Goal: Task Accomplishment & Management: Use online tool/utility

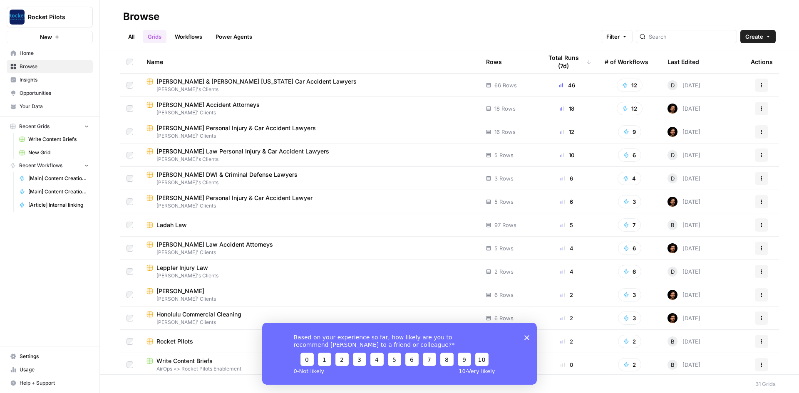
click at [17, 52] on link "Home" at bounding box center [50, 53] width 86 height 13
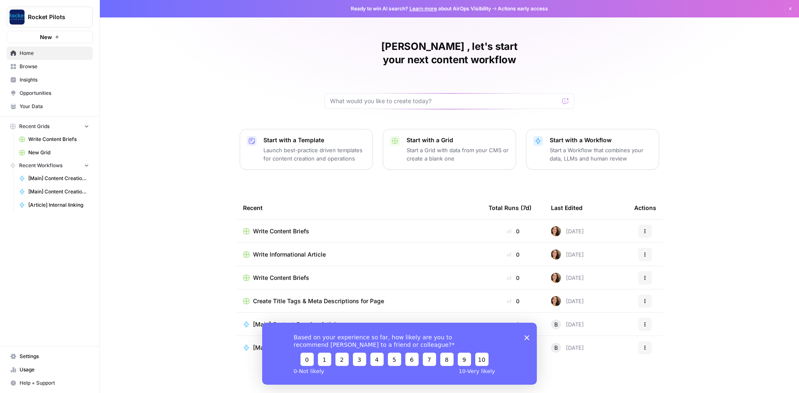
click at [35, 99] on link "Opportunities" at bounding box center [50, 93] width 86 height 13
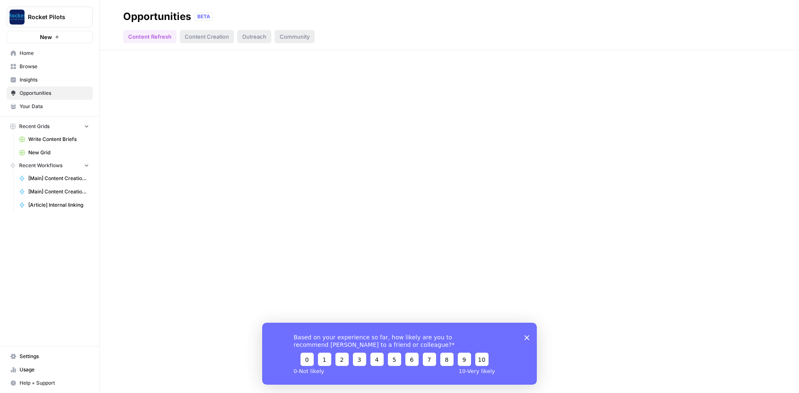
click at [34, 103] on span "Your Data" at bounding box center [55, 106] width 70 height 7
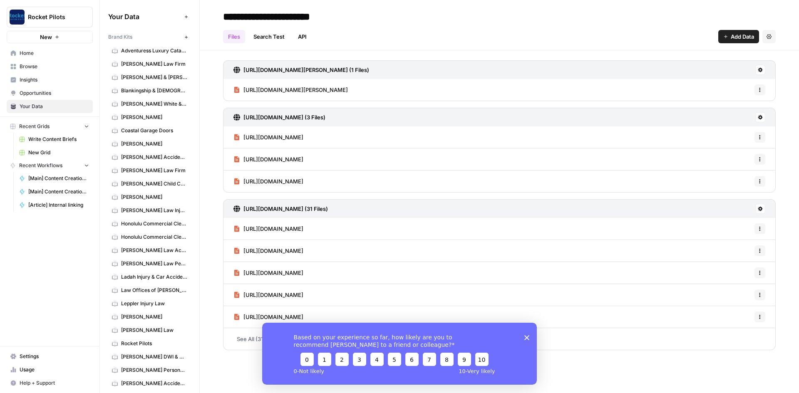
click at [158, 47] on span "Adventuress Luxury Catamaran" at bounding box center [154, 50] width 66 height 7
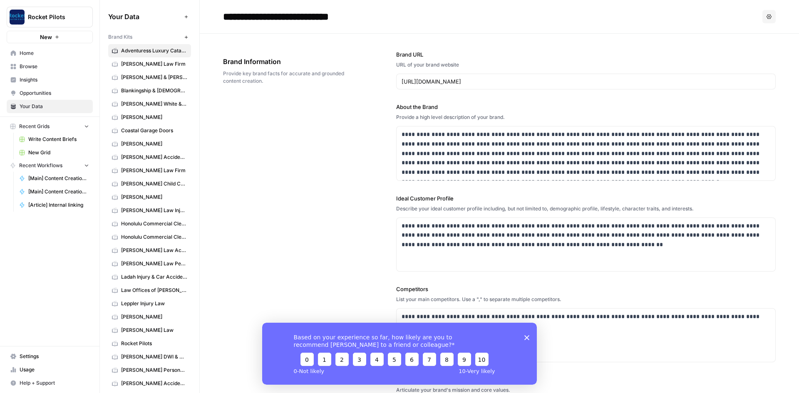
click at [527, 338] on icon "Close survey" at bounding box center [527, 337] width 5 height 5
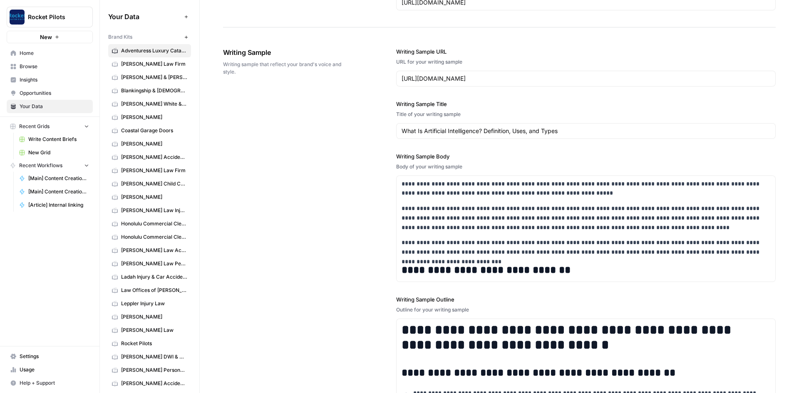
scroll to position [886, 0]
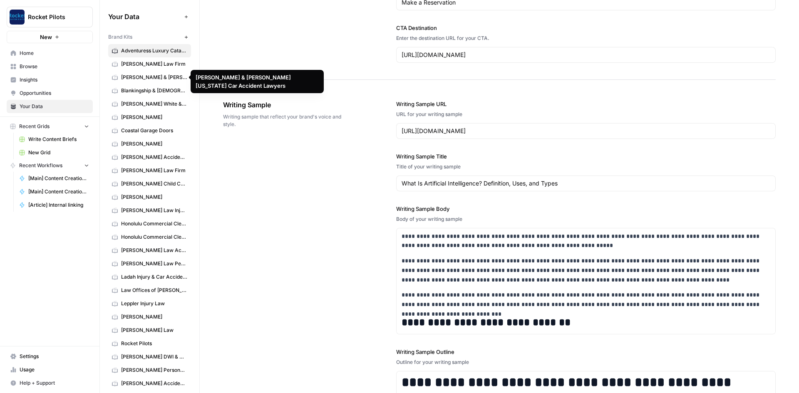
click at [146, 78] on span "[PERSON_NAME] & [PERSON_NAME] [US_STATE] Car Accident Lawyers" at bounding box center [154, 77] width 66 height 7
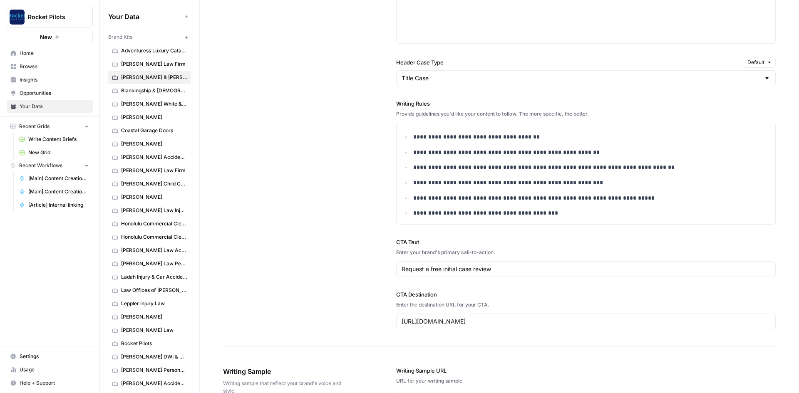
scroll to position [624, 0]
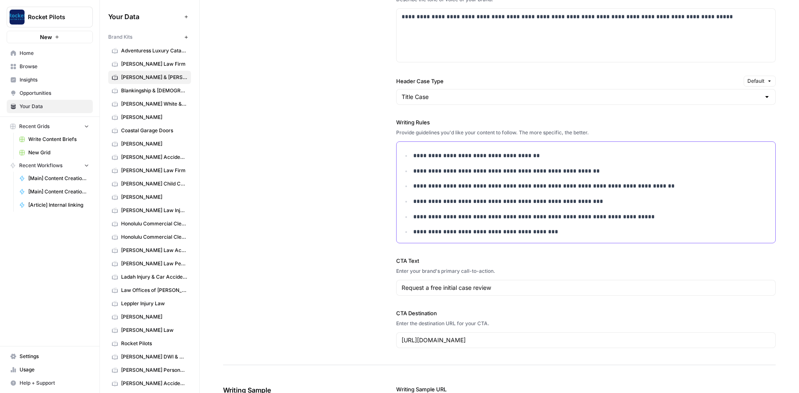
click at [563, 232] on p "**********" at bounding box center [590, 232] width 354 height 10
click at [135, 49] on span "Adventuress Luxury Catamaran" at bounding box center [154, 50] width 66 height 7
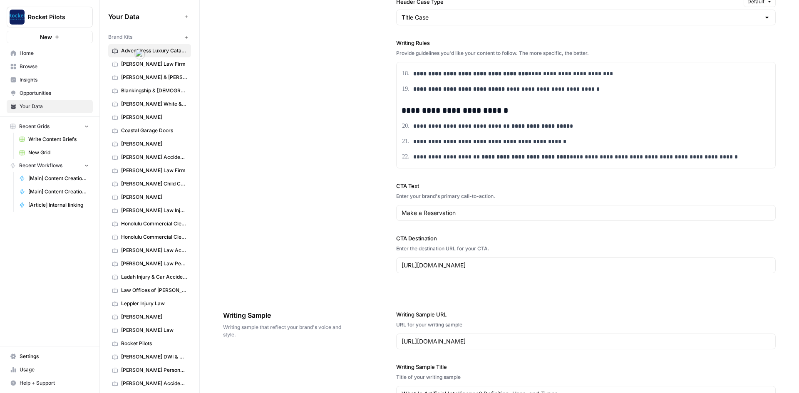
scroll to position [671, 0]
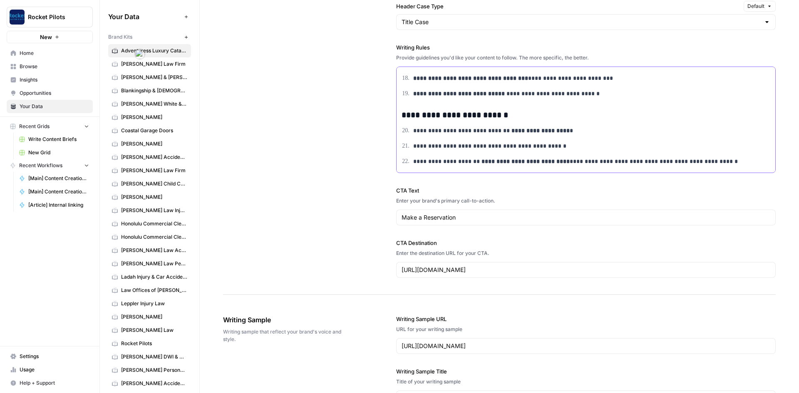
click at [694, 163] on p "**********" at bounding box center [588, 162] width 350 height 10
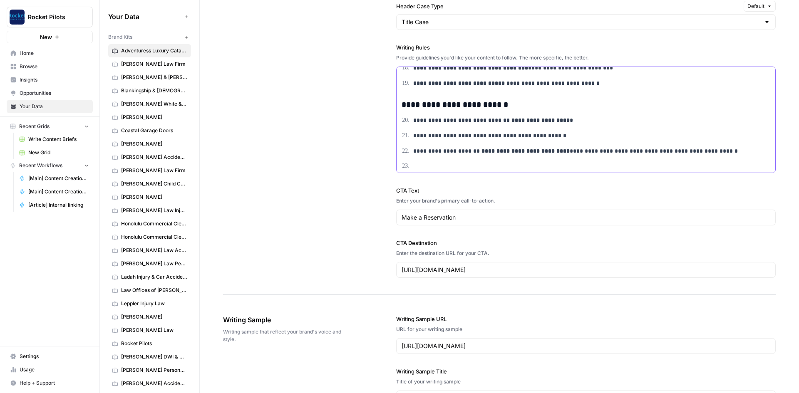
scroll to position [461, 0]
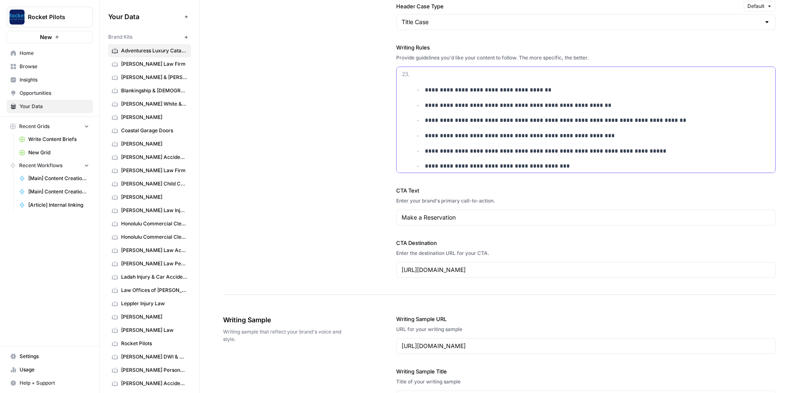
click at [423, 92] on li "**********" at bounding box center [597, 90] width 348 height 10
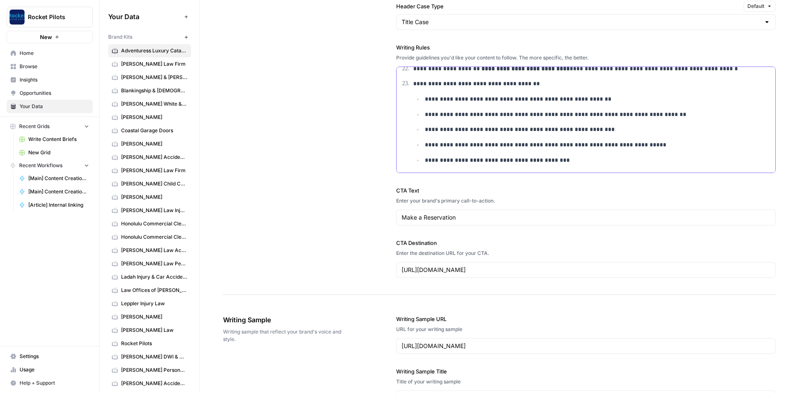
scroll to position [679, 0]
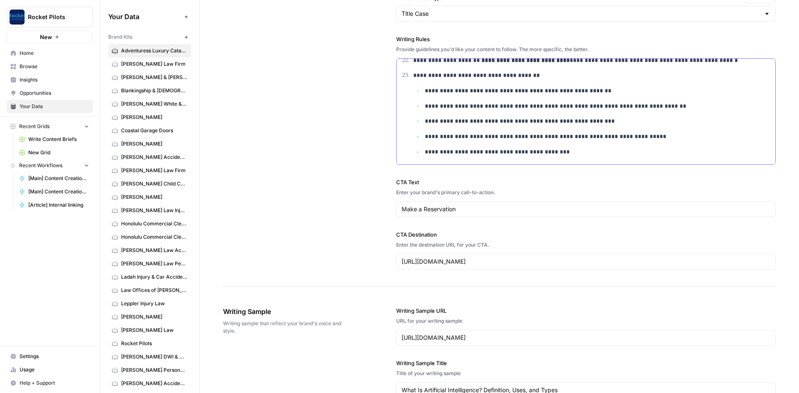
click at [426, 94] on p "**********" at bounding box center [594, 91] width 338 height 10
click at [426, 92] on p "**********" at bounding box center [594, 91] width 338 height 10
click at [425, 105] on p "**********" at bounding box center [594, 107] width 338 height 10
click at [423, 122] on li "**********" at bounding box center [597, 122] width 348 height 10
click at [423, 137] on li "**********" at bounding box center [597, 137] width 348 height 10
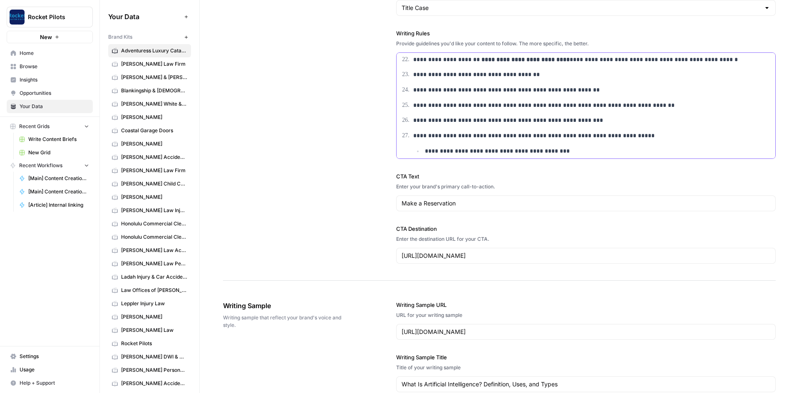
scroll to position [0, 0]
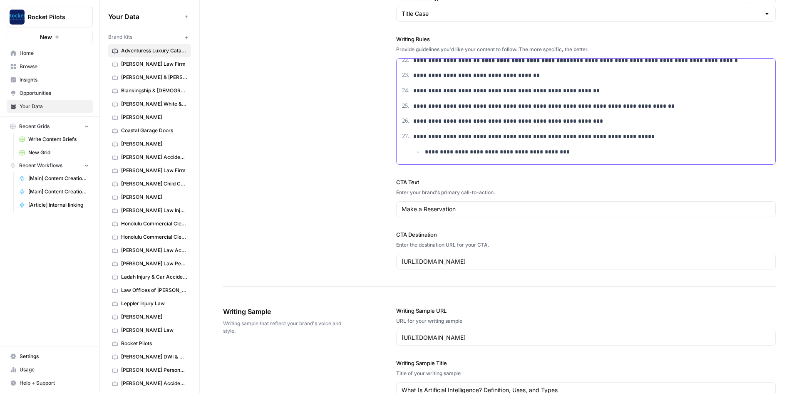
click at [425, 152] on p "**********" at bounding box center [594, 152] width 338 height 10
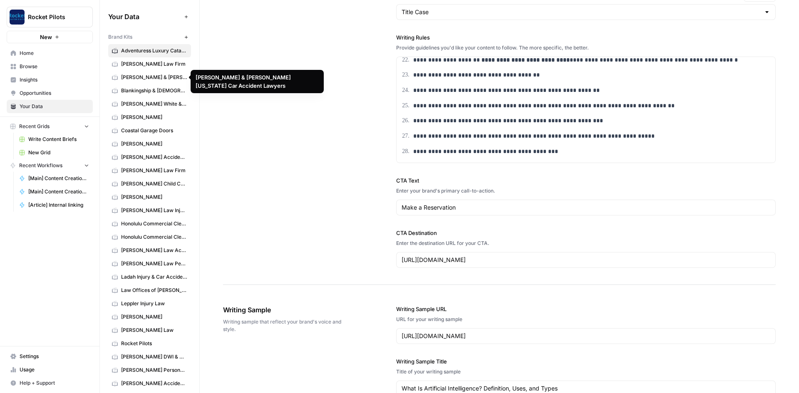
click at [135, 75] on span "[PERSON_NAME] & [PERSON_NAME] [US_STATE] Car Accident Lawyers" at bounding box center [154, 77] width 66 height 7
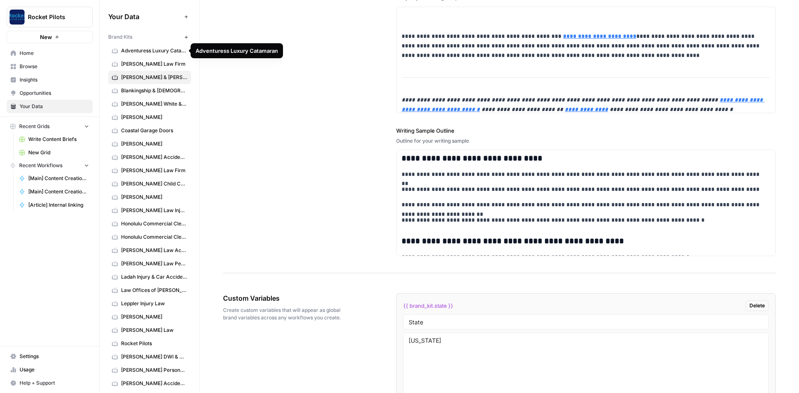
click at [161, 48] on span "Adventuress Luxury Catamaran" at bounding box center [154, 50] width 66 height 7
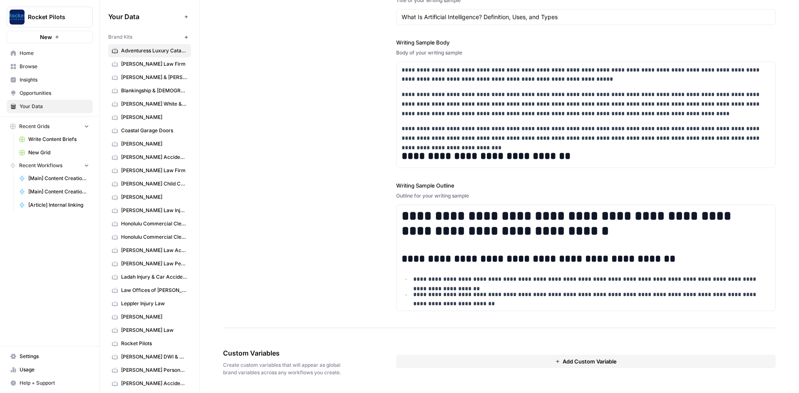
click at [557, 362] on icon "button" at bounding box center [557, 361] width 5 height 5
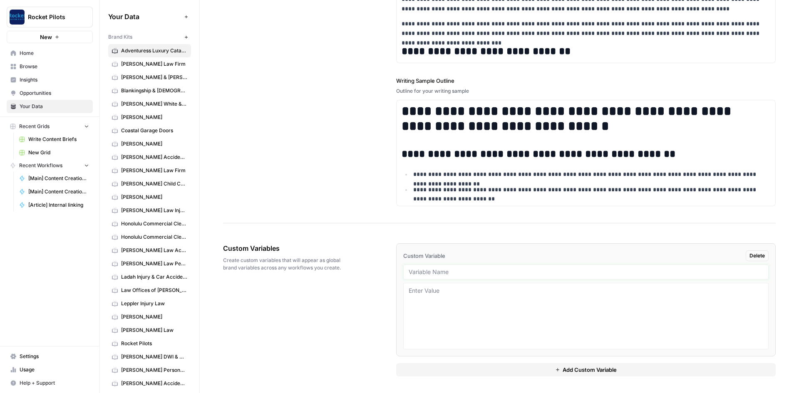
click at [454, 272] on input "text" at bounding box center [586, 271] width 355 height 7
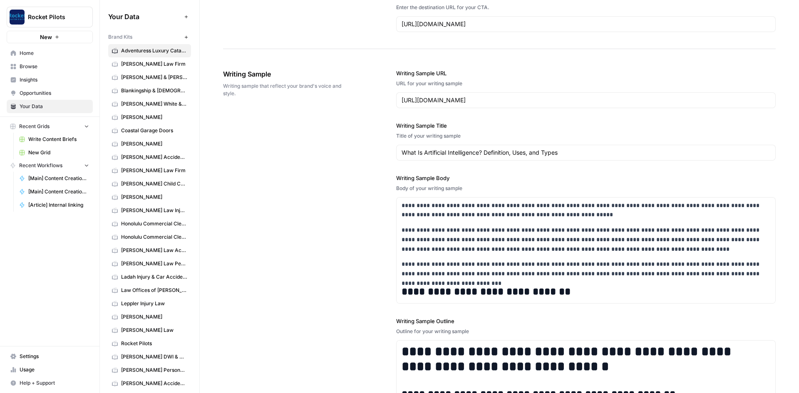
scroll to position [866, 0]
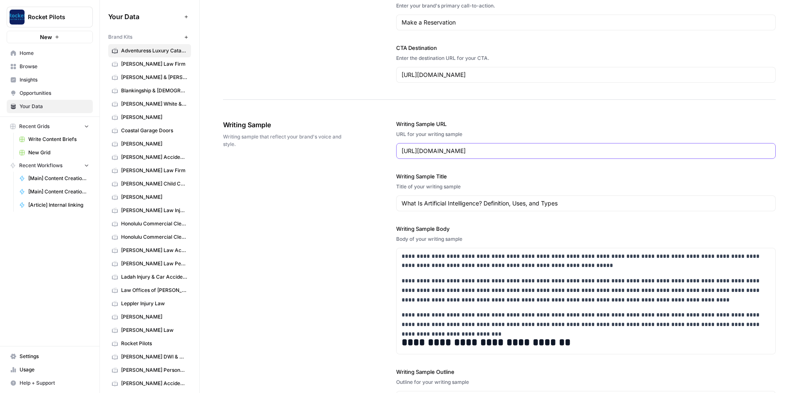
drag, startPoint x: 567, startPoint y: 154, endPoint x: 392, endPoint y: 159, distance: 175.8
click at [392, 159] on div "**********" at bounding box center [499, 309] width 553 height 412
paste input "adventuressluxurycatamaran.com/celebrate-your-corporate-holiday-party-aboard-th…"
type input "https://adventuressluxurycatamaran.com/celebrate-your-corporate-holiday-party-a…"
click at [567, 201] on input "What Is Artificial Intelligence? Definition, Uses, and Types" at bounding box center [586, 203] width 369 height 8
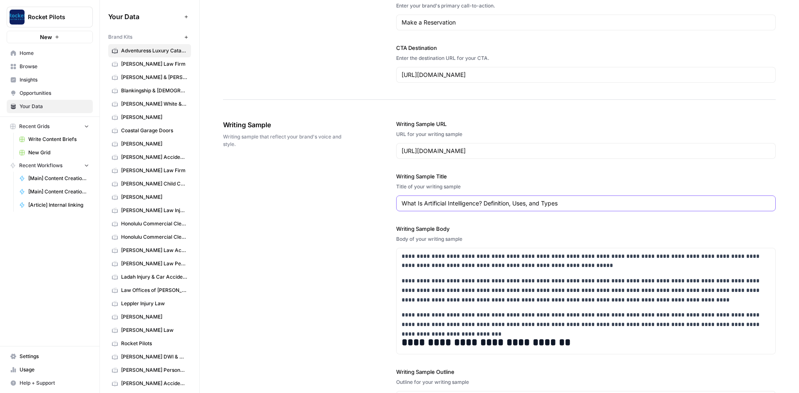
drag, startPoint x: 567, startPoint y: 201, endPoint x: 393, endPoint y: 208, distance: 175.0
click at [393, 208] on div "**********" at bounding box center [499, 309] width 553 height 412
click at [455, 292] on p "**********" at bounding box center [583, 290] width 362 height 28
click at [456, 292] on p "**********" at bounding box center [583, 290] width 362 height 28
click at [456, 291] on p "**********" at bounding box center [583, 290] width 362 height 28
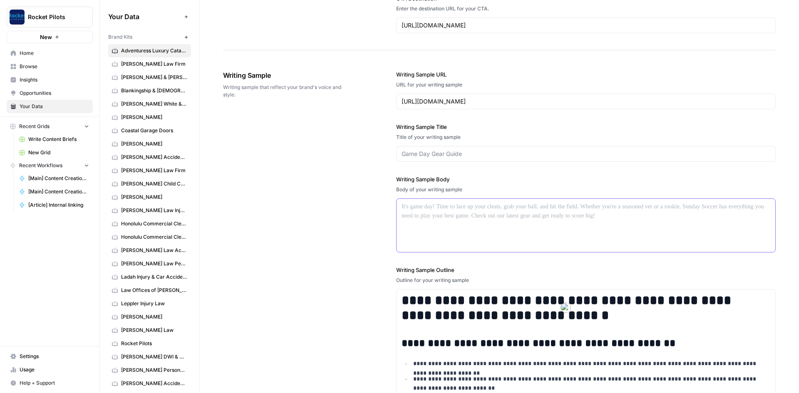
scroll to position [991, 0]
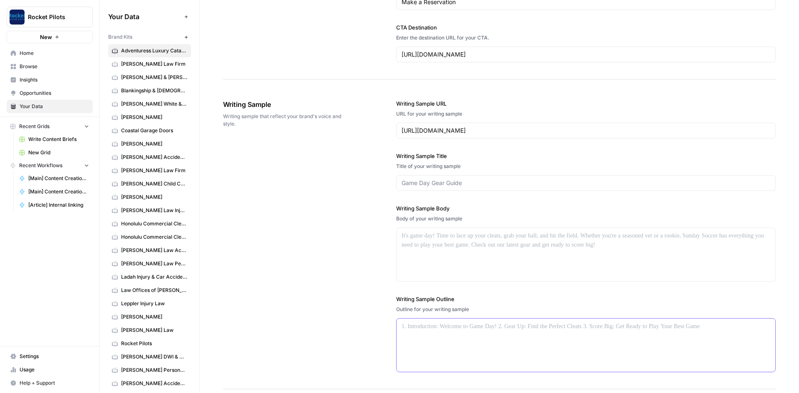
scroll to position [825, 0]
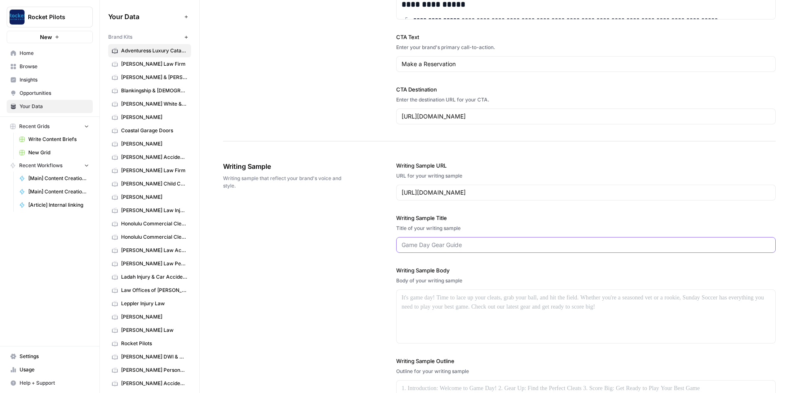
click at [452, 245] on input "Writing Sample Title" at bounding box center [586, 245] width 369 height 8
paste input "Celebrate Your Corporate Holiday Party Aboard the Adventuress Luxury Catamaran"
type input "Celebrate Your Corporate Holiday Party Aboard the Adventuress Luxury Catamaran"
click at [425, 306] on div at bounding box center [586, 316] width 379 height 53
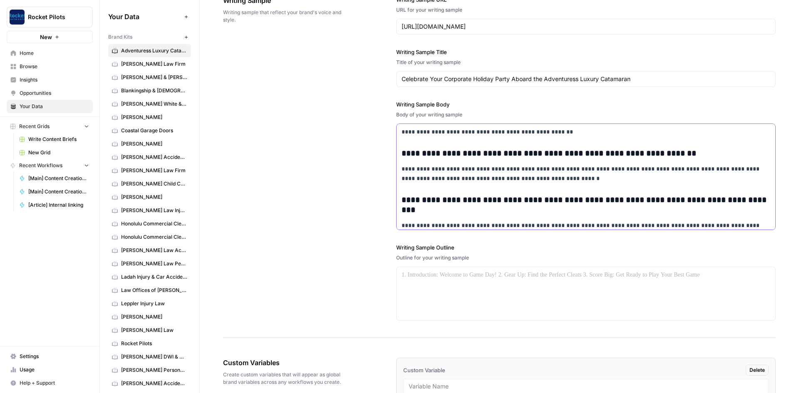
scroll to position [1074, 0]
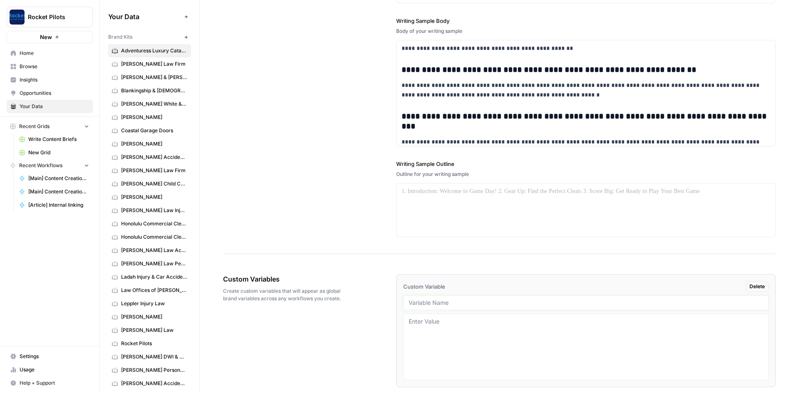
click at [419, 303] on input "text" at bounding box center [586, 302] width 355 height 7
type input "State"
click at [427, 319] on textarea at bounding box center [586, 347] width 355 height 59
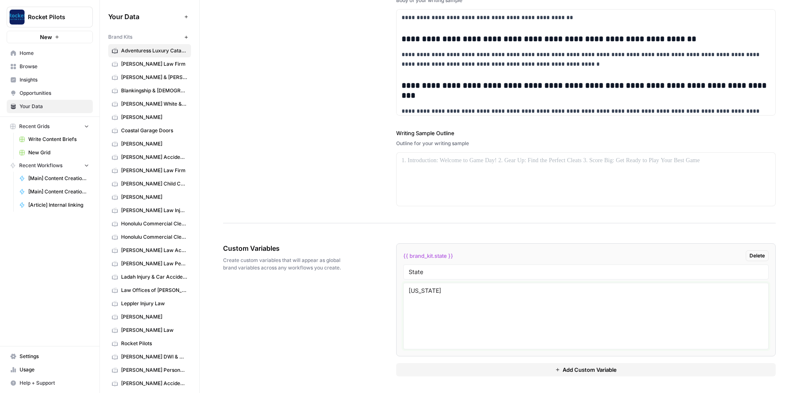
type textarea "California"
click at [507, 370] on button "Add Custom Variable" at bounding box center [586, 369] width 380 height 13
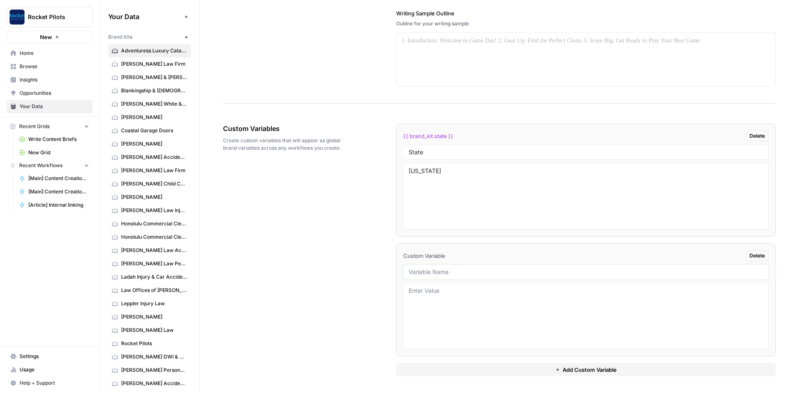
click at [436, 275] on input "text" at bounding box center [586, 271] width 355 height 7
paste input "Blog Samples"
type input "Blog Samples"
click at [441, 312] on textarea at bounding box center [586, 316] width 355 height 59
paste textarea "# Corporate Holiday Parties on the Adventuress Luxury Catamaran As the holiday …"
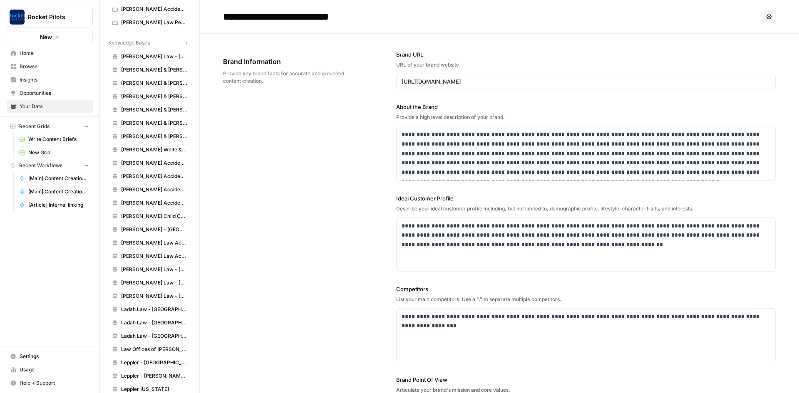
scroll to position [167, 0]
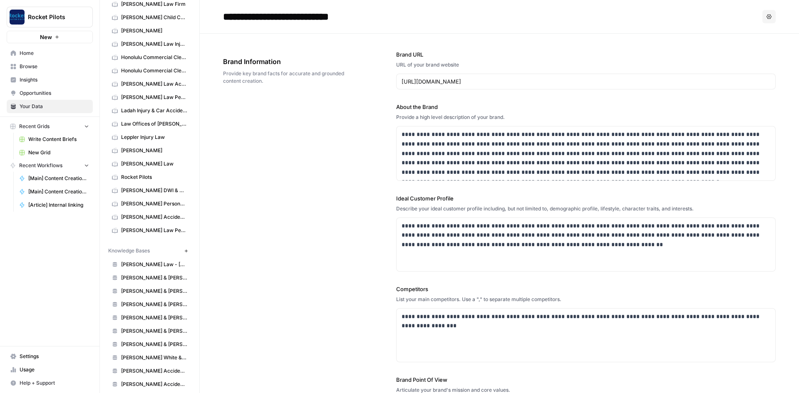
type textarea "# Corporate Holiday Parties on the Adventuress Luxury Catamaran As the holiday …"
click at [181, 254] on button "New" at bounding box center [186, 251] width 10 height 10
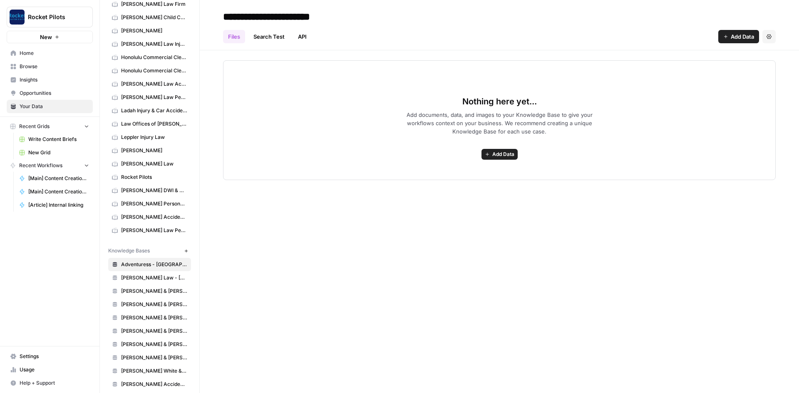
click at [344, 19] on input "**********" at bounding box center [286, 16] width 133 height 17
drag, startPoint x: 340, startPoint y: 17, endPoint x: 287, endPoint y: 16, distance: 52.9
click at [287, 16] on input "**********" at bounding box center [286, 16] width 133 height 17
type input "**********"
click at [511, 154] on span "Add Data" at bounding box center [503, 154] width 22 height 7
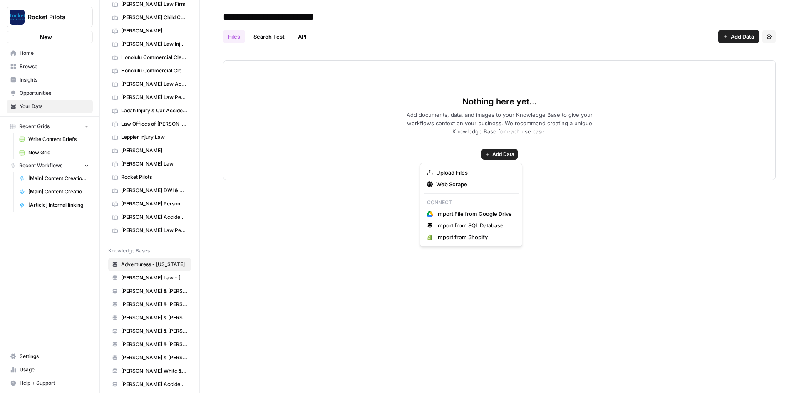
click at [634, 159] on div "Nothing here yet... Add documents, data, and images to your Knowledge Base to g…" at bounding box center [499, 120] width 553 height 120
click at [511, 155] on span "Add Data" at bounding box center [503, 154] width 22 height 7
click at [459, 182] on span "Web Scrape" at bounding box center [474, 184] width 76 height 8
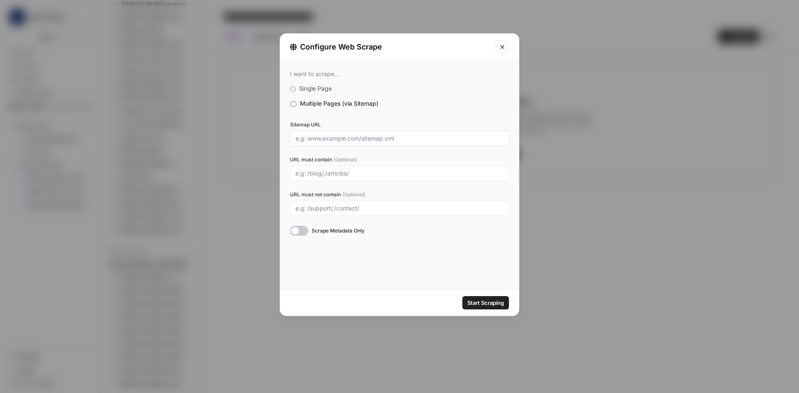
click at [336, 140] on input "Sitemap URL" at bounding box center [400, 138] width 208 height 7
paste input "https://adventuressluxurycatamaran.com/sitemap/"
click at [305, 231] on div at bounding box center [299, 231] width 18 height 10
click at [483, 301] on span "Start Scraping" at bounding box center [485, 303] width 37 height 8
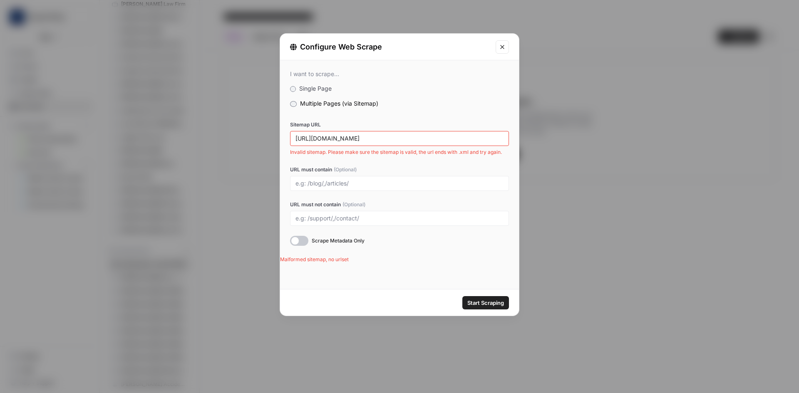
click at [375, 143] on div "https://adventuressluxurycatamaran.com/sitemap/" at bounding box center [399, 138] width 219 height 15
click at [373, 137] on input "https://adventuressluxurycatamaran.com/sitemap/" at bounding box center [400, 138] width 208 height 7
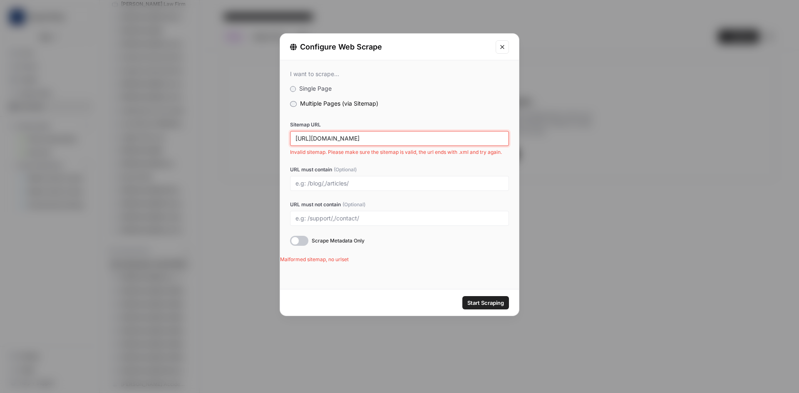
click at [373, 137] on input "https://adventuressluxurycatamaran.com/sitemap/" at bounding box center [400, 138] width 208 height 7
paste input "_index.xml"
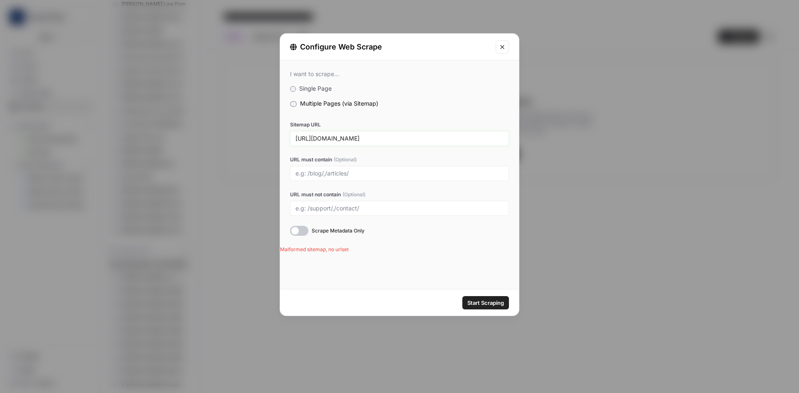
type input "https://adventuressluxurycatamaran.com/sitemap_index.xml"
click at [492, 301] on span "Start Scraping" at bounding box center [485, 303] width 37 height 8
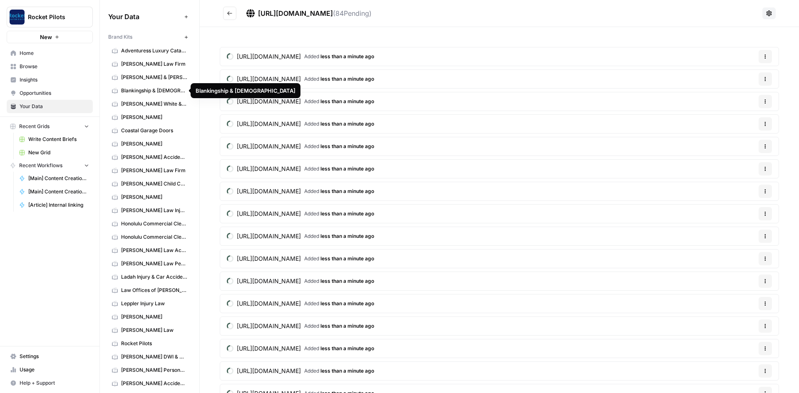
click at [139, 92] on span "Blankingship & [DEMOGRAPHIC_DATA]" at bounding box center [154, 90] width 66 height 7
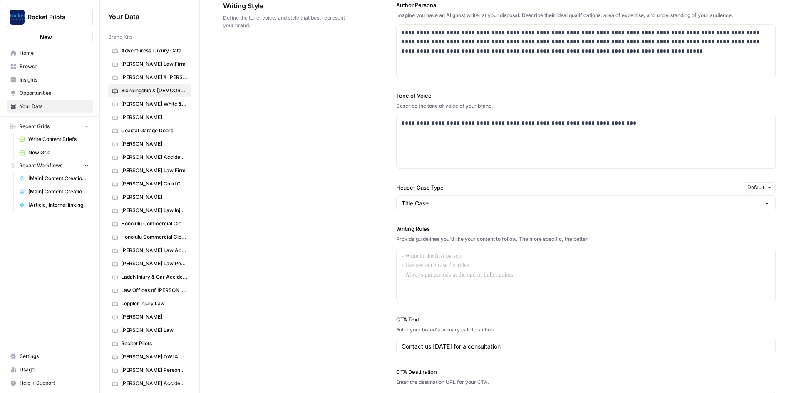
scroll to position [500, 0]
click at [142, 54] on span "Adventuress Luxury Catamaran" at bounding box center [154, 50] width 66 height 7
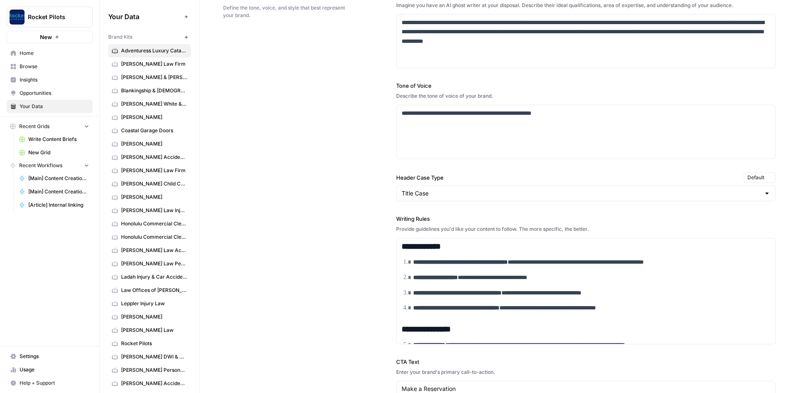
scroll to position [504, 0]
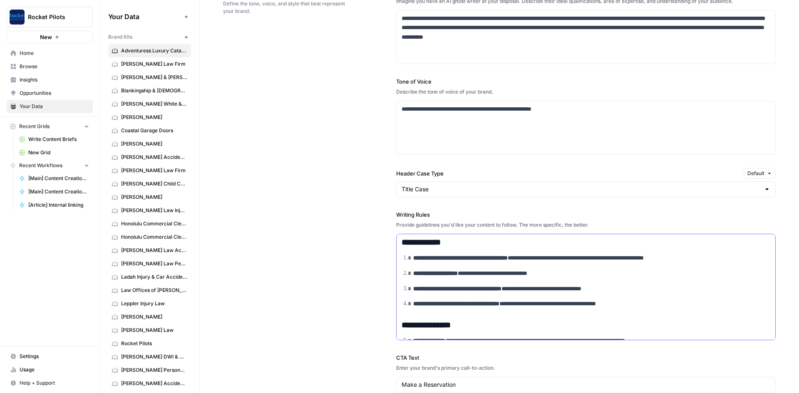
click at [476, 263] on p "**********" at bounding box center [588, 259] width 350 height 10
copy div "**********"
click at [142, 91] on span "Blankingship & [DEMOGRAPHIC_DATA]" at bounding box center [154, 90] width 66 height 7
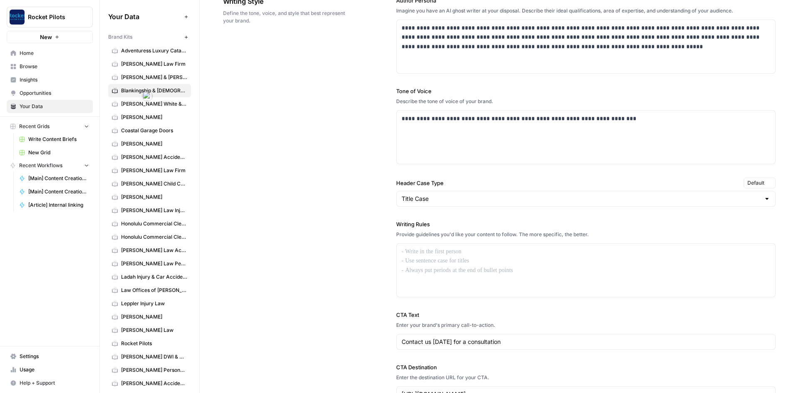
scroll to position [517, 0]
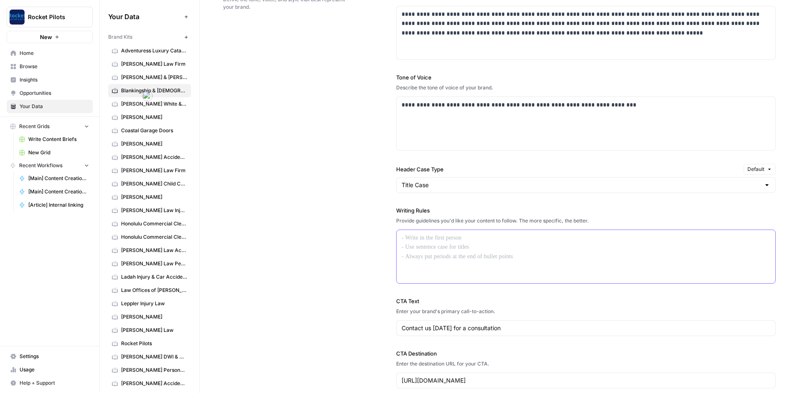
click at [434, 255] on div at bounding box center [586, 256] width 379 height 53
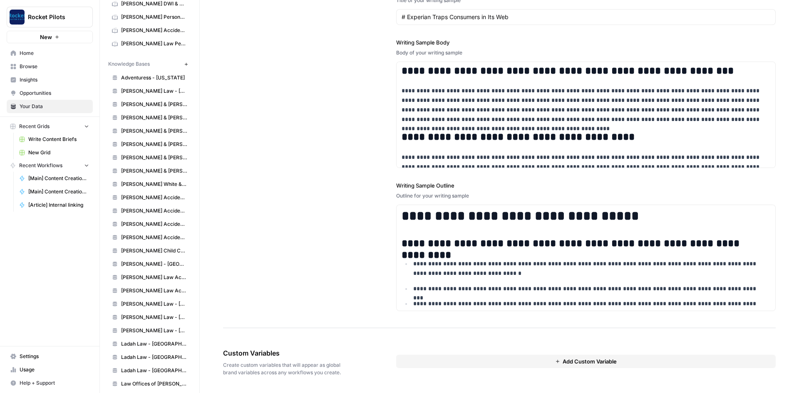
scroll to position [291, 0]
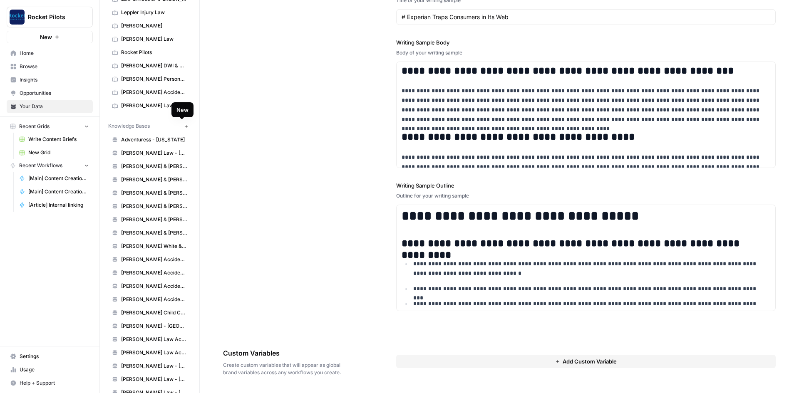
click at [184, 127] on icon "button" at bounding box center [186, 126] width 5 height 5
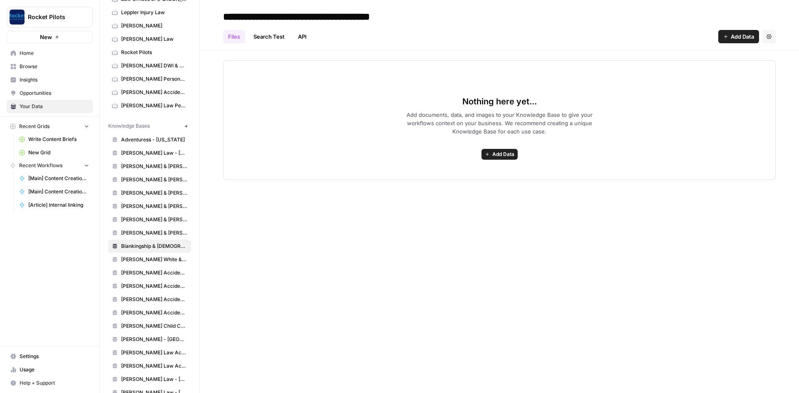
type input "**********"
click at [497, 153] on span "Add Data" at bounding box center [503, 154] width 22 height 7
click at [467, 182] on span "Web Scrape" at bounding box center [474, 184] width 76 height 8
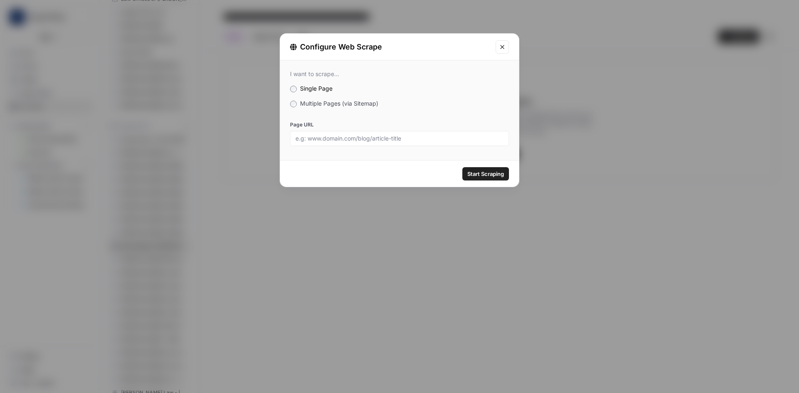
click at [296, 100] on label "Multiple Pages (via Sitemap)" at bounding box center [399, 103] width 219 height 8
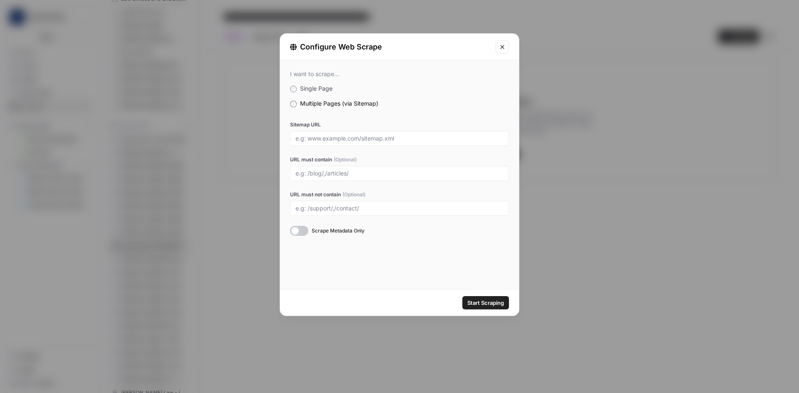
click at [324, 143] on div at bounding box center [399, 138] width 219 height 15
click at [324, 138] on input "Sitemap URL" at bounding box center [400, 138] width 208 height 7
paste input "https://www.yourfaircreditlawyer.com/sitemap_index.xml"
type input "https://www.yourfaircreditlawyer.com/sitemap_index.xml"
click at [323, 177] on input "URL must contain (Optional)" at bounding box center [400, 173] width 208 height 7
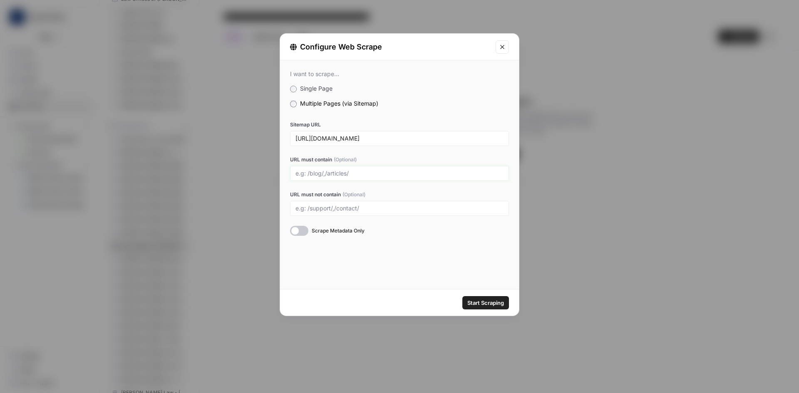
paste input "/alexandria"
type input "/alexandria"
click at [306, 230] on div at bounding box center [299, 231] width 18 height 10
click at [495, 299] on span "Start Scraping" at bounding box center [485, 303] width 37 height 8
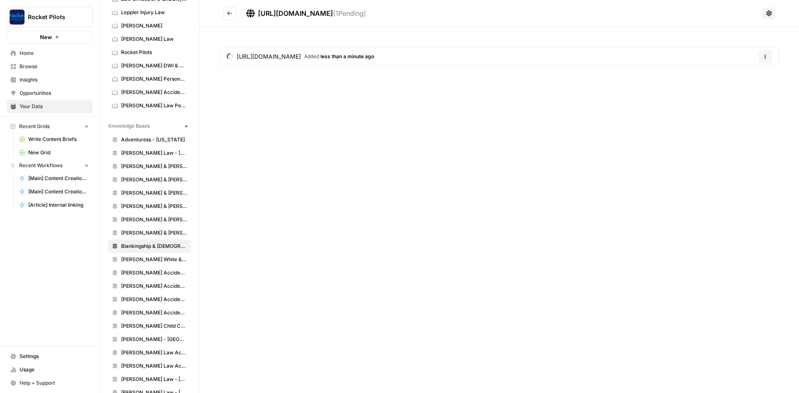
click at [181, 123] on button "New" at bounding box center [186, 126] width 10 height 10
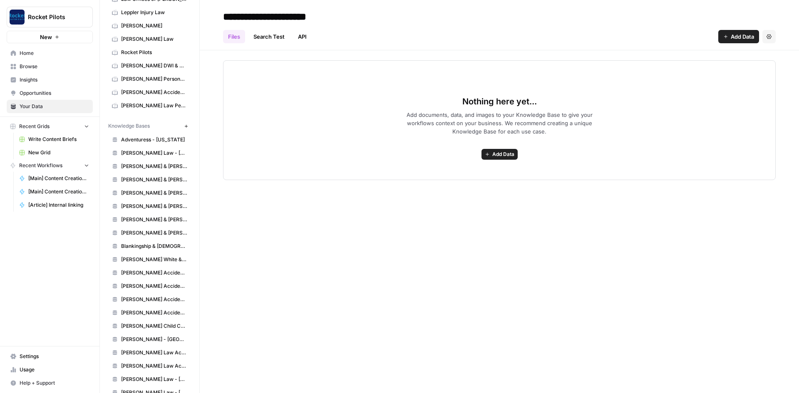
type input "**********"
click at [512, 152] on span "Add Data" at bounding box center [503, 154] width 22 height 7
click at [456, 171] on span "Upload Files" at bounding box center [474, 173] width 76 height 8
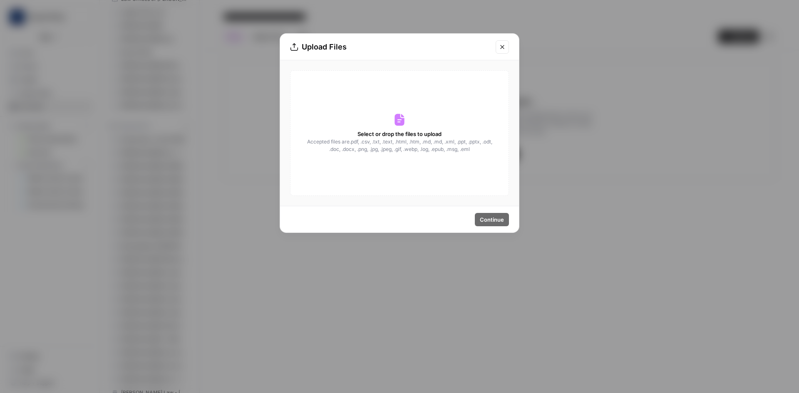
click at [506, 47] on button "Close modal" at bounding box center [502, 46] width 13 height 13
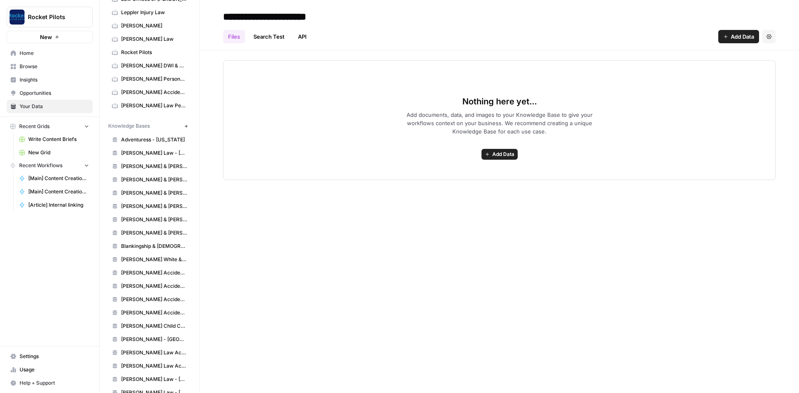
click at [491, 155] on button "Add Data" at bounding box center [500, 154] width 36 height 11
click at [453, 179] on button "Web Scrape" at bounding box center [471, 185] width 95 height 12
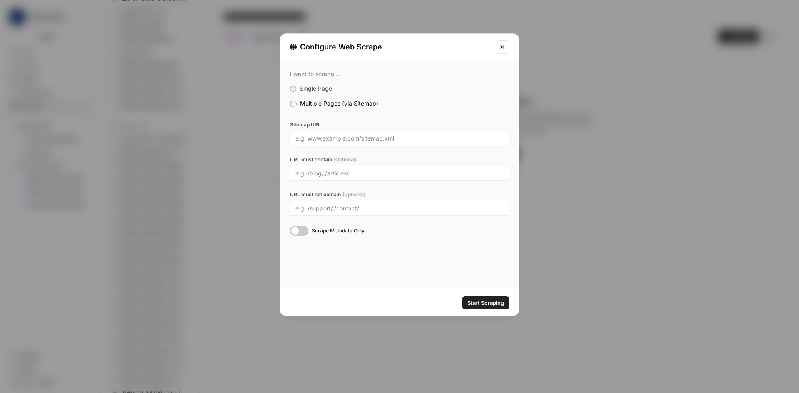
click at [316, 141] on input "Sitemap URL" at bounding box center [400, 138] width 208 height 7
paste input "https://maloney-lyons.com/sitemap.xml"
type input "https://maloney-lyons.com/sitemap.xml"
click at [306, 231] on div at bounding box center [299, 231] width 18 height 10
click at [323, 172] on input "URL must contain (Optional)" at bounding box center [400, 173] width 208 height 7
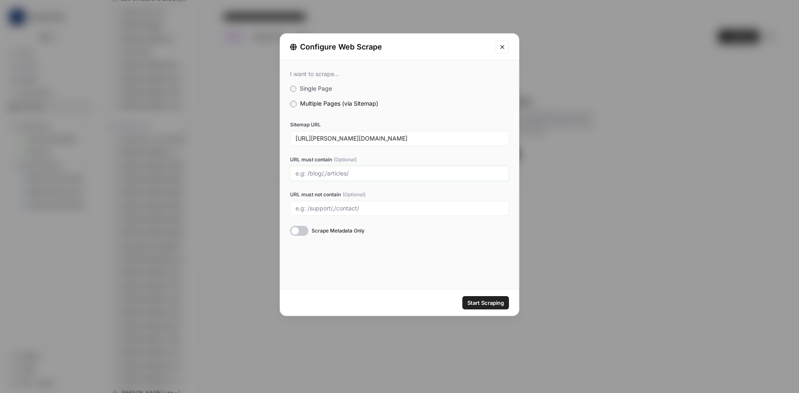
paste input "/biloxi"
type input "/biloxi"
click at [484, 301] on span "Start Scraping" at bounding box center [485, 303] width 37 height 8
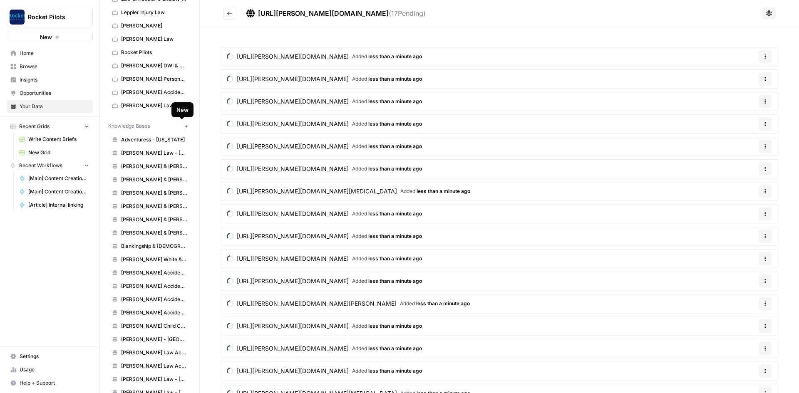
click at [184, 127] on icon "button" at bounding box center [186, 126] width 5 height 5
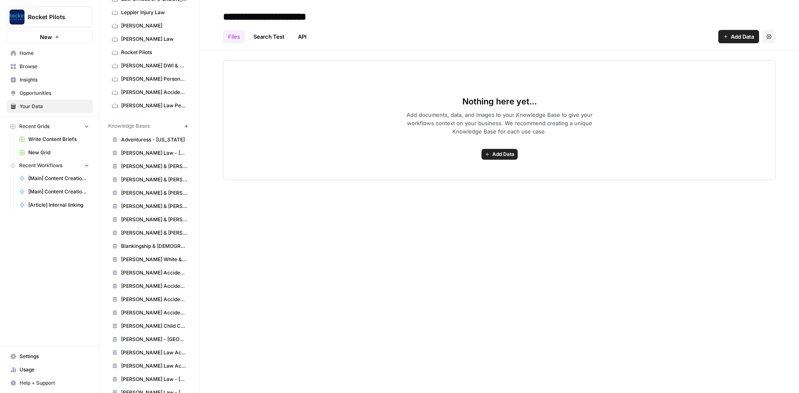
type input "**********"
click at [503, 157] on span "Add Data" at bounding box center [503, 154] width 22 height 7
click at [460, 172] on span "Upload Files" at bounding box center [474, 173] width 76 height 8
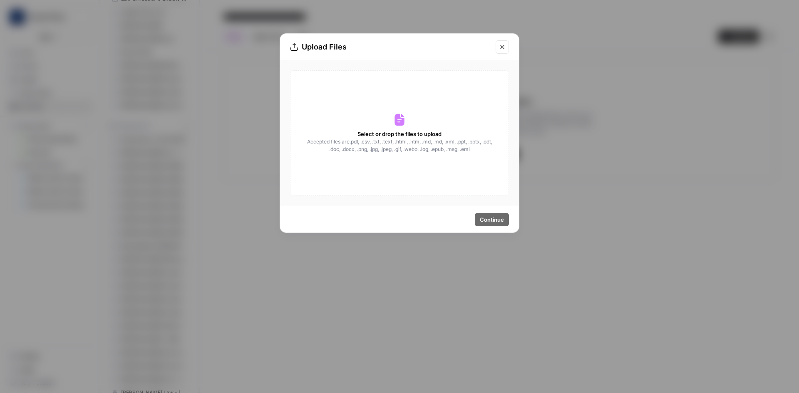
click at [502, 48] on icon "Close modal" at bounding box center [502, 47] width 7 height 7
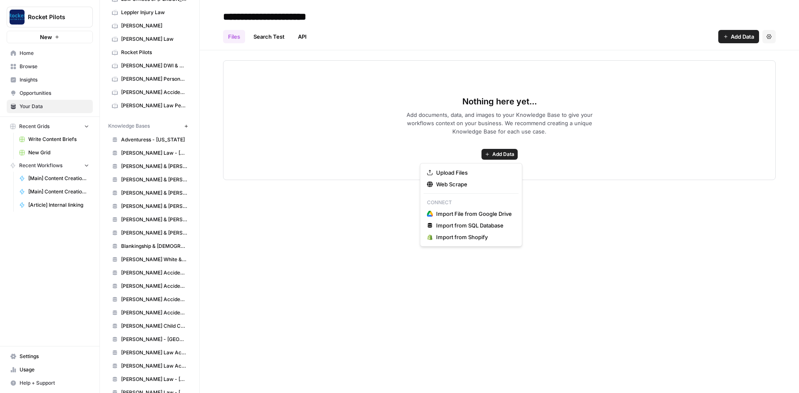
click at [505, 153] on span "Add Data" at bounding box center [503, 154] width 22 height 7
click at [471, 187] on span "Web Scrape" at bounding box center [474, 184] width 76 height 8
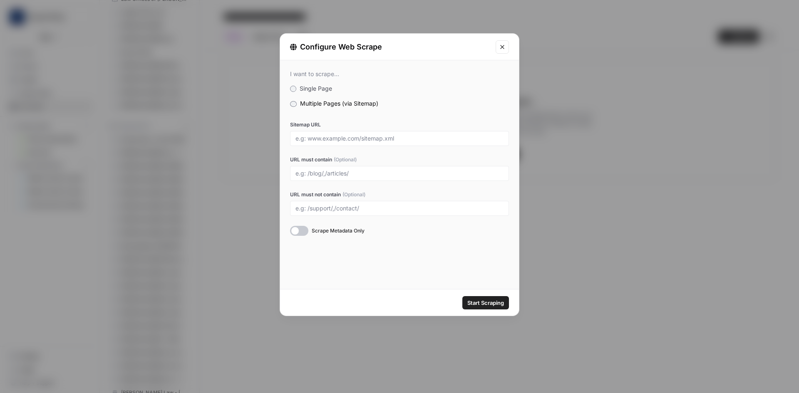
click at [328, 143] on div at bounding box center [399, 138] width 219 height 15
click at [328, 139] on input "Sitemap URL" at bounding box center [400, 138] width 208 height 7
click at [318, 137] on input "Sitemap URL" at bounding box center [400, 138] width 208 height 7
paste input "https://maloney-lyons.com/sitemap.xml"
type input "https://maloney-lyons.com/sitemap.xml"
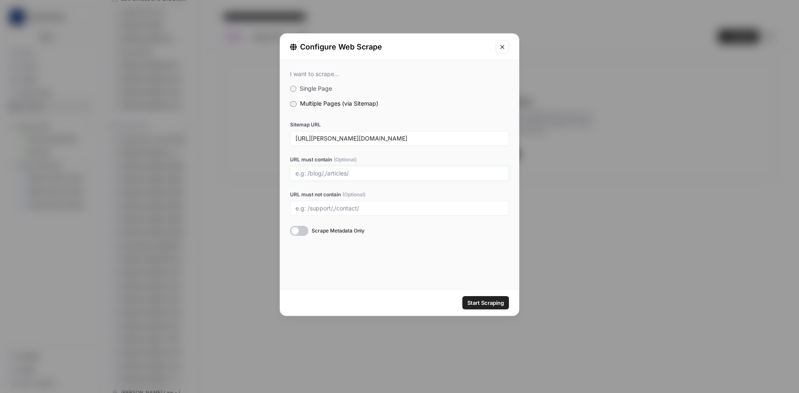
click at [333, 175] on input "URL must contain (Optional)" at bounding box center [400, 173] width 208 height 7
paste input "mobile-al"
type input "mobile-al"
click at [300, 230] on div at bounding box center [299, 231] width 18 height 10
click at [494, 302] on span "Start Scraping" at bounding box center [485, 303] width 37 height 8
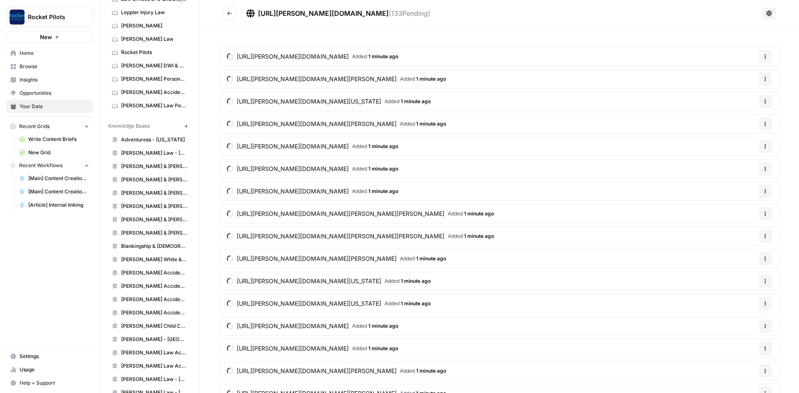
click at [184, 127] on icon "button" at bounding box center [185, 125] width 3 height 3
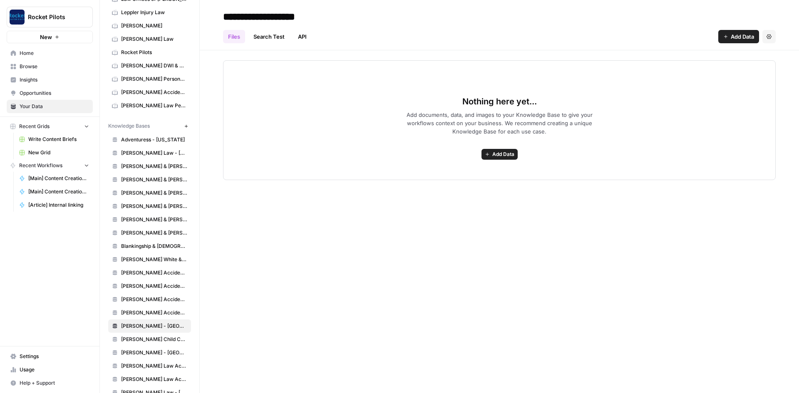
type input "**********"
click at [505, 156] on span "Add Data" at bounding box center [503, 154] width 22 height 7
drag, startPoint x: 464, startPoint y: 182, endPoint x: 464, endPoint y: 170, distance: 12.1
click at [464, 182] on span "Web Scrape" at bounding box center [474, 184] width 76 height 8
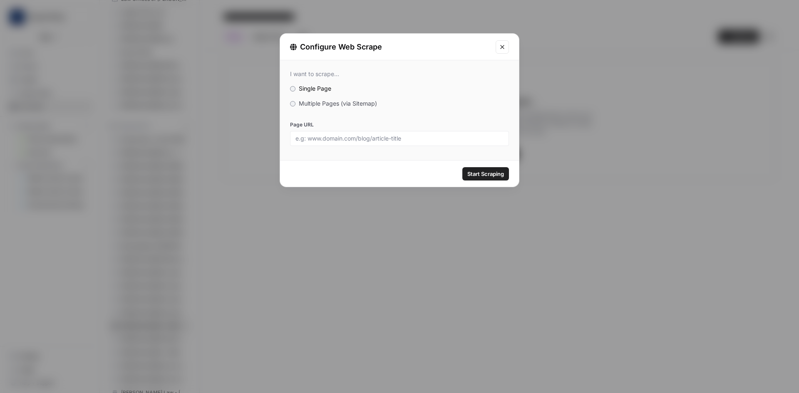
click at [324, 105] on span "Multiple Pages (via Sitemap)" at bounding box center [338, 103] width 78 height 7
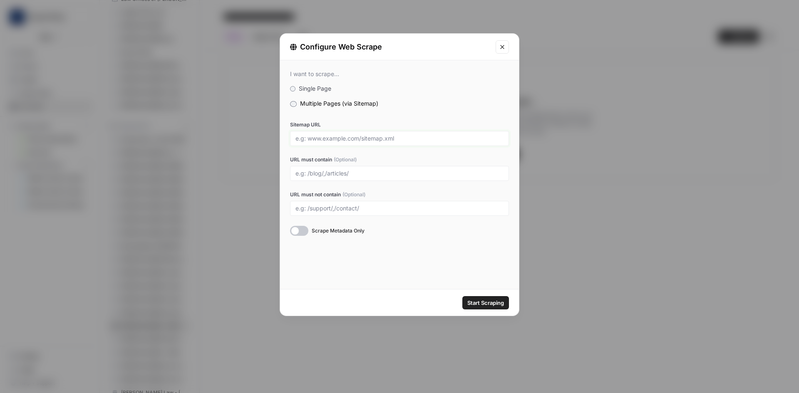
click at [322, 136] on input "Sitemap URL" at bounding box center [400, 138] width 208 height 7
paste input "https://www.estespc.com/sitemap_index.xml"
type input "https://www.estespc.com/sitemap_index.xml"
click at [321, 178] on div at bounding box center [399, 173] width 219 height 15
click at [348, 173] on input "URL must contain (Optional)" at bounding box center [400, 173] width 208 height 7
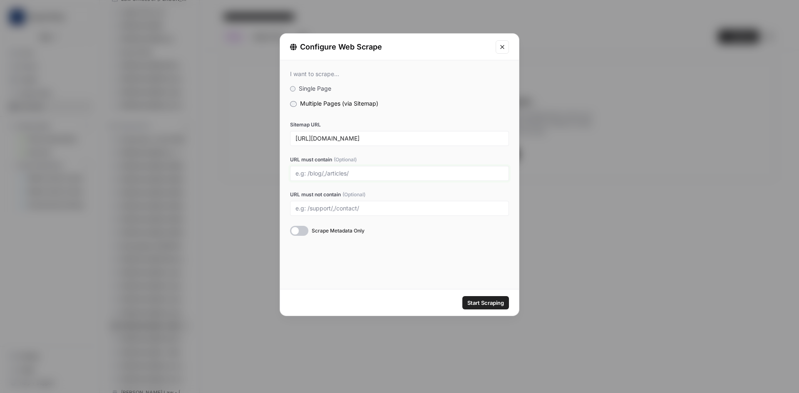
paste input "/richmond"
type input "/richmond"
click at [302, 229] on div at bounding box center [299, 231] width 18 height 10
click at [482, 301] on span "Start Scraping" at bounding box center [485, 303] width 37 height 8
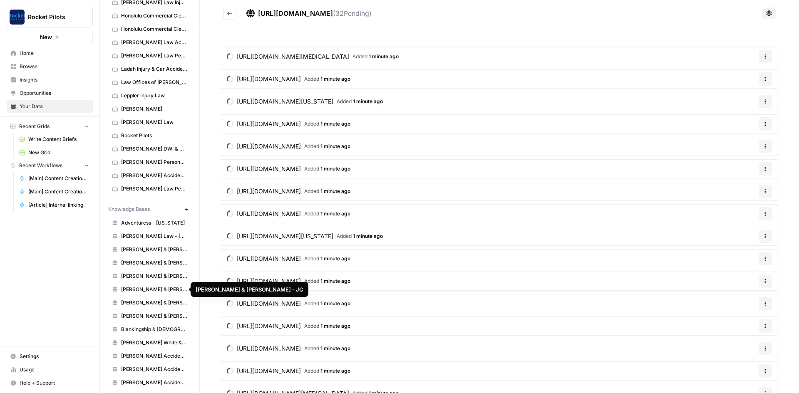
scroll to position [333, 0]
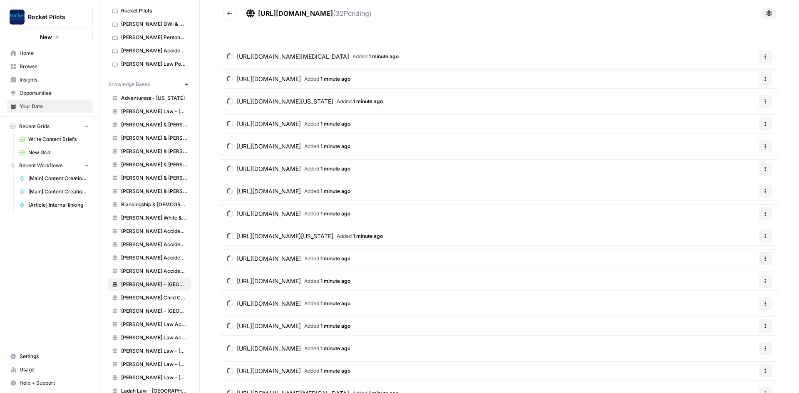
click at [155, 284] on span "Estes - Richmond TX" at bounding box center [154, 284] width 66 height 7
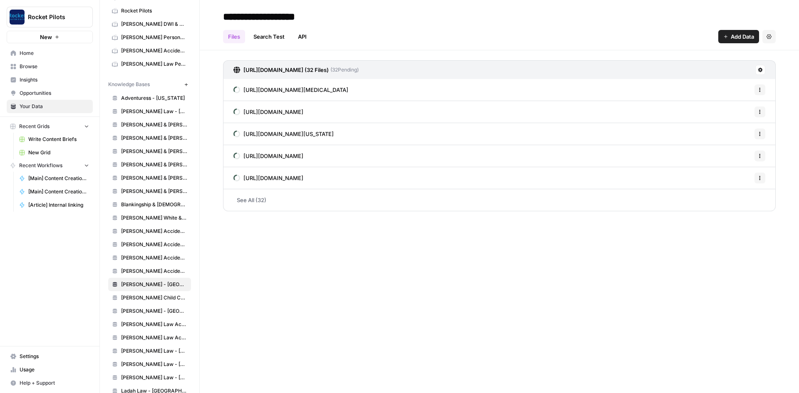
click at [252, 14] on input "**********" at bounding box center [286, 16] width 133 height 17
click at [250, 15] on input "**********" at bounding box center [286, 16] width 133 height 17
drag, startPoint x: 250, startPoint y: 15, endPoint x: 216, endPoint y: 20, distance: 34.4
click at [216, 20] on header "**********" at bounding box center [499, 25] width 599 height 50
paste input "**********"
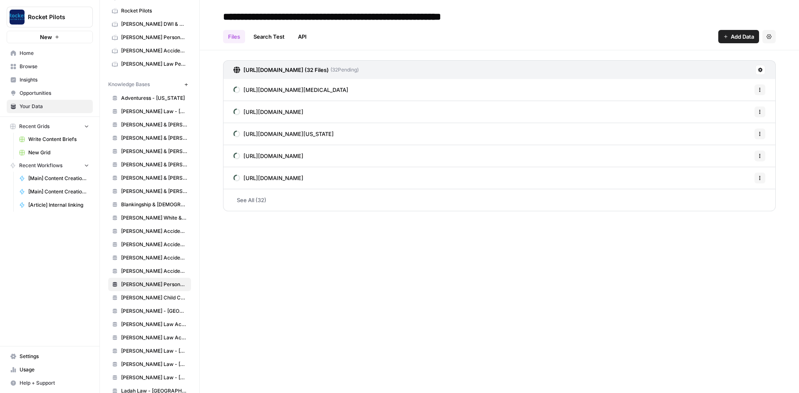
type input "**********"
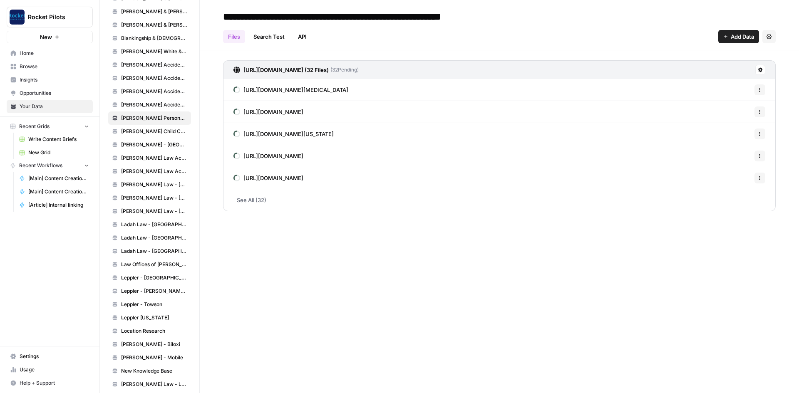
scroll to position [654, 0]
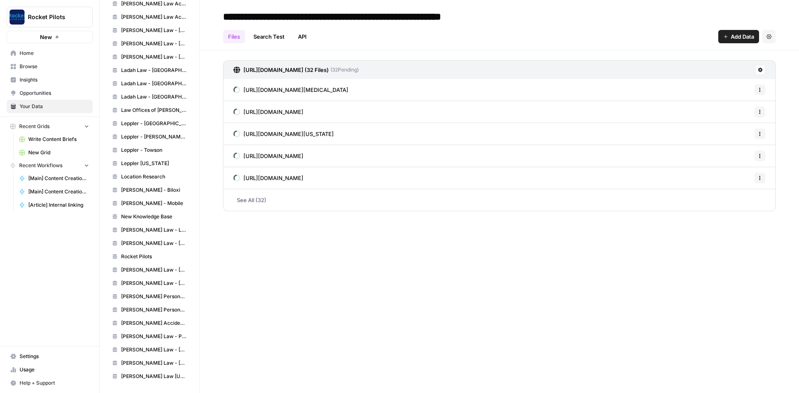
click at [141, 190] on span "Maloney-Lyons - Biloxi" at bounding box center [154, 189] width 66 height 7
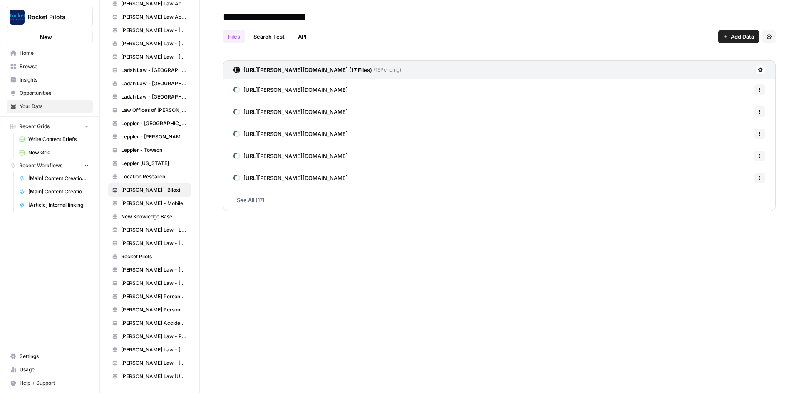
click at [293, 15] on input "**********" at bounding box center [286, 16] width 133 height 17
click at [294, 15] on input "**********" at bounding box center [286, 16] width 133 height 17
drag, startPoint x: 499, startPoint y: 17, endPoint x: 188, endPoint y: 20, distance: 311.0
click at [188, 20] on div "Your Data Add Data Brand Kits New Adventuress Luxury Catamaran Arnold Law Firm …" at bounding box center [449, 196] width 699 height 393
type input "**********"
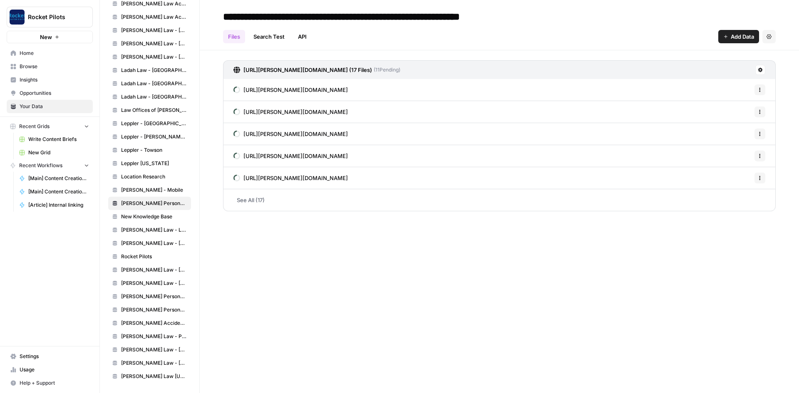
click at [165, 191] on span "Maloney-Lyons - Mobile" at bounding box center [154, 189] width 66 height 7
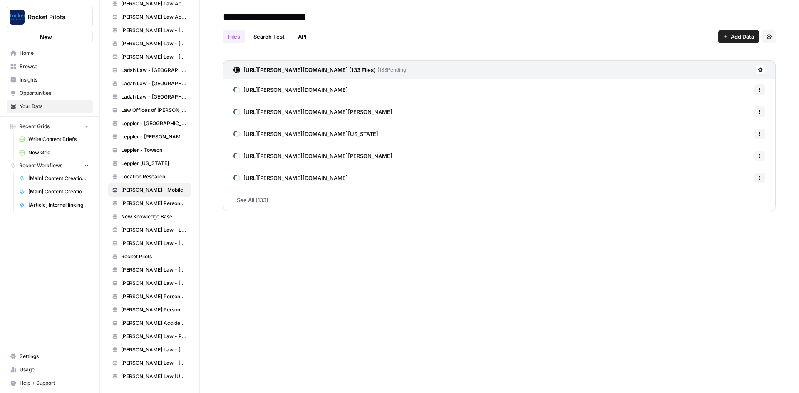
click at [276, 14] on input "**********" at bounding box center [286, 16] width 133 height 17
drag, startPoint x: 294, startPoint y: 17, endPoint x: 221, endPoint y: 19, distance: 73.3
click at [221, 19] on input "**********" at bounding box center [286, 16] width 133 height 17
paste input "**********"
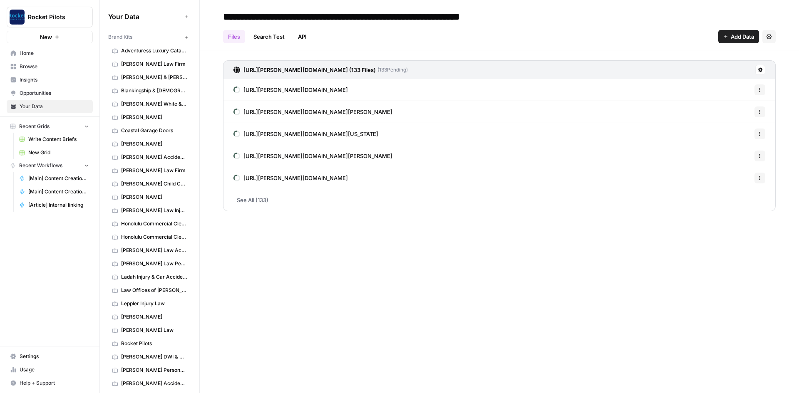
type input "**********"
click at [136, 50] on span "Adventuress Luxury Catamaran" at bounding box center [154, 50] width 66 height 7
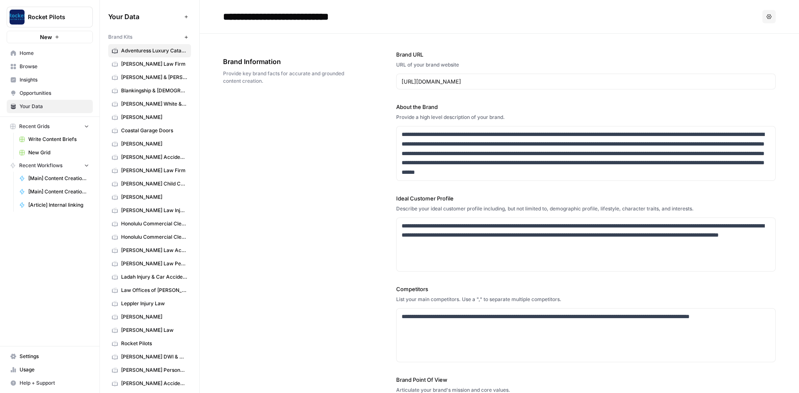
click at [265, 18] on input "**********" at bounding box center [299, 16] width 159 height 17
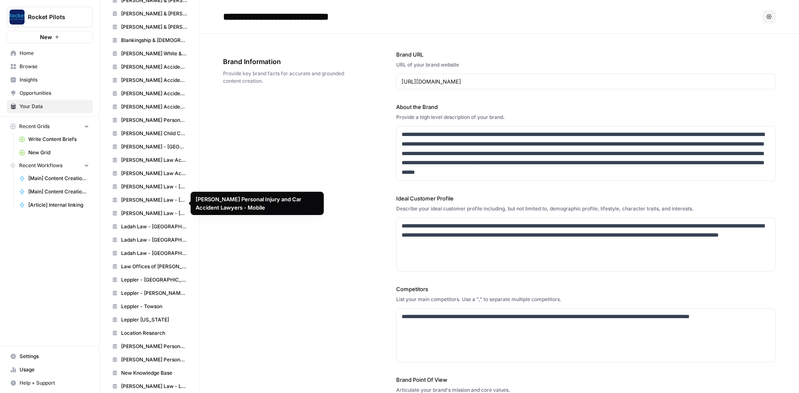
scroll to position [404, 0]
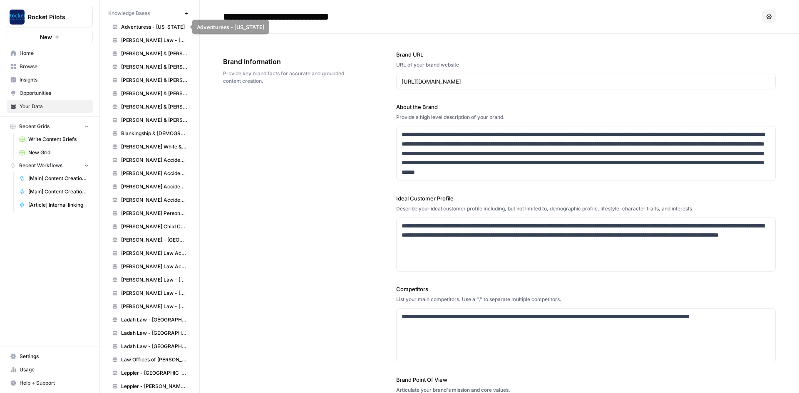
click at [150, 22] on link "Adventuress - California" at bounding box center [149, 26] width 83 height 13
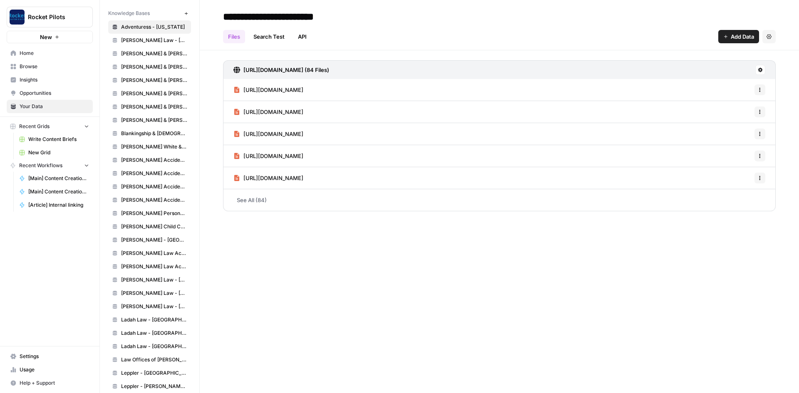
click at [280, 13] on input "**********" at bounding box center [286, 16] width 133 height 17
drag, startPoint x: 284, startPoint y: 17, endPoint x: 207, endPoint y: 17, distance: 76.6
click at [207, 17] on header "**********" at bounding box center [499, 25] width 599 height 50
paste input "**********"
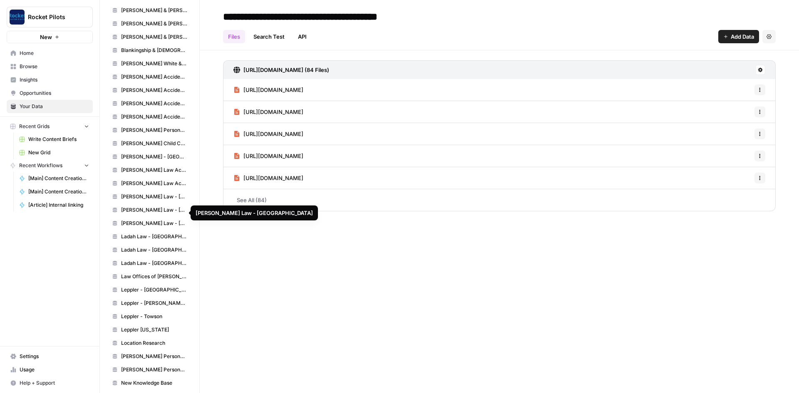
scroll to position [571, 0]
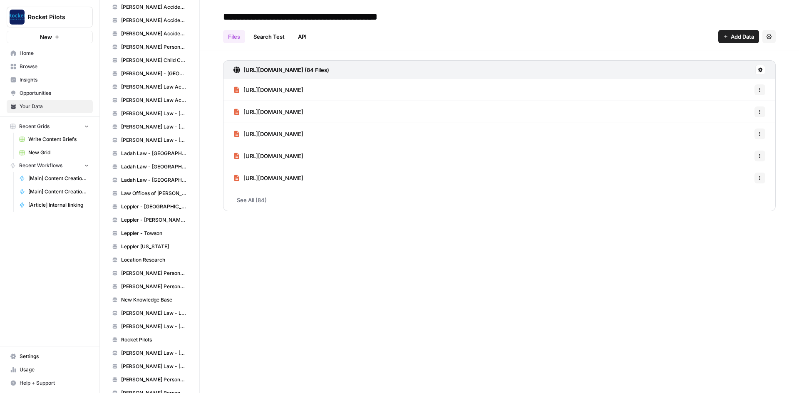
type input "**********"
click at [151, 274] on span "[PERSON_NAME] Personal Injury and Car Accident Lawyers - Biloxi" at bounding box center [154, 273] width 66 height 7
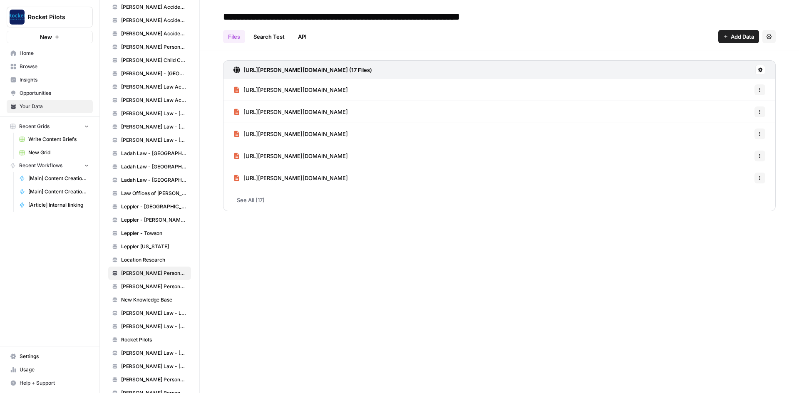
click at [400, 22] on input "**********" at bounding box center [379, 16] width 319 height 17
drag, startPoint x: 498, startPoint y: 16, endPoint x: 203, endPoint y: 12, distance: 295.2
click at [203, 12] on header "**********" at bounding box center [499, 25] width 599 height 50
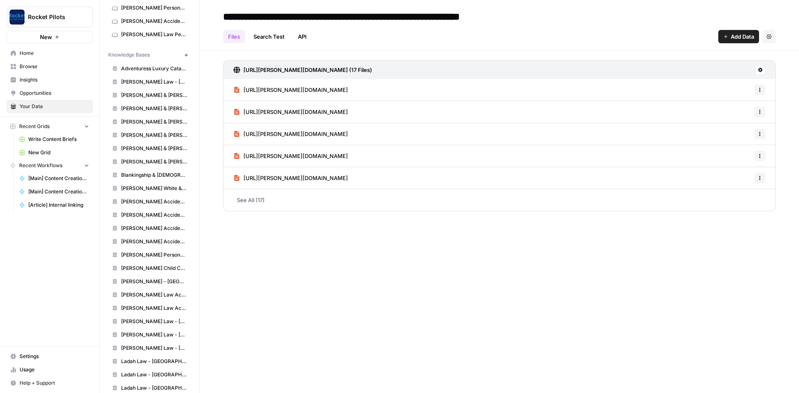
scroll to position [238, 0]
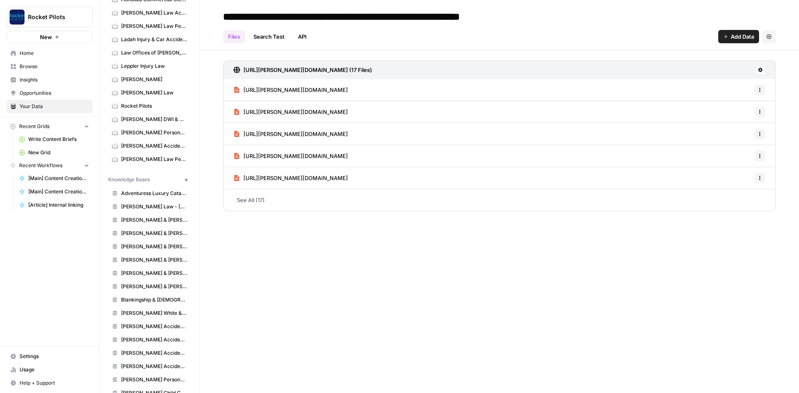
click at [144, 80] on span "Maloney-Lyons" at bounding box center [154, 79] width 66 height 7
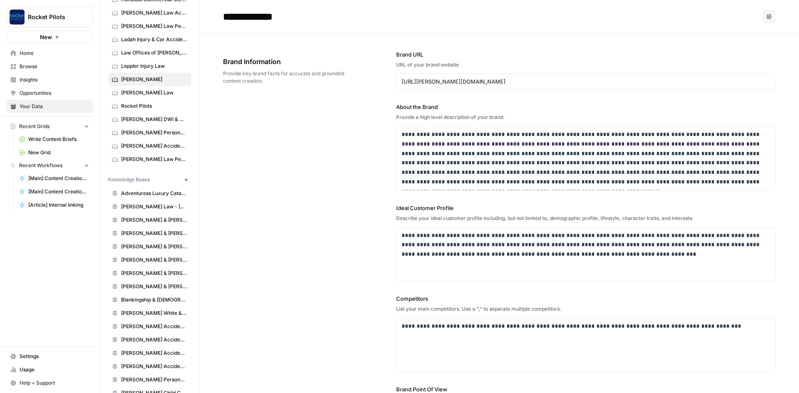
click at [288, 18] on input "**********" at bounding box center [286, 16] width 133 height 17
paste input "**********"
type input "**********"
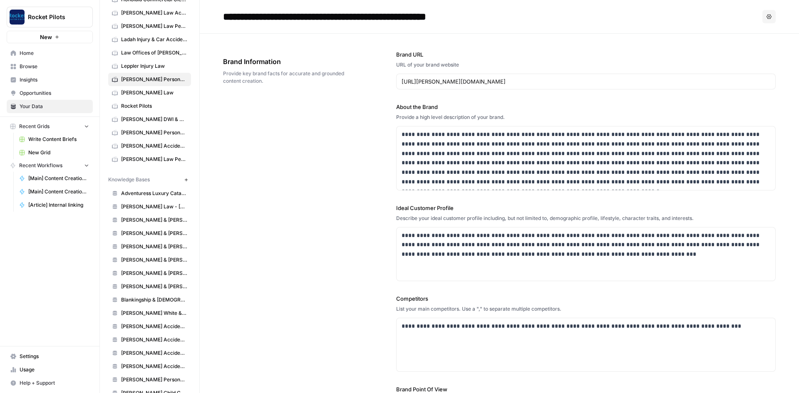
scroll to position [224, 0]
click at [31, 51] on span "Home" at bounding box center [55, 53] width 70 height 7
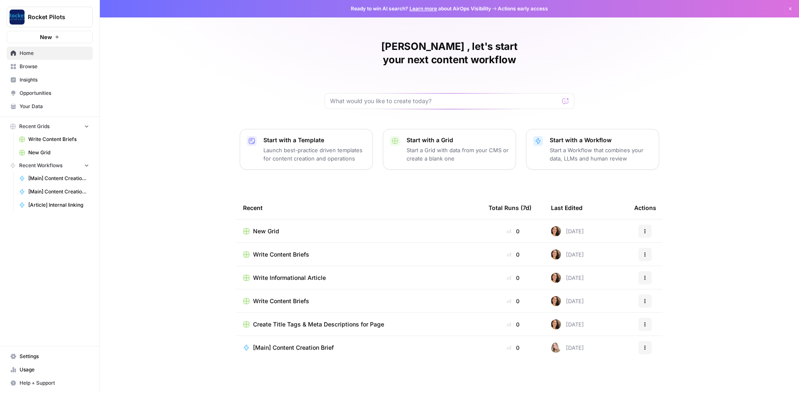
click at [32, 69] on span "Browse" at bounding box center [55, 66] width 70 height 7
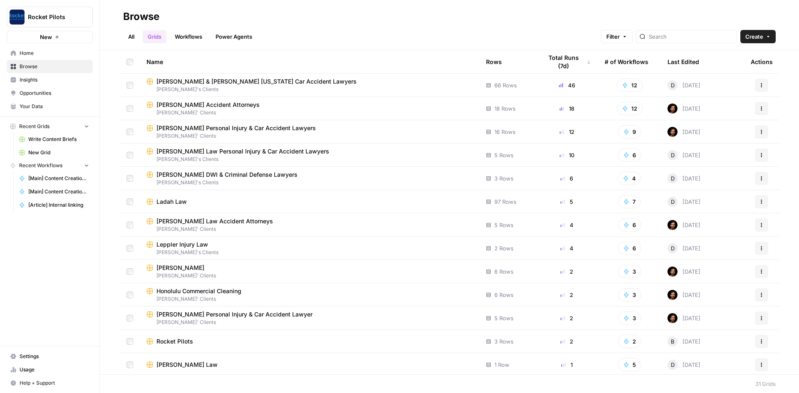
click at [761, 203] on icon "button" at bounding box center [761, 203] width 1 height 1
click at [724, 222] on span "Duplicate" at bounding box center [720, 221] width 67 height 8
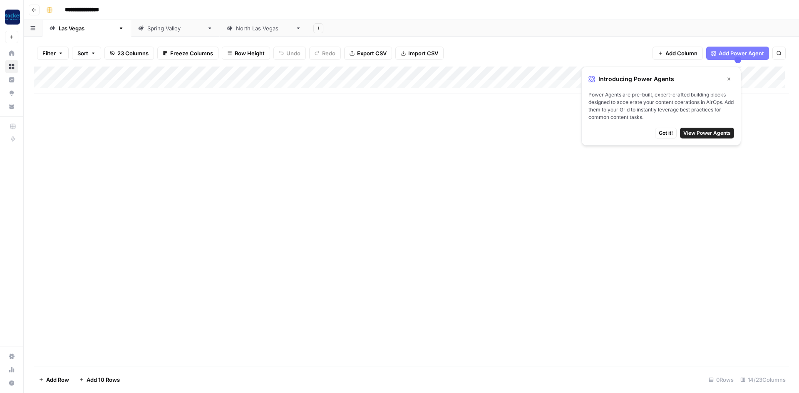
click at [99, 9] on input "**********" at bounding box center [90, 9] width 58 height 13
click at [101, 11] on input "**********" at bounding box center [90, 9] width 58 height 13
paste input "**********"
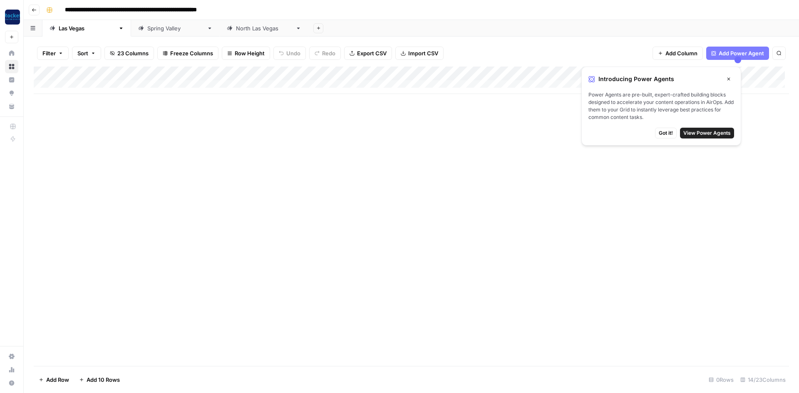
type input "**********"
click at [662, 131] on span "Got it!" at bounding box center [666, 132] width 14 height 7
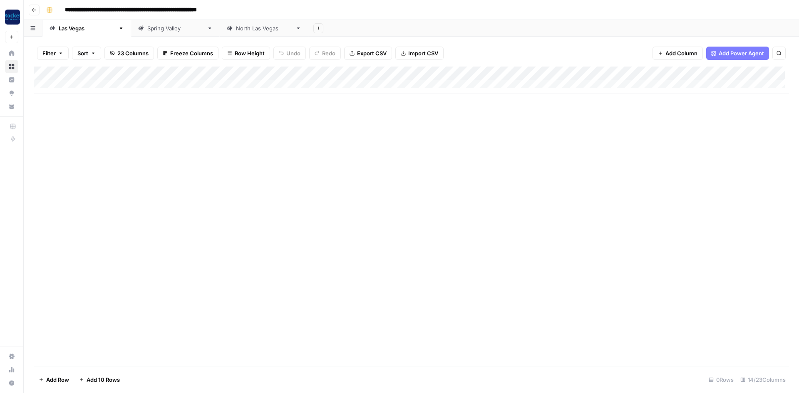
click at [266, 73] on div "Add Column" at bounding box center [412, 80] width 756 height 27
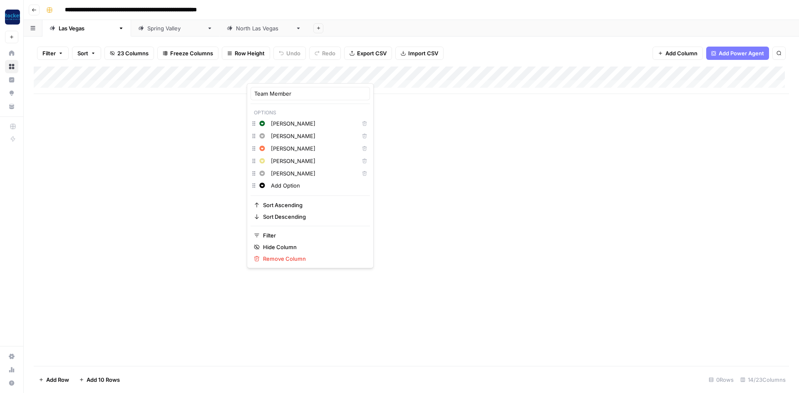
click at [276, 186] on input "Add Option" at bounding box center [318, 185] width 95 height 8
type input "ACdd Option"
click at [276, 186] on input "ACdd Option" at bounding box center [318, 185] width 95 height 8
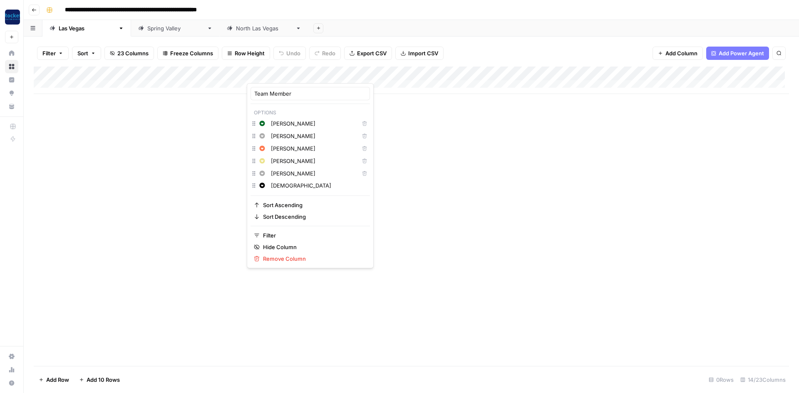
type input "Caitlin"
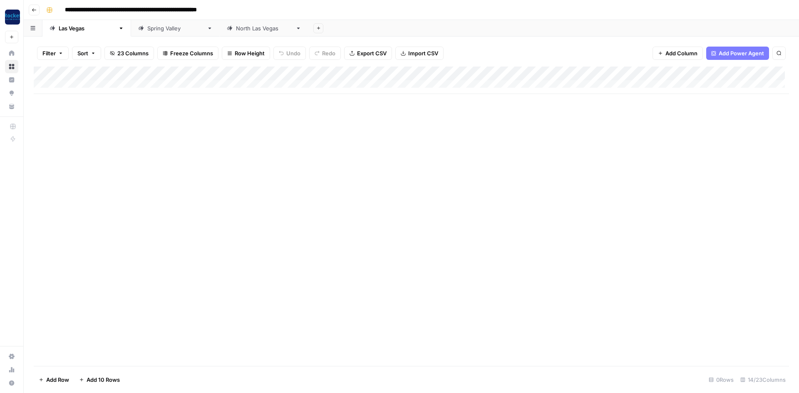
click at [386, 176] on div "Add Column" at bounding box center [412, 217] width 756 height 300
click at [259, 83] on div "Add Column" at bounding box center [412, 80] width 756 height 27
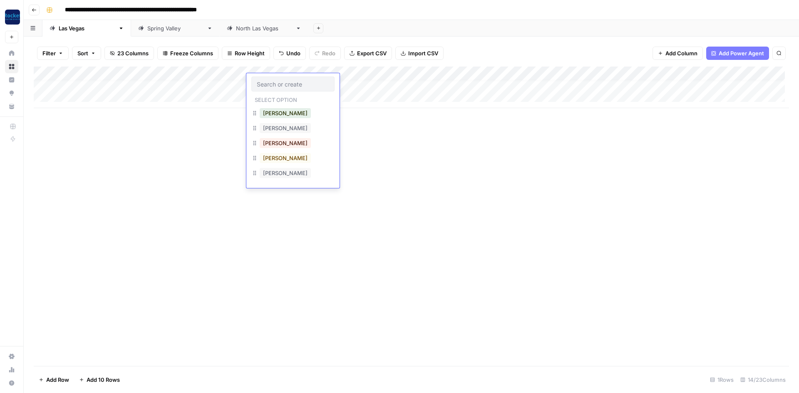
click at [390, 160] on div "Add Column" at bounding box center [412, 217] width 756 height 300
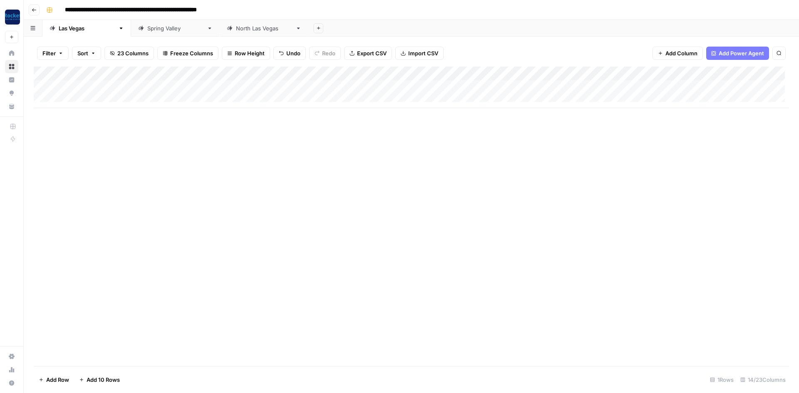
scroll to position [0, 0]
click at [283, 75] on div "Add Column" at bounding box center [412, 88] width 756 height 42
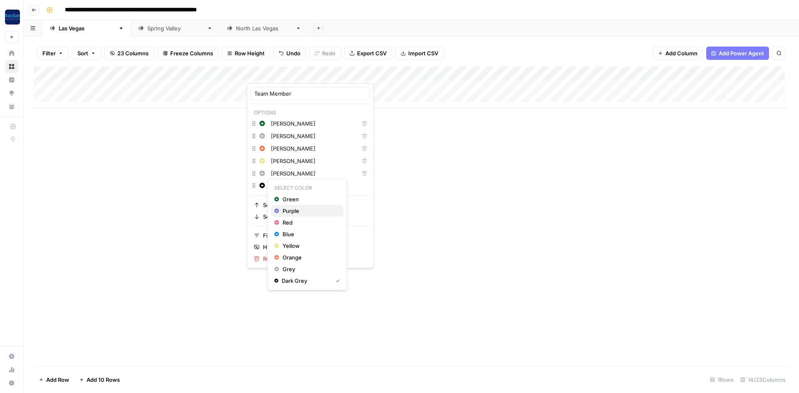
click at [297, 213] on span "Purple" at bounding box center [310, 211] width 54 height 8
click at [286, 185] on input "Add Option" at bounding box center [318, 185] width 95 height 8
type input "Caitlin"
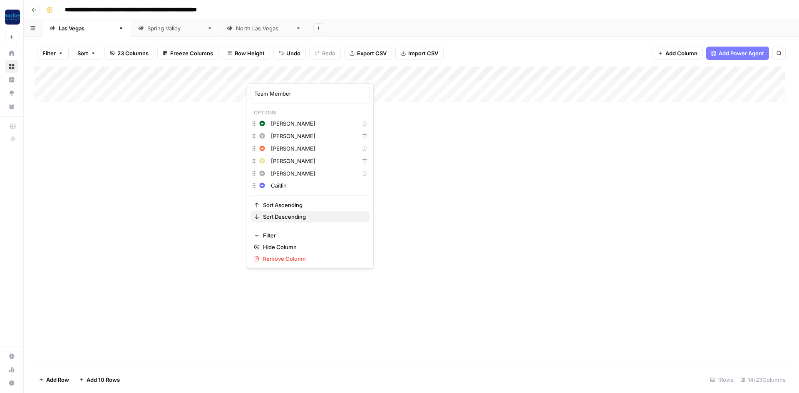
click at [329, 219] on span "Sort Descending" at bounding box center [313, 217] width 100 height 8
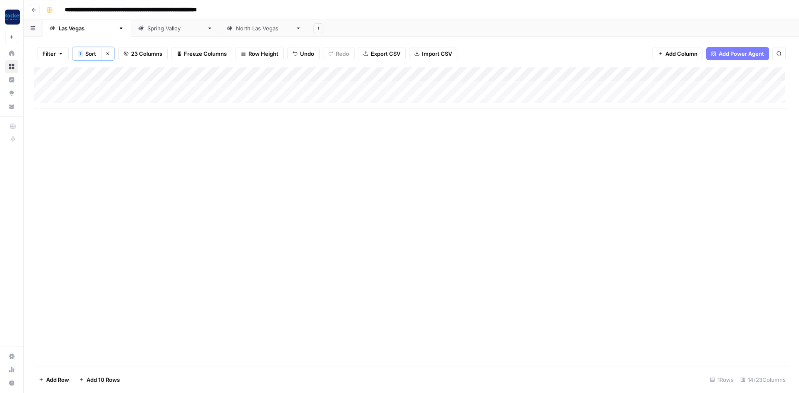
click at [261, 89] on div "Add Column" at bounding box center [412, 88] width 756 height 42
click at [297, 89] on div "Add Column" at bounding box center [412, 88] width 756 height 42
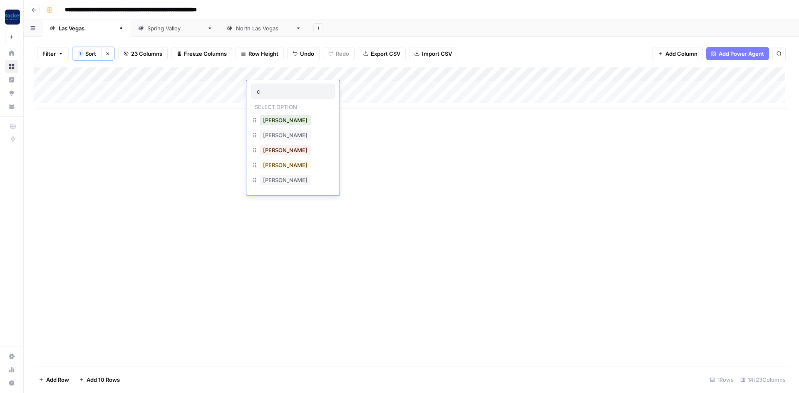
type input "ca"
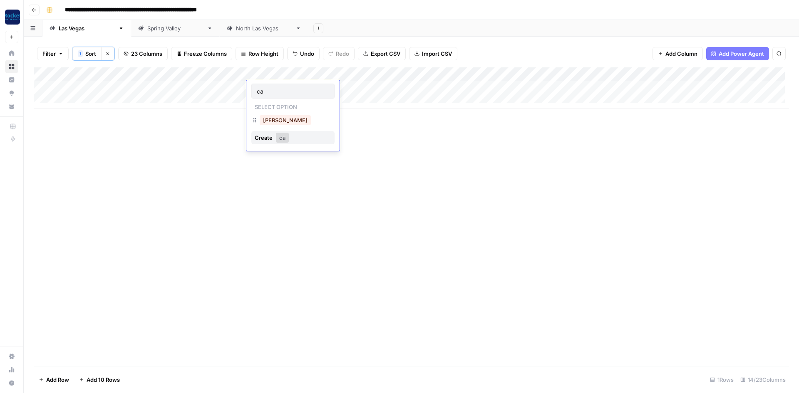
click at [343, 148] on div "Add Column" at bounding box center [412, 216] width 756 height 299
click at [158, 31] on link "[GEOGRAPHIC_DATA]" at bounding box center [175, 28] width 89 height 17
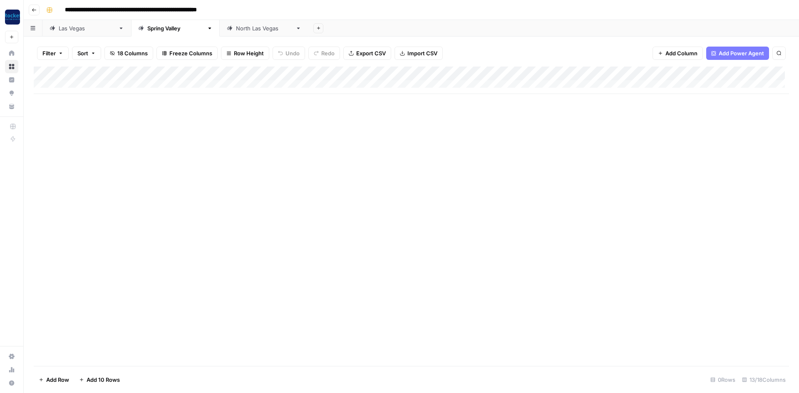
click at [158, 31] on link "[GEOGRAPHIC_DATA]" at bounding box center [175, 28] width 89 height 17
click at [147, 32] on div "[GEOGRAPHIC_DATA]" at bounding box center [175, 28] width 56 height 8
click at [313, 31] on button "Add Sheet" at bounding box center [318, 28] width 10 height 10
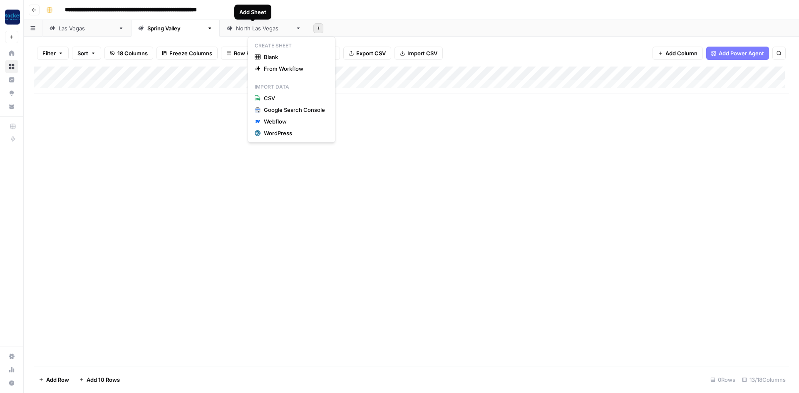
click at [195, 159] on div "Add Column" at bounding box center [412, 217] width 756 height 300
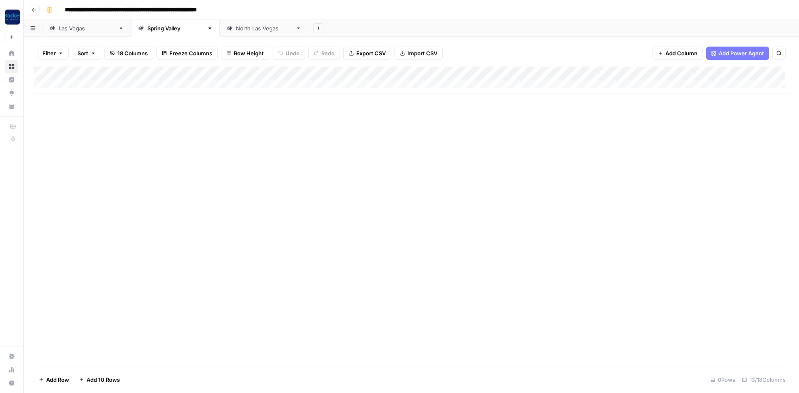
click at [88, 30] on link "Las Vegas" at bounding box center [86, 28] width 89 height 17
click at [316, 28] on icon "button" at bounding box center [318, 28] width 5 height 5
click at [268, 65] on span "From Workflow" at bounding box center [294, 69] width 61 height 8
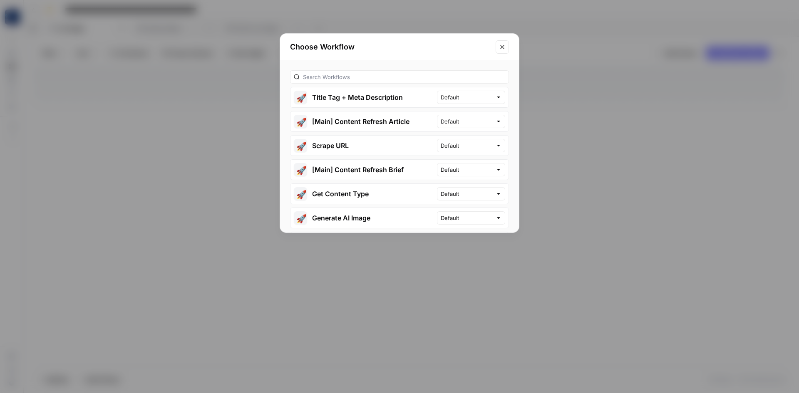
click at [505, 47] on icon "Close modal" at bounding box center [502, 47] width 7 height 7
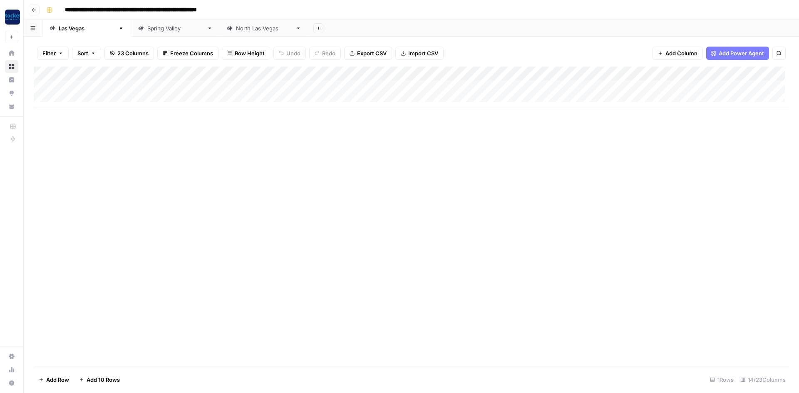
click at [77, 29] on div "Las Vegas" at bounding box center [87, 28] width 56 height 8
click at [77, 31] on div "Las Vegas" at bounding box center [87, 28] width 56 height 8
click at [92, 31] on link "Las Vegas" at bounding box center [86, 28] width 89 height 17
click at [118, 29] on icon "button" at bounding box center [121, 28] width 6 height 6
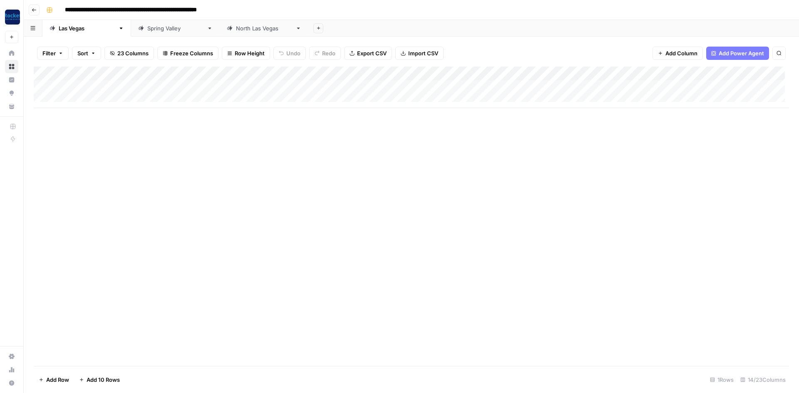
click at [232, 31] on link "[GEOGRAPHIC_DATA]" at bounding box center [264, 28] width 89 height 17
click at [316, 30] on icon "button" at bounding box center [318, 28] width 5 height 5
click at [265, 55] on span "Blank" at bounding box center [294, 57] width 61 height 8
click at [342, 31] on icon "button" at bounding box center [345, 28] width 6 height 6
click at [289, 72] on icon "button" at bounding box center [287, 75] width 6 height 6
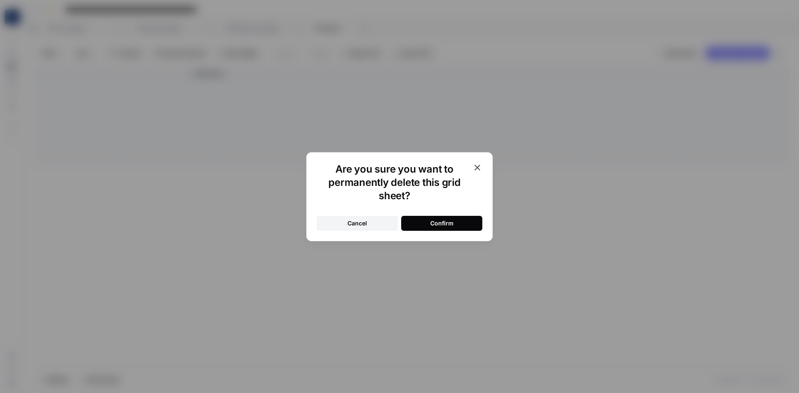
click at [425, 221] on button "Confirm" at bounding box center [441, 223] width 81 height 15
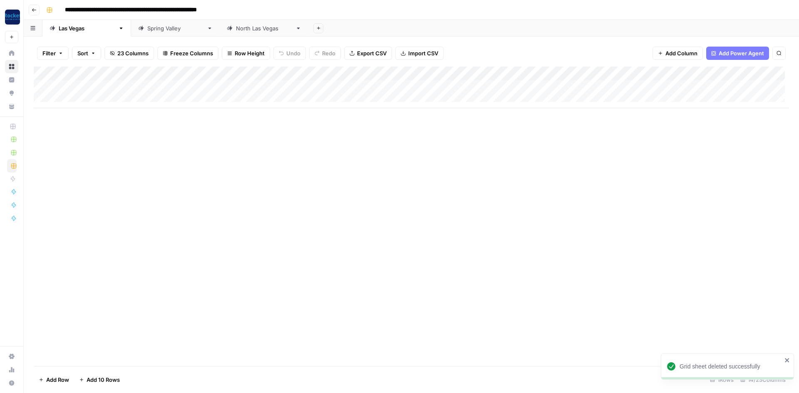
click at [77, 33] on link "Las Vegas" at bounding box center [86, 28] width 89 height 17
click at [313, 31] on button "Add Sheet" at bounding box center [318, 28] width 10 height 10
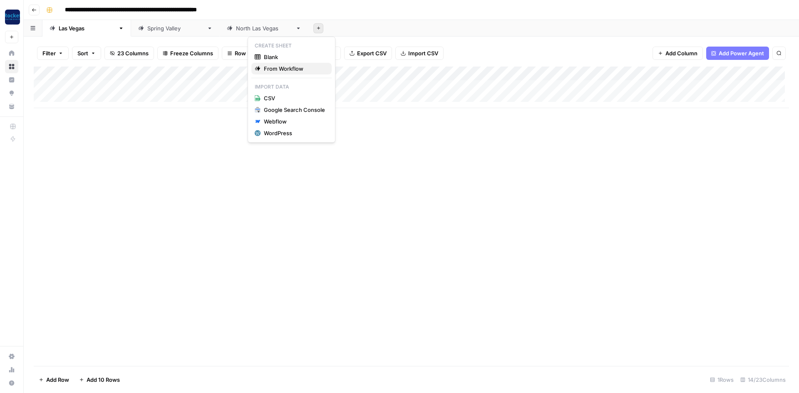
click at [273, 67] on span "From Workflow" at bounding box center [294, 69] width 61 height 8
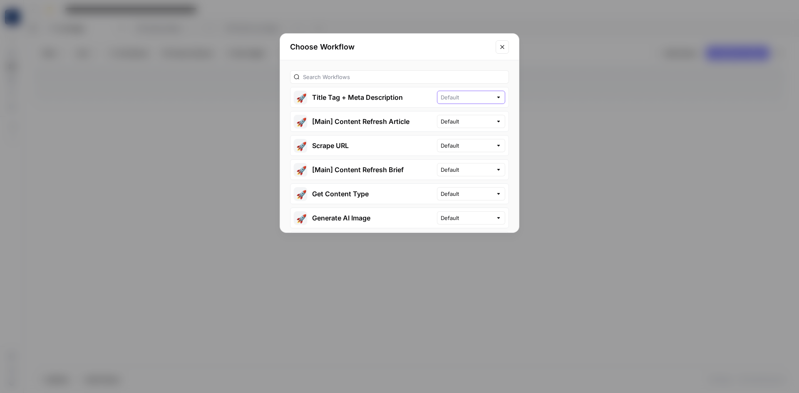
click at [464, 97] on input "text" at bounding box center [467, 97] width 52 height 8
type input "Default"
click at [360, 101] on button "🚀 Title Tag + Meta Description" at bounding box center [364, 97] width 147 height 20
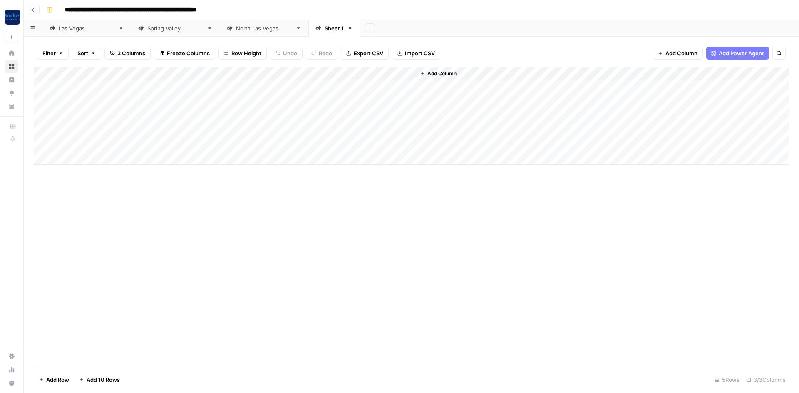
click at [347, 30] on icon "button" at bounding box center [350, 28] width 6 height 6
click at [297, 74] on div "Delete Sheet" at bounding box center [314, 74] width 52 height 8
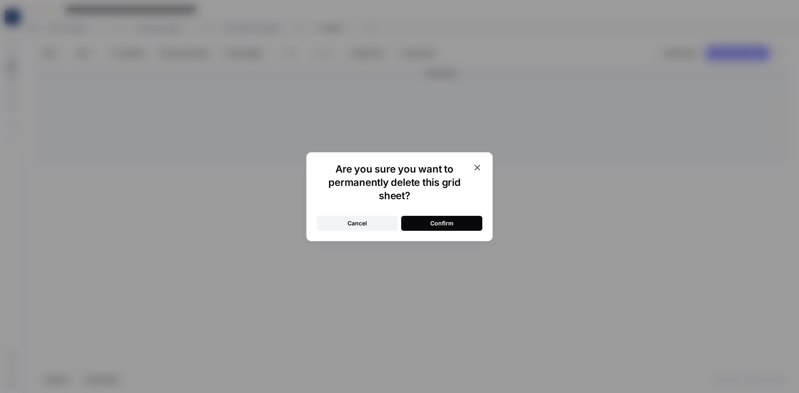
click at [420, 221] on button "Confirm" at bounding box center [441, 223] width 81 height 15
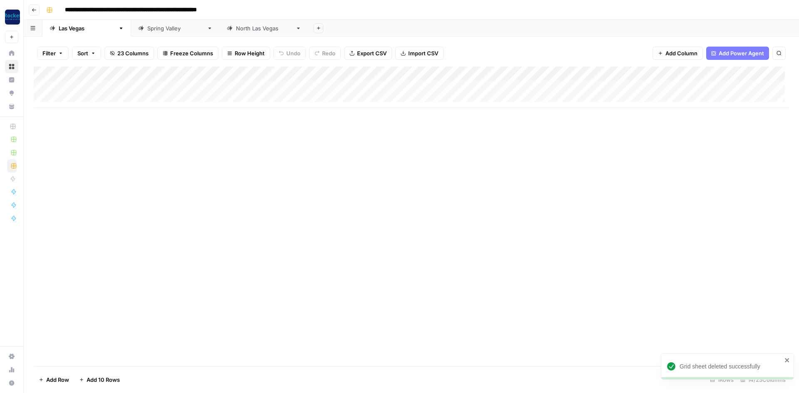
click at [311, 72] on div "Add Column" at bounding box center [412, 88] width 756 height 42
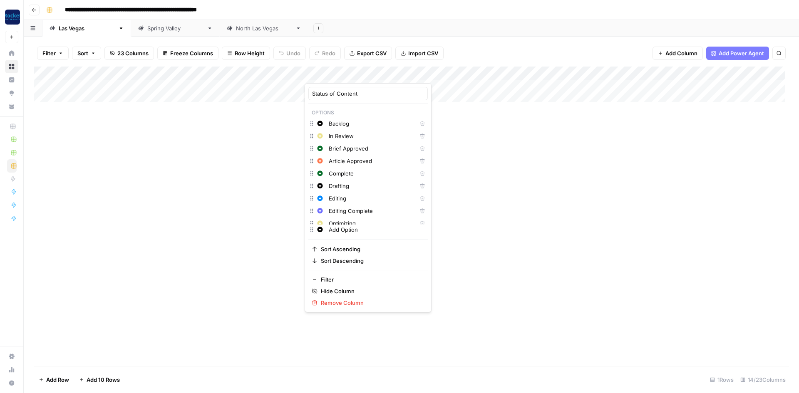
click at [311, 72] on div at bounding box center [336, 75] width 63 height 17
click at [374, 72] on div "Add Column" at bounding box center [412, 88] width 756 height 42
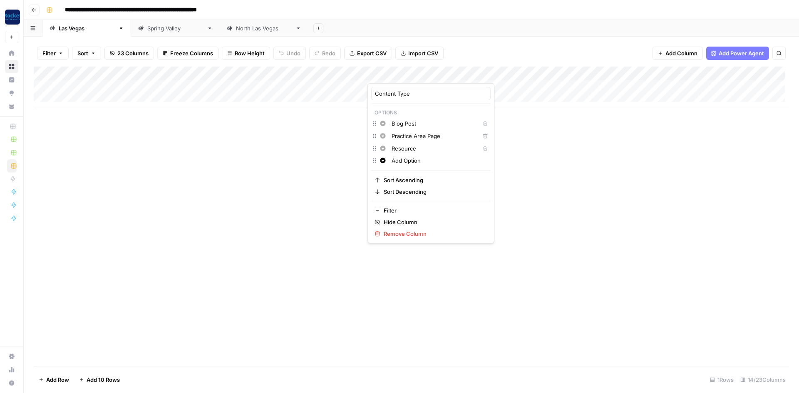
click at [374, 72] on div at bounding box center [405, 75] width 75 height 17
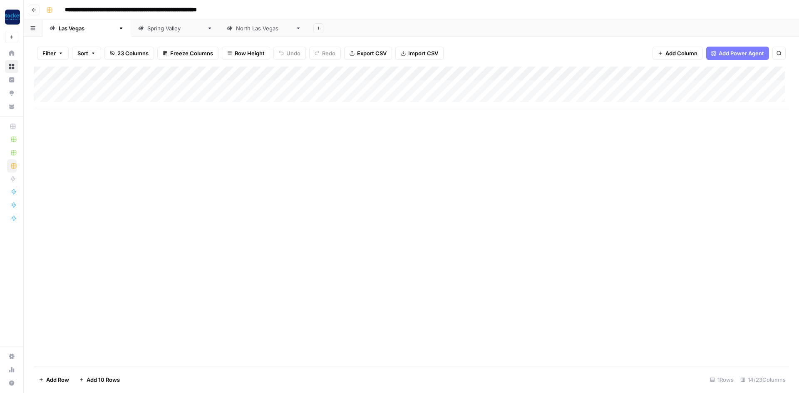
click at [244, 170] on div "Add Column" at bounding box center [412, 217] width 756 height 300
click at [702, 73] on div "Add Column" at bounding box center [412, 88] width 756 height 42
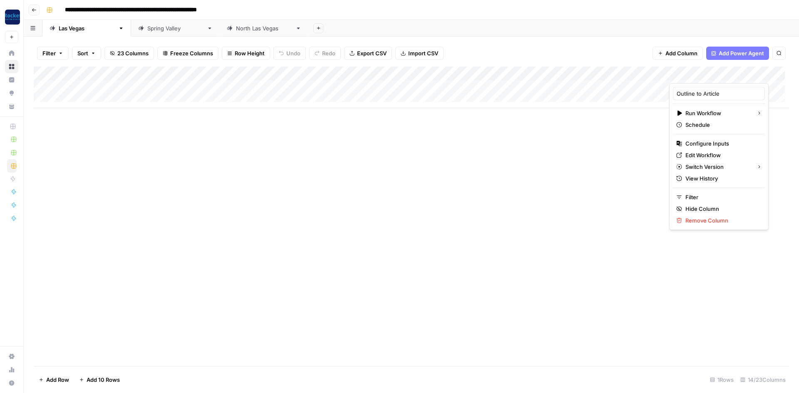
click at [728, 74] on div at bounding box center [706, 75] width 75 height 17
click at [782, 157] on div "Add Column" at bounding box center [412, 217] width 756 height 300
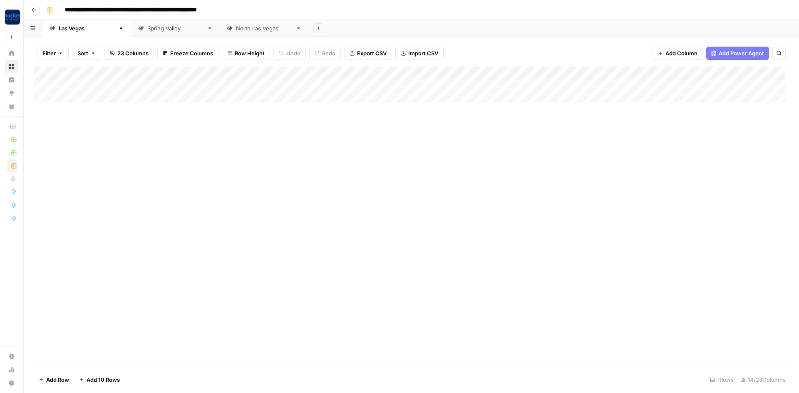
click at [103, 86] on div "Add Column" at bounding box center [412, 88] width 756 height 42
click at [278, 87] on div "Add Column" at bounding box center [412, 88] width 756 height 42
click at [376, 75] on div "Add Column" at bounding box center [412, 88] width 756 height 42
click at [460, 70] on div "Add Column" at bounding box center [412, 88] width 756 height 42
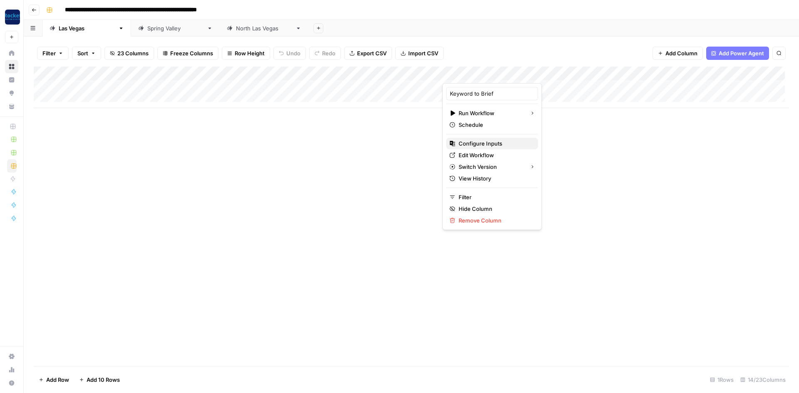
click at [478, 144] on span "Configure Inputs" at bounding box center [495, 143] width 73 height 8
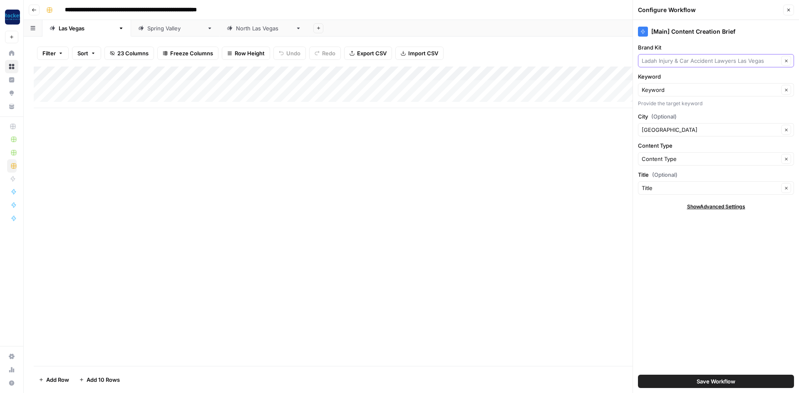
click at [759, 60] on input "Brand Kit" at bounding box center [710, 61] width 137 height 8
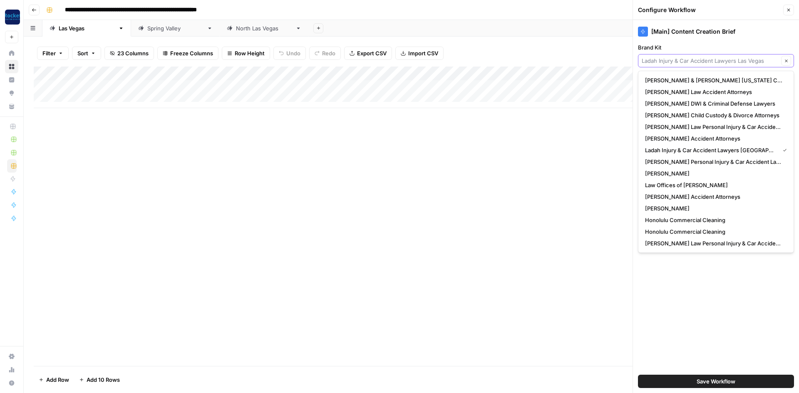
click at [759, 60] on input "Brand Kit" at bounding box center [710, 61] width 137 height 8
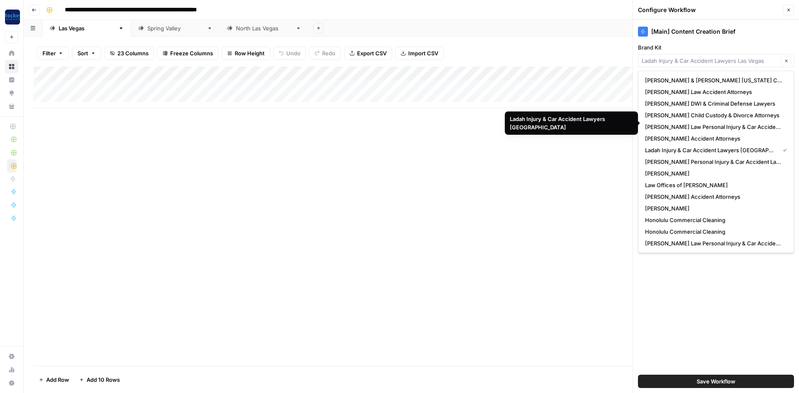
scroll to position [140, 0]
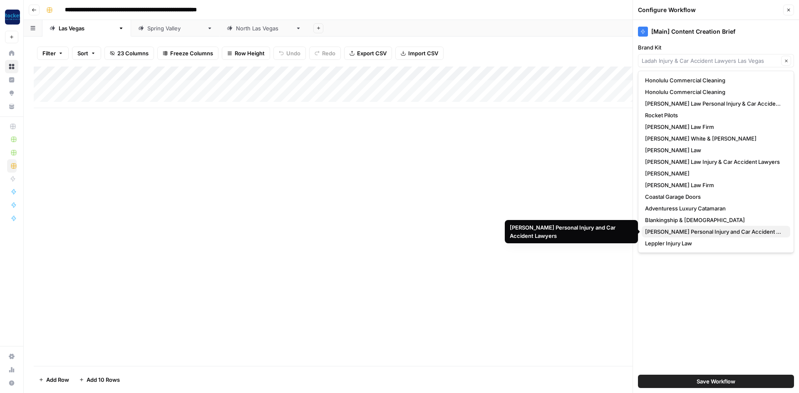
click at [697, 233] on span "[PERSON_NAME] Personal Injury and Car Accident Lawyers" at bounding box center [714, 232] width 139 height 8
type input "[PERSON_NAME] Personal Injury and Car Accident Lawyers"
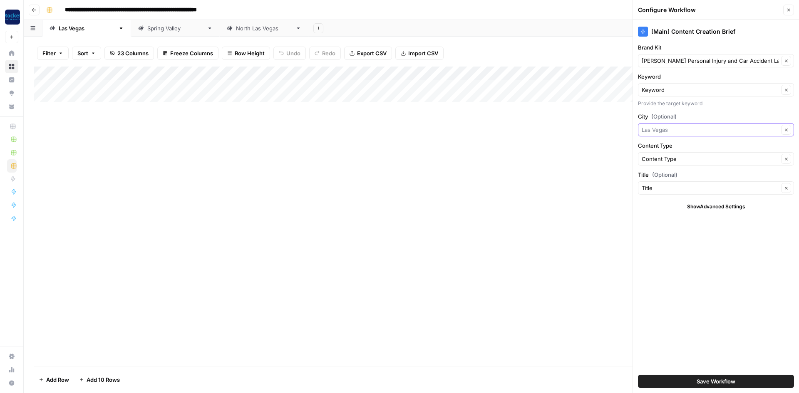
click at [668, 131] on input "City (Optional)" at bounding box center [710, 130] width 137 height 8
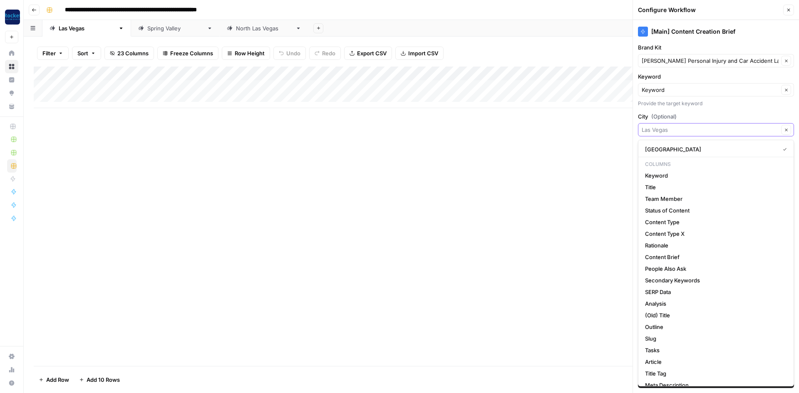
click at [668, 131] on input "City (Optional)" at bounding box center [710, 130] width 137 height 8
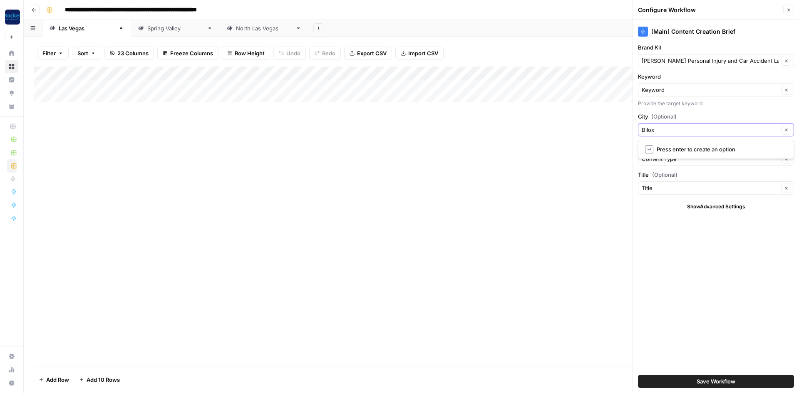
type input "Biloxi"
click at [243, 9] on input "**********" at bounding box center [155, 9] width 189 height 13
drag, startPoint x: 248, startPoint y: 10, endPoint x: 226, endPoint y: 12, distance: 21.7
click at [226, 12] on input "**********" at bounding box center [155, 9] width 189 height 13
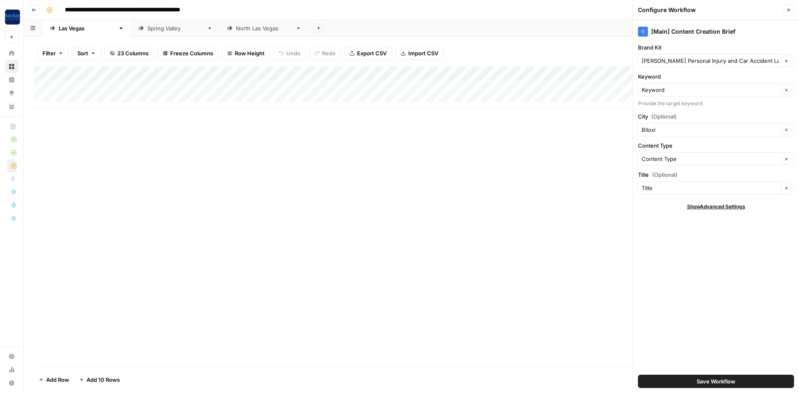
click at [685, 382] on button "Save Workflow" at bounding box center [716, 381] width 156 height 13
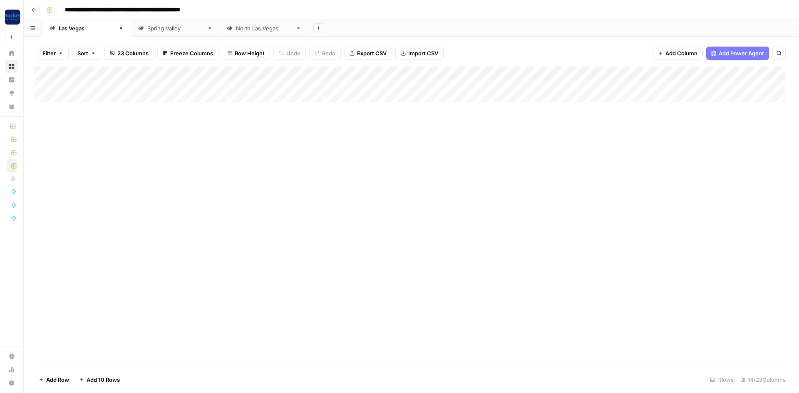
type input "**********"
click at [92, 31] on link "Las Vegas" at bounding box center [86, 28] width 89 height 17
click at [68, 30] on div "Las Vegas" at bounding box center [87, 28] width 56 height 8
click at [71, 32] on div "Las Vegas" at bounding box center [87, 28] width 56 height 8
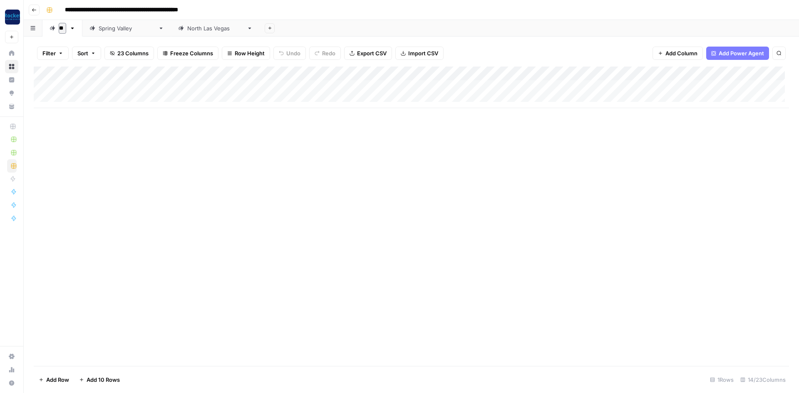
type input "*"
type input "******"
click at [696, 73] on div "Add Column" at bounding box center [412, 88] width 756 height 42
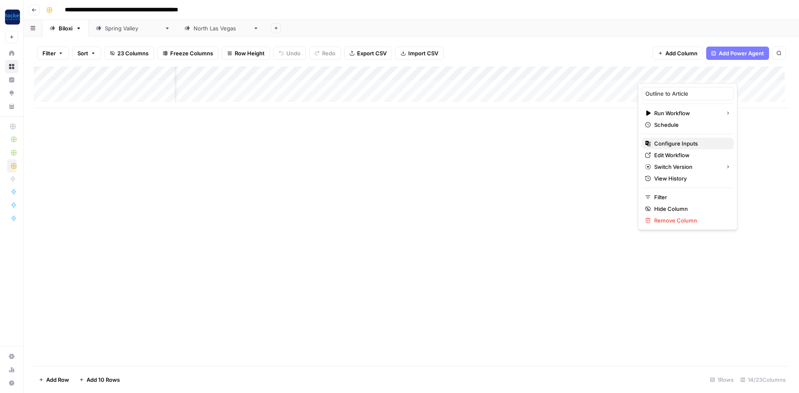
click at [689, 141] on span "Configure Inputs" at bounding box center [690, 143] width 73 height 8
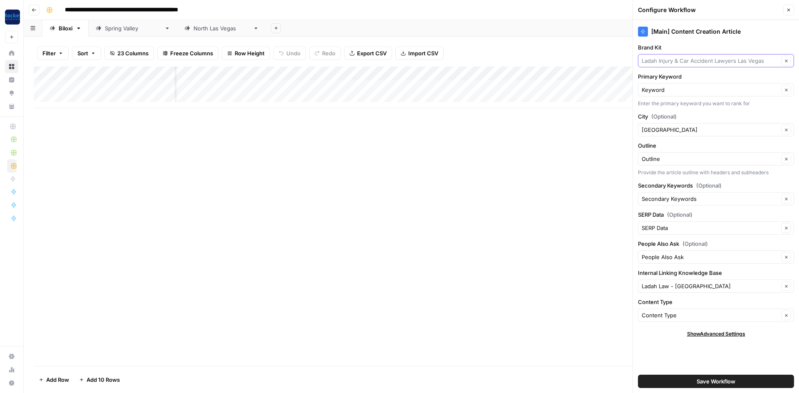
click at [670, 60] on input "Brand Kit" at bounding box center [710, 61] width 137 height 8
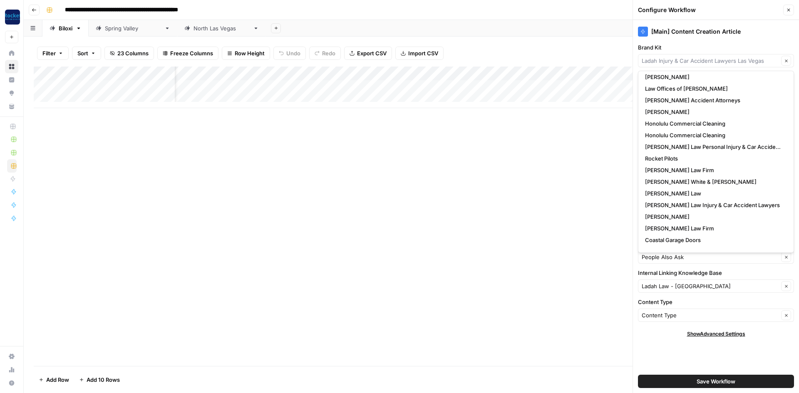
scroll to position [140, 0]
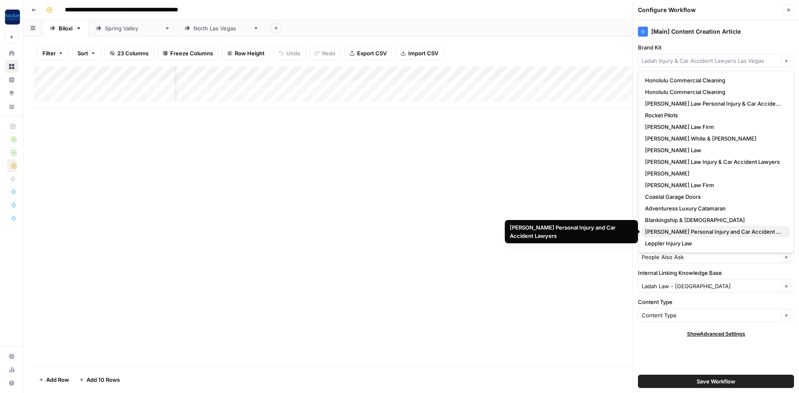
click at [700, 231] on span "[PERSON_NAME] Personal Injury and Car Accident Lawyers" at bounding box center [714, 232] width 139 height 8
type input "[PERSON_NAME] Personal Injury and Car Accident Lawyers"
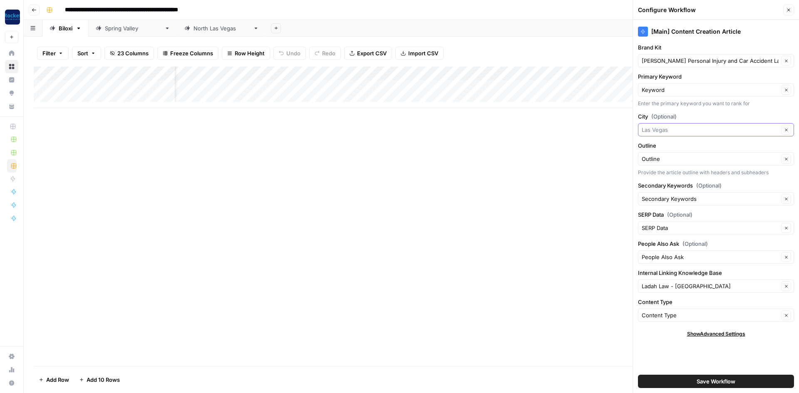
click at [685, 131] on input "City (Optional)" at bounding box center [710, 130] width 137 height 8
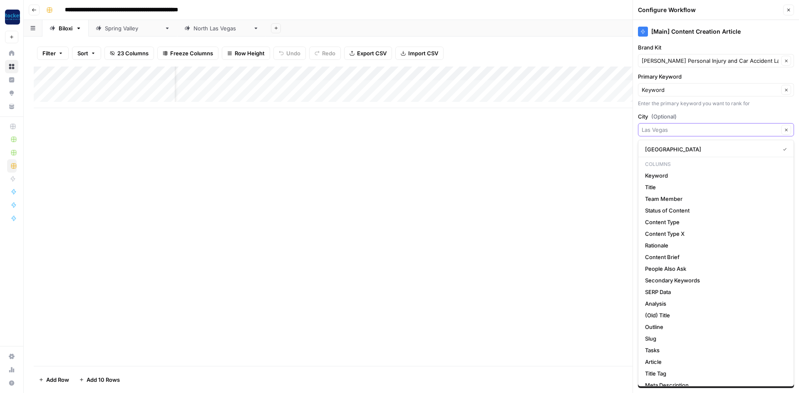
click at [685, 131] on input "City (Optional)" at bounding box center [710, 130] width 137 height 8
click at [666, 131] on input "City (Optional)" at bounding box center [710, 130] width 137 height 8
type input "b"
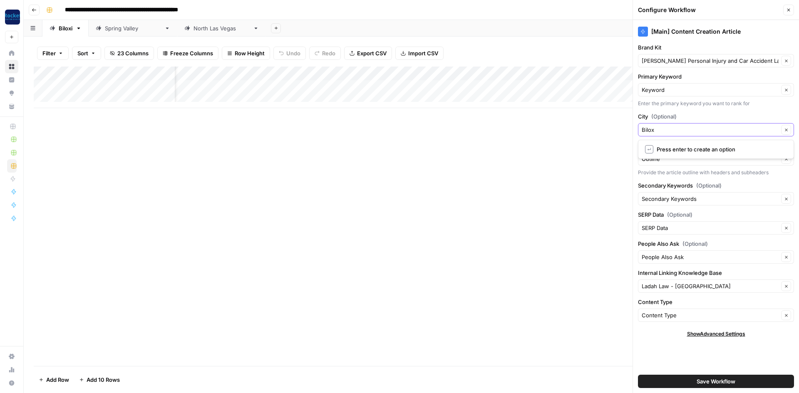
type input "Biloxi"
click at [714, 379] on span "Save Workflow" at bounding box center [716, 382] width 39 height 8
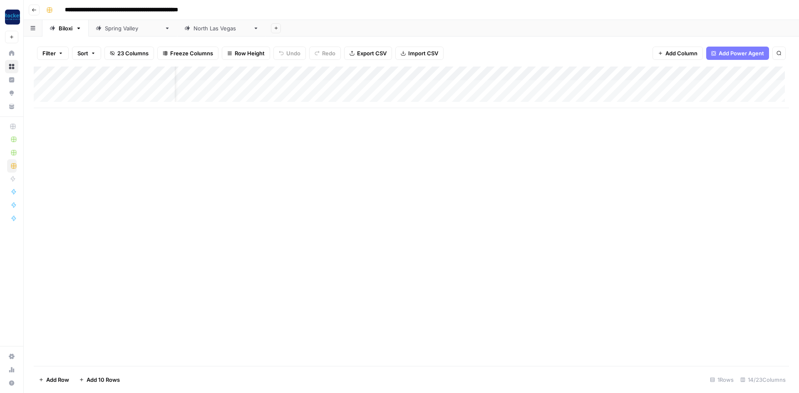
scroll to position [0, 0]
click at [87, 85] on div "Add Column" at bounding box center [412, 88] width 756 height 42
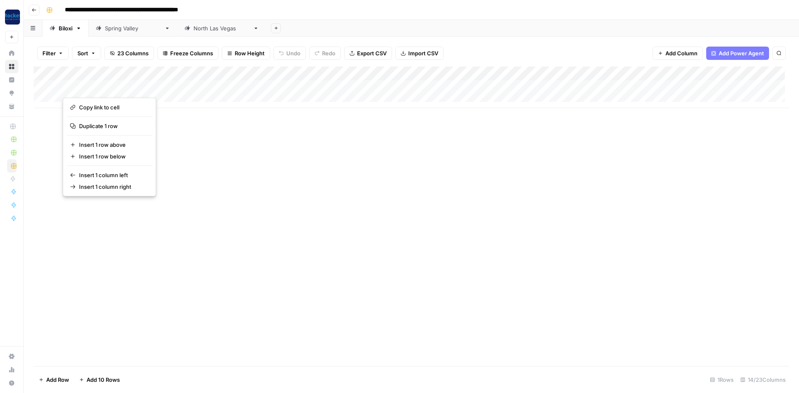
drag, startPoint x: 189, startPoint y: 144, endPoint x: 128, endPoint y: 82, distance: 86.8
click at [190, 143] on div "Add Column" at bounding box center [412, 217] width 756 height 300
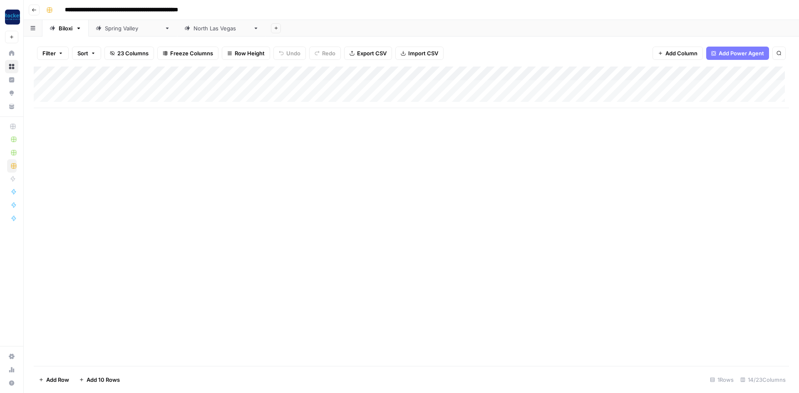
click at [117, 84] on div "Add Column" at bounding box center [412, 88] width 756 height 42
type textarea "**********"
click at [194, 156] on div "Add Column" at bounding box center [412, 217] width 756 height 300
click at [375, 72] on div "Add Column" at bounding box center [412, 88] width 756 height 42
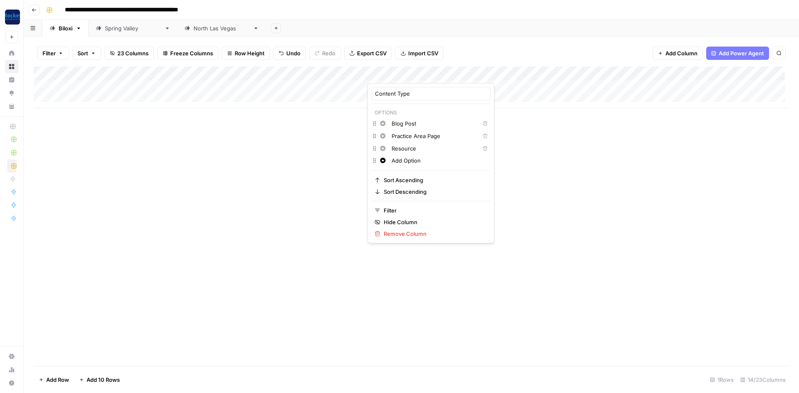
click at [419, 137] on input "Practice Area Page" at bounding box center [434, 136] width 85 height 8
click at [376, 137] on icon "button" at bounding box center [374, 136] width 7 height 7
click at [536, 160] on div "Add Column" at bounding box center [412, 217] width 756 height 300
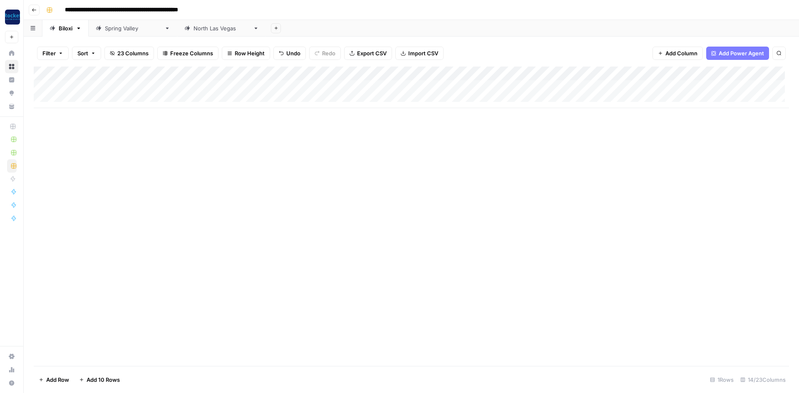
click at [410, 90] on div "Add Column" at bounding box center [412, 88] width 756 height 42
click at [398, 137] on button "Practice Area Page" at bounding box center [407, 134] width 55 height 10
click at [480, 87] on div "Add Column" at bounding box center [412, 88] width 756 height 42
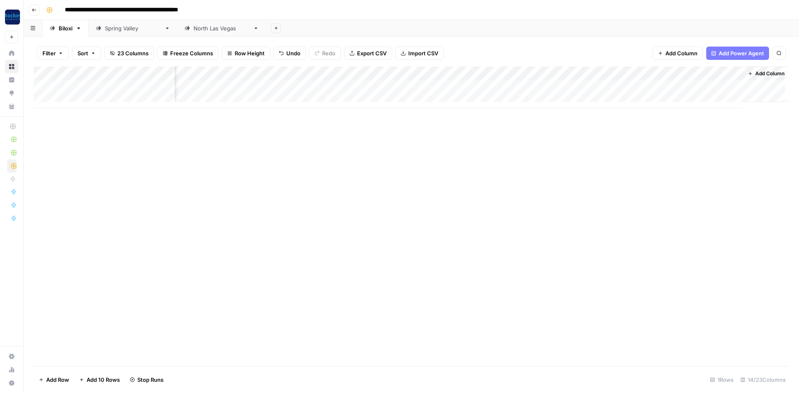
click at [77, 109] on div "Add Column" at bounding box center [412, 217] width 756 height 300
click at [96, 92] on div "Add Column" at bounding box center [412, 88] width 756 height 42
click at [94, 94] on div "Add Column" at bounding box center [412, 95] width 756 height 56
click at [97, 94] on div "Add Column" at bounding box center [412, 95] width 756 height 56
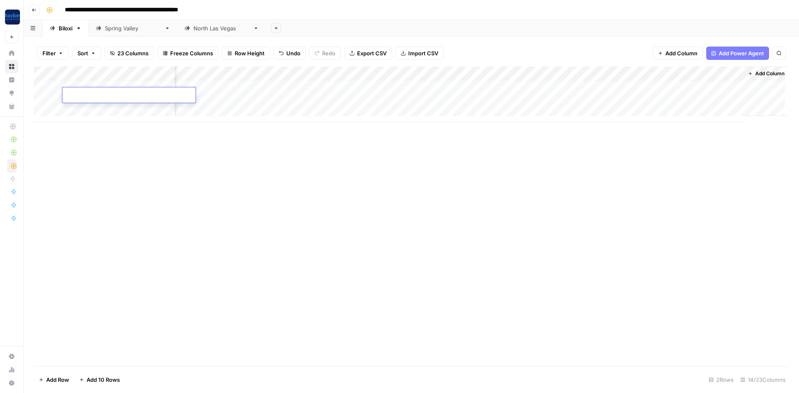
type textarea "**********"
click at [154, 174] on div "Add Column" at bounding box center [412, 217] width 756 height 300
click at [362, 96] on div "Add Column" at bounding box center [412, 95] width 756 height 56
click at [299, 95] on div "Add Column" at bounding box center [412, 95] width 756 height 56
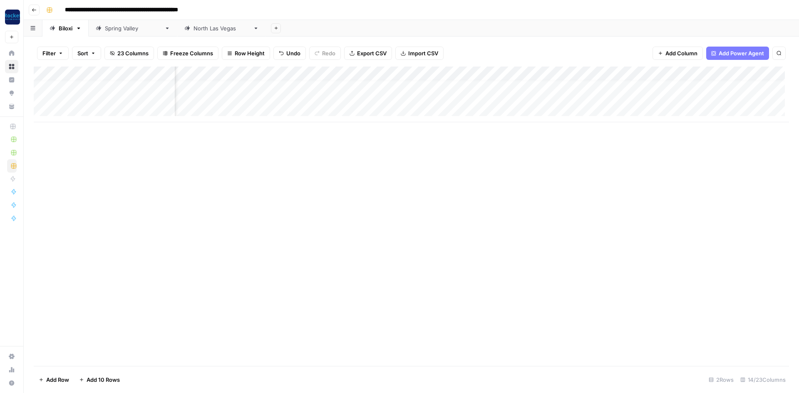
click at [298, 96] on div "Add Column" at bounding box center [412, 95] width 756 height 56
click at [293, 145] on button "Practice Area Page" at bounding box center [300, 142] width 55 height 10
click at [370, 94] on div "Add Column" at bounding box center [412, 95] width 756 height 56
click at [101, 113] on div "Add Column" at bounding box center [412, 95] width 756 height 56
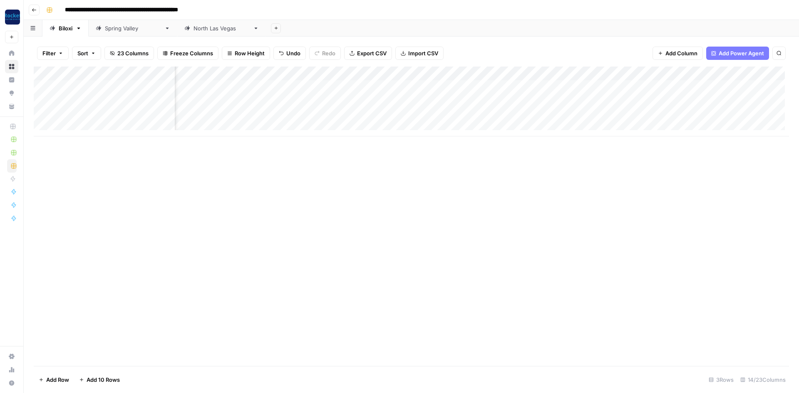
click at [89, 115] on div "Add Column" at bounding box center [412, 102] width 756 height 70
click at [274, 113] on div "Add Column" at bounding box center [412, 102] width 756 height 70
click at [279, 115] on div "Add Column" at bounding box center [412, 102] width 756 height 70
click at [290, 162] on button "Practice Area Page" at bounding box center [300, 163] width 55 height 10
click at [343, 114] on div "Add Column" at bounding box center [412, 102] width 756 height 70
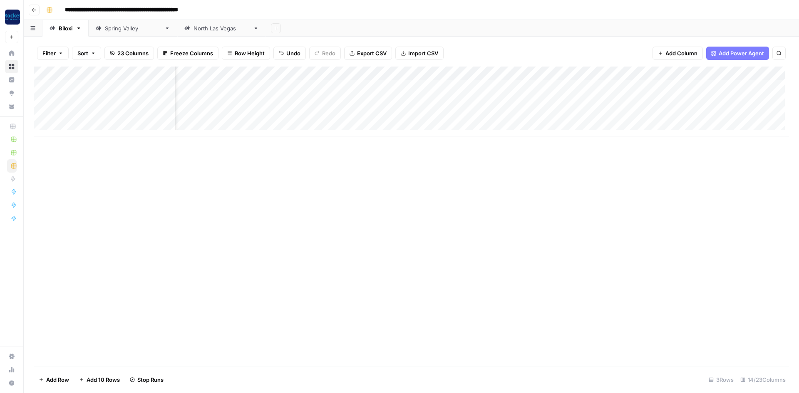
click at [80, 129] on div "Add Column" at bounding box center [412, 102] width 756 height 70
type textarea "**********"
click at [218, 186] on div "Add Column" at bounding box center [412, 217] width 756 height 300
click at [283, 129] on div "Add Column" at bounding box center [412, 109] width 756 height 84
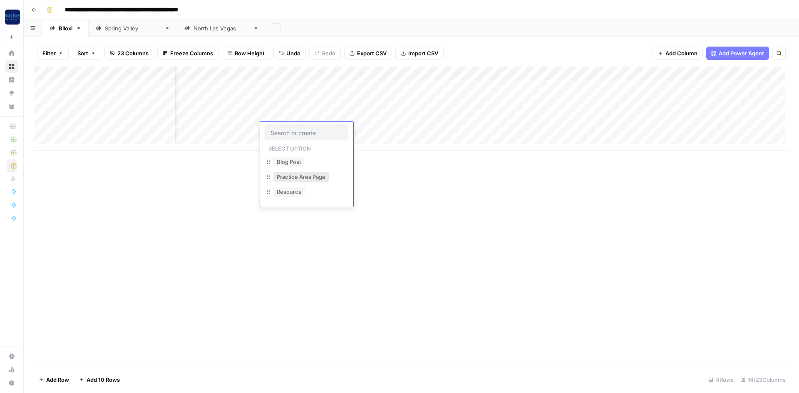
click at [286, 177] on button "Practice Area Page" at bounding box center [300, 177] width 55 height 10
click at [81, 138] on div "Add Column" at bounding box center [412, 109] width 756 height 84
type textarea "**********"
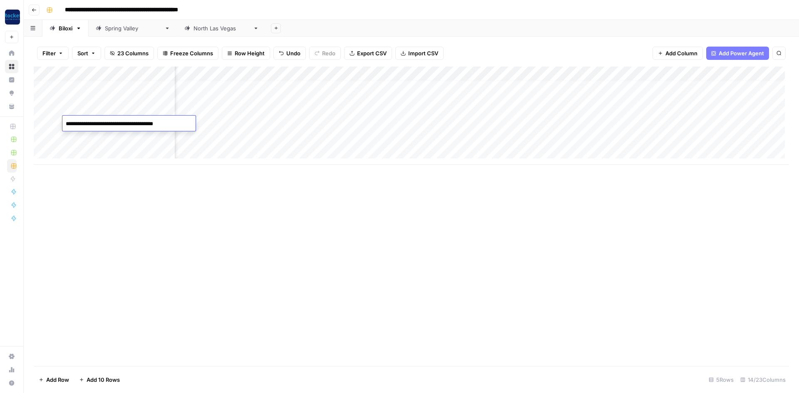
click at [158, 201] on div "Add Column" at bounding box center [412, 217] width 756 height 300
click at [291, 135] on div "Add Column" at bounding box center [412, 116] width 756 height 98
click at [291, 139] on div "Add Column" at bounding box center [412, 116] width 756 height 98
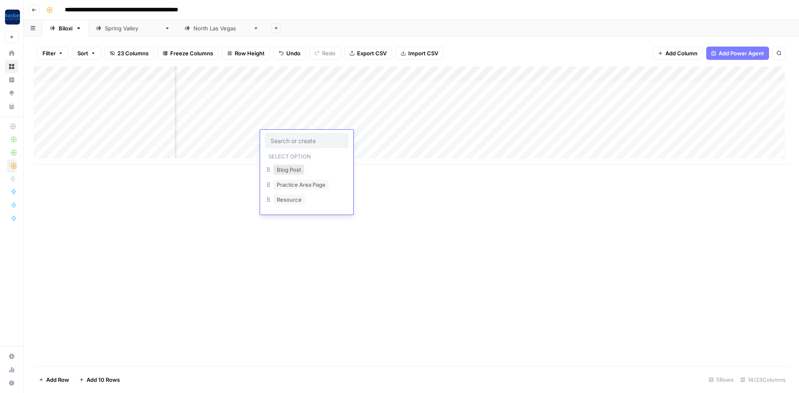
click at [295, 172] on button "Blog Post" at bounding box center [288, 170] width 31 height 10
click at [373, 123] on div "Add Column" at bounding box center [412, 116] width 756 height 98
click at [373, 137] on div "Add Column" at bounding box center [412, 116] width 756 height 98
click at [362, 85] on div "Add Column" at bounding box center [412, 116] width 756 height 98
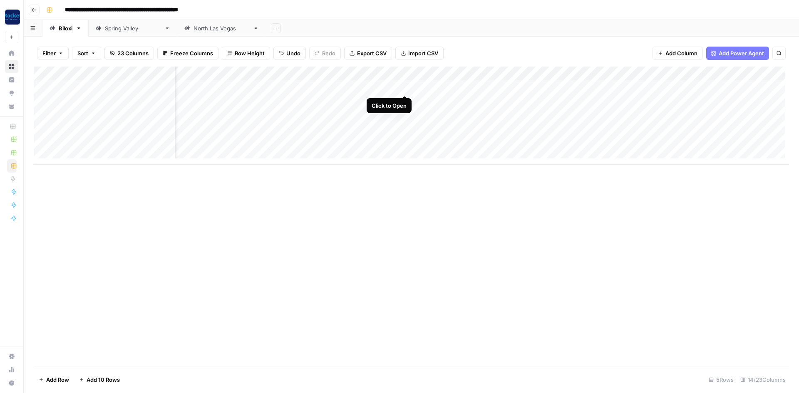
click at [405, 86] on div "Add Column" at bounding box center [412, 116] width 756 height 98
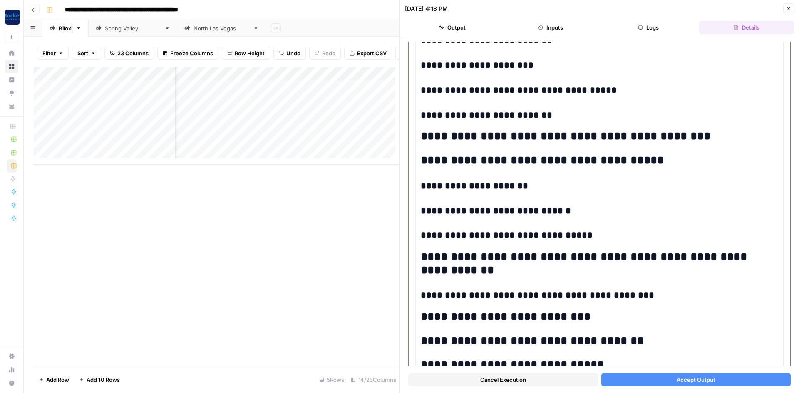
scroll to position [1041, 0]
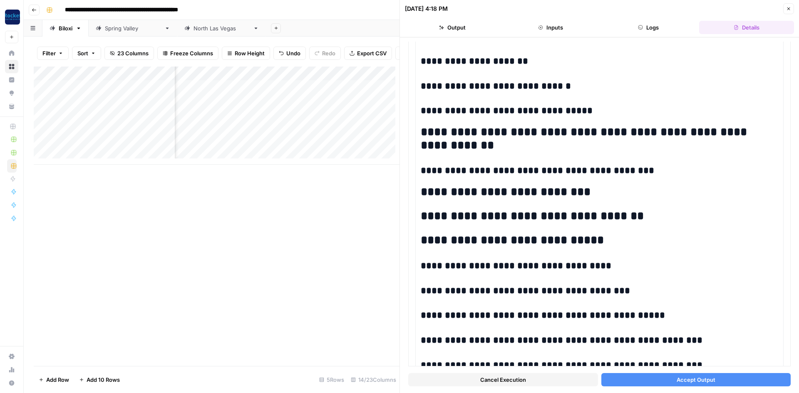
click at [650, 17] on header "09/16/25 at 4:18 PM Close Output Inputs Logs Details" at bounding box center [599, 18] width 399 height 37
click at [650, 25] on button "Logs" at bounding box center [649, 27] width 95 height 13
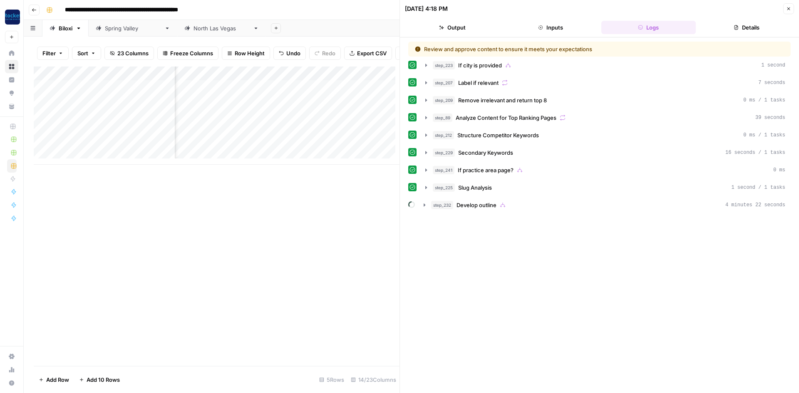
click at [551, 25] on button "Inputs" at bounding box center [550, 27] width 95 height 13
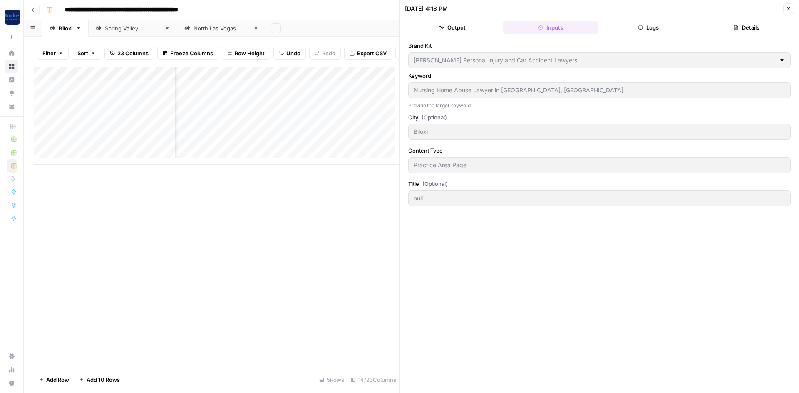
click at [641, 27] on icon "button" at bounding box center [640, 27] width 5 height 5
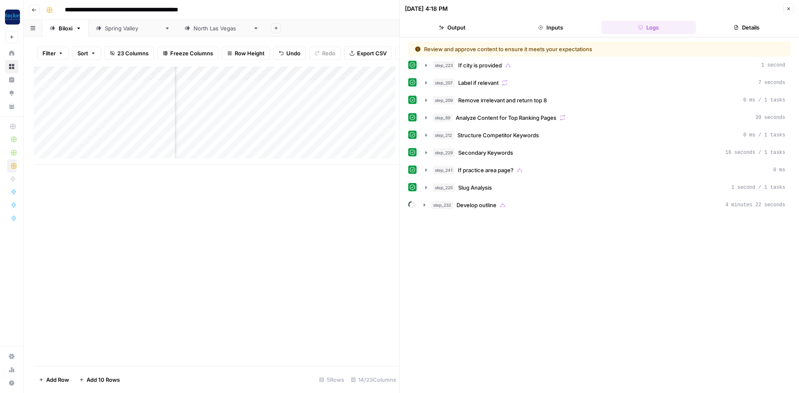
click at [743, 30] on button "Details" at bounding box center [746, 27] width 95 height 13
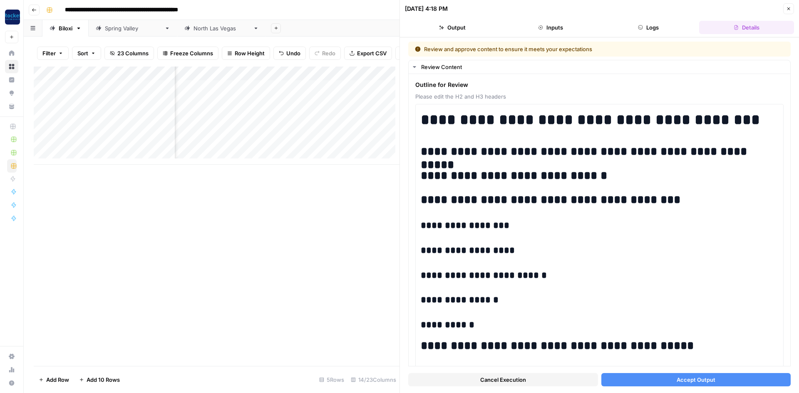
click at [717, 374] on button "Accept Output" at bounding box center [697, 379] width 190 height 13
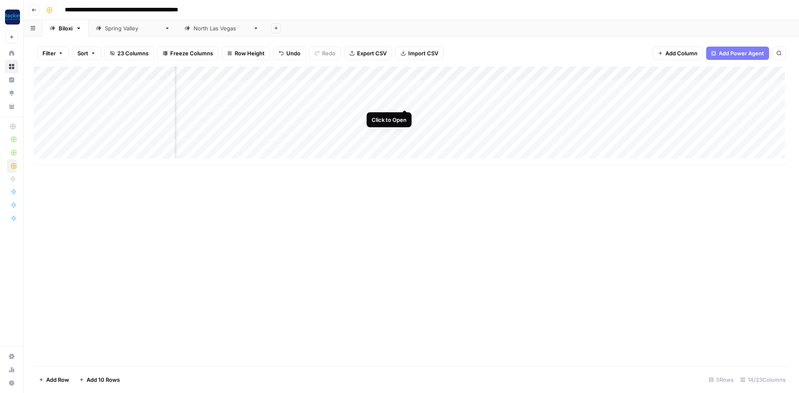
click at [402, 101] on div "Add Column" at bounding box center [412, 116] width 756 height 98
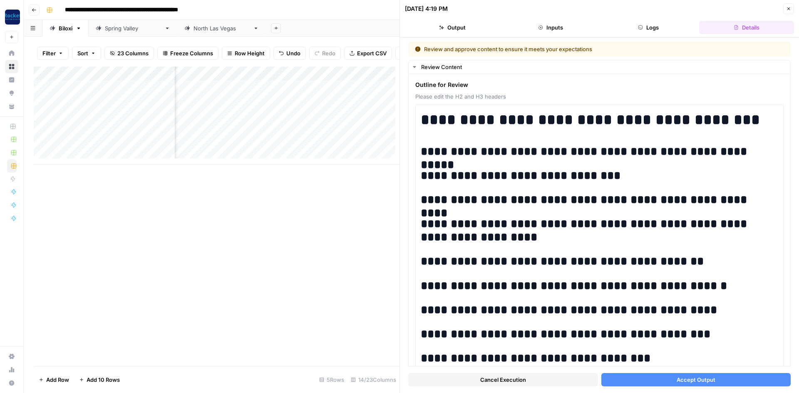
click at [658, 380] on button "Accept Output" at bounding box center [697, 379] width 190 height 13
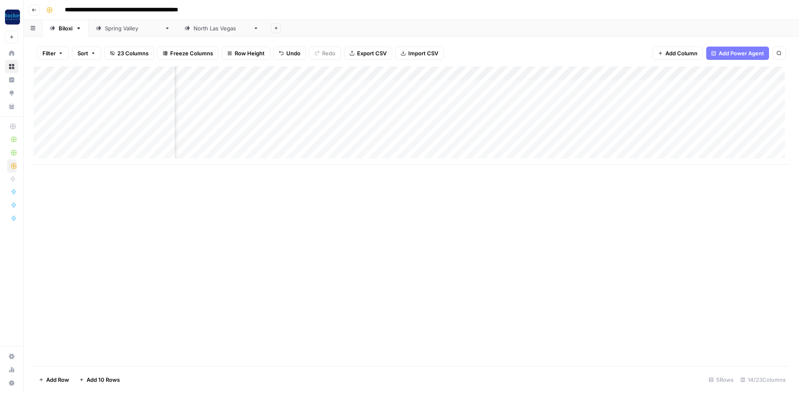
click at [390, 114] on div "Add Column" at bounding box center [412, 116] width 756 height 98
click at [403, 116] on div "Add Column" at bounding box center [412, 116] width 756 height 98
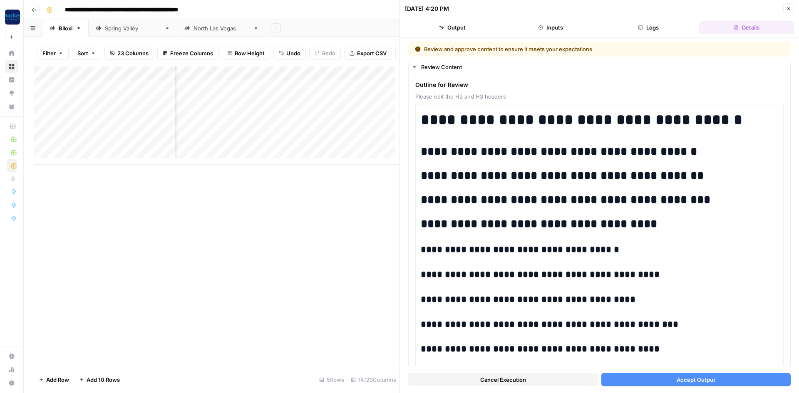
click at [631, 382] on button "Accept Output" at bounding box center [697, 379] width 190 height 13
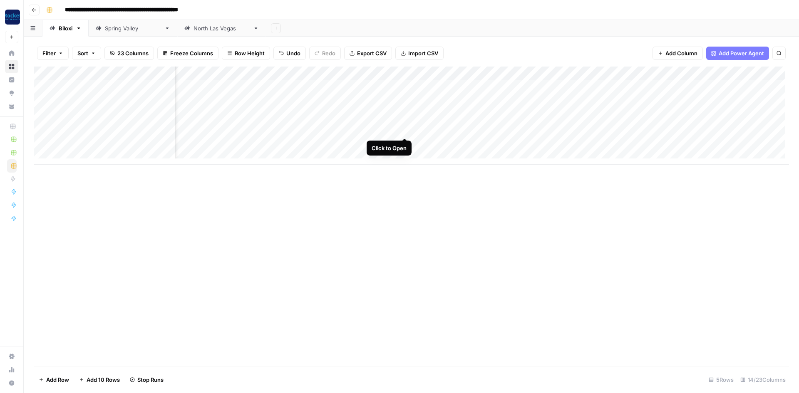
click at [404, 130] on div "Add Column" at bounding box center [412, 116] width 756 height 98
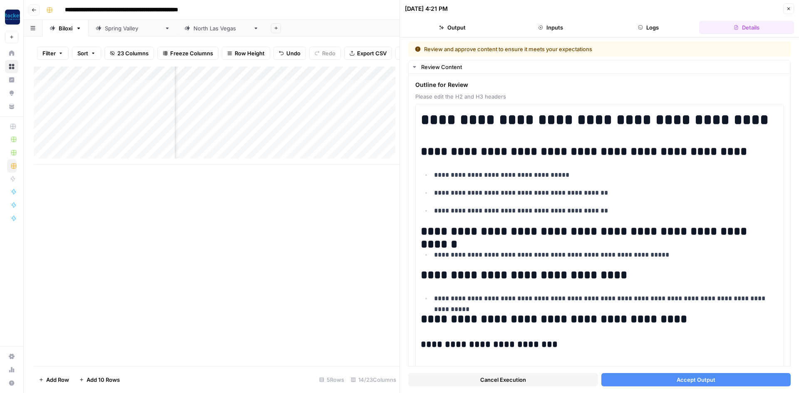
click at [696, 379] on span "Accept Output" at bounding box center [696, 380] width 39 height 8
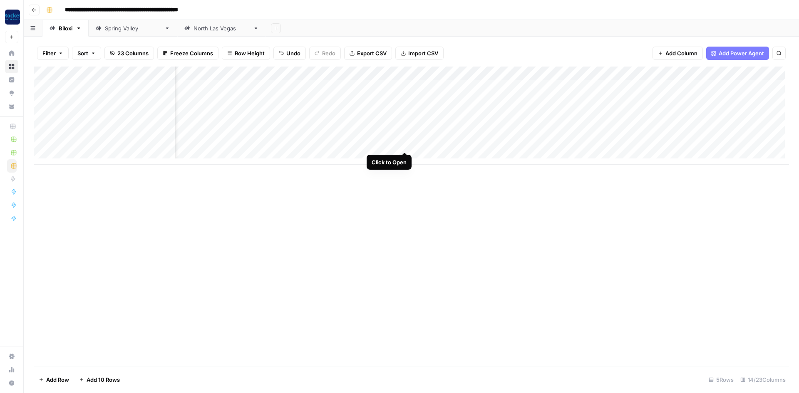
click at [403, 143] on div "Add Column" at bounding box center [412, 116] width 756 height 98
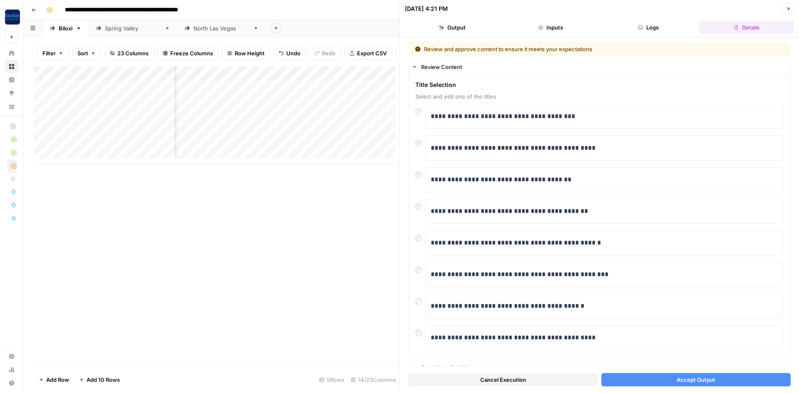
click at [708, 378] on span "Accept Output" at bounding box center [696, 380] width 39 height 8
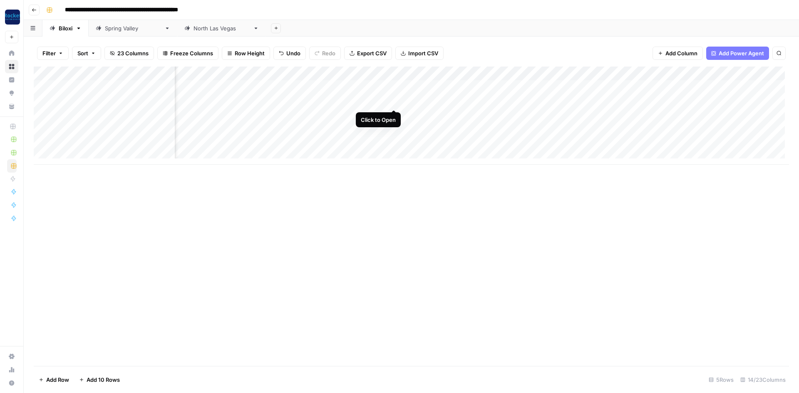
click at [394, 100] on div "Add Column" at bounding box center [412, 116] width 756 height 98
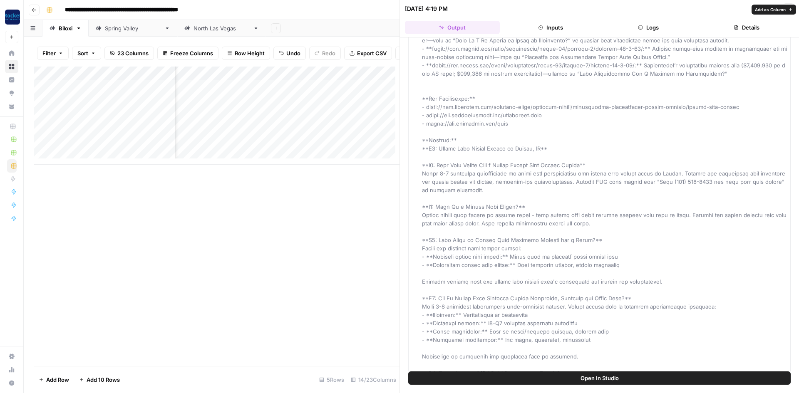
scroll to position [250, 0]
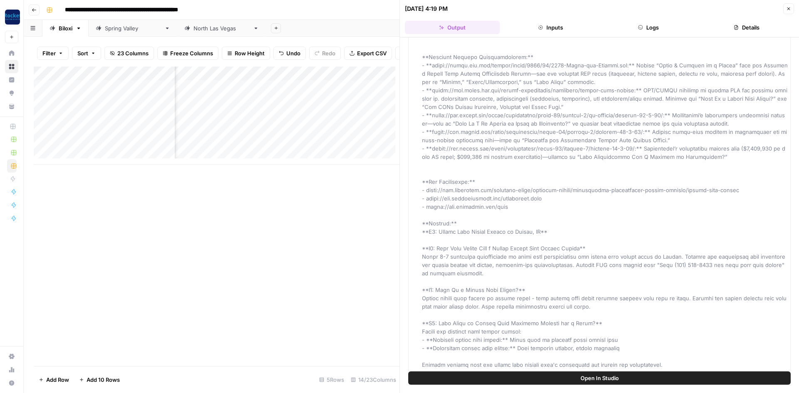
click at [341, 238] on div "Add Column" at bounding box center [217, 217] width 366 height 300
click at [786, 11] on button "Close" at bounding box center [788, 8] width 11 height 11
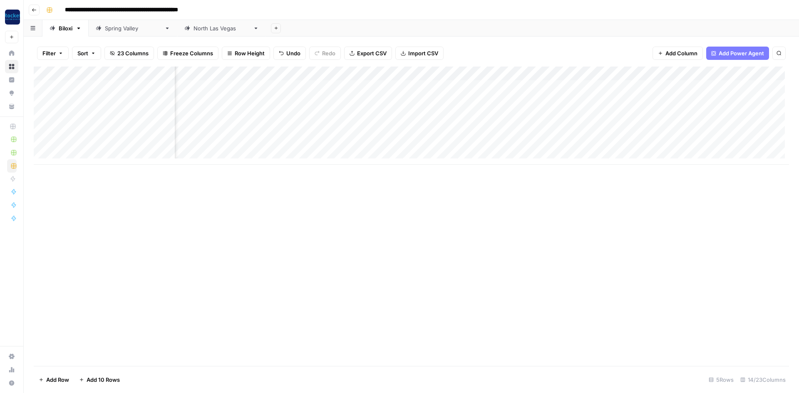
click at [599, 101] on div "Add Column" at bounding box center [412, 116] width 756 height 98
click at [597, 85] on div "Add Column" at bounding box center [412, 116] width 756 height 98
click at [82, 156] on div "Add Column" at bounding box center [412, 116] width 756 height 98
click at [83, 156] on textarea at bounding box center [128, 159] width 133 height 12
type textarea "**********"
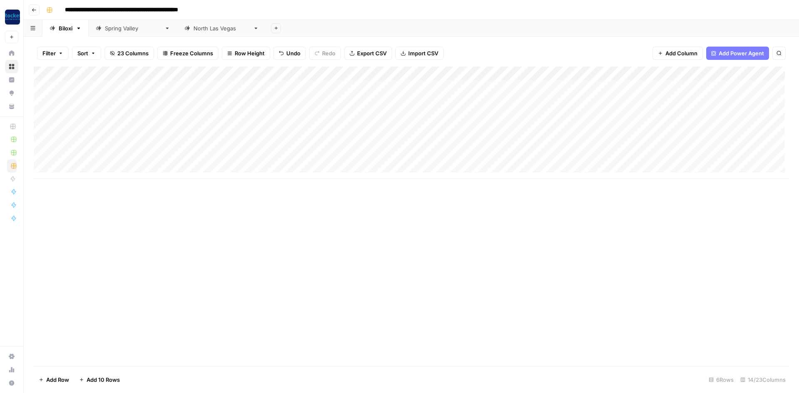
click at [214, 263] on div "Add Column" at bounding box center [412, 217] width 756 height 300
click at [398, 157] on div "Add Column" at bounding box center [412, 123] width 756 height 112
click at [400, 189] on button "Blog Post" at bounding box center [395, 190] width 31 height 10
click at [481, 157] on div "Add Column" at bounding box center [412, 123] width 756 height 112
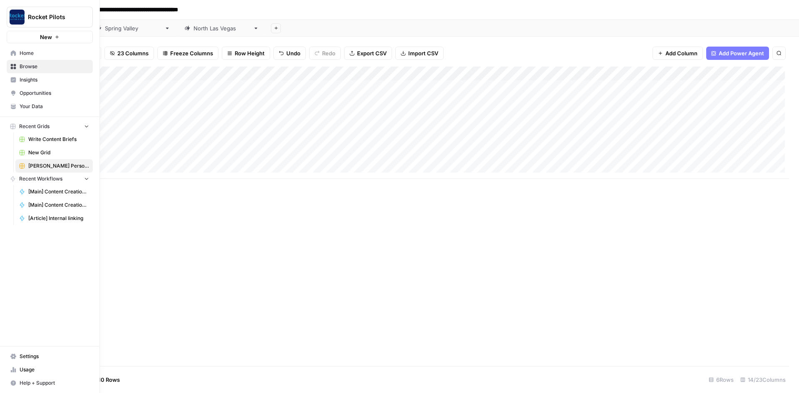
click at [15, 15] on img "Workspace: Rocket Pilots" at bounding box center [17, 17] width 15 height 15
click at [32, 60] on span "Rocket Pilots" at bounding box center [76, 62] width 102 height 8
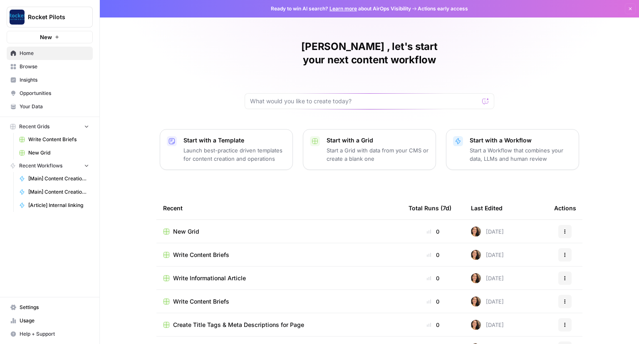
click at [40, 104] on span "Your Data" at bounding box center [55, 106] width 70 height 7
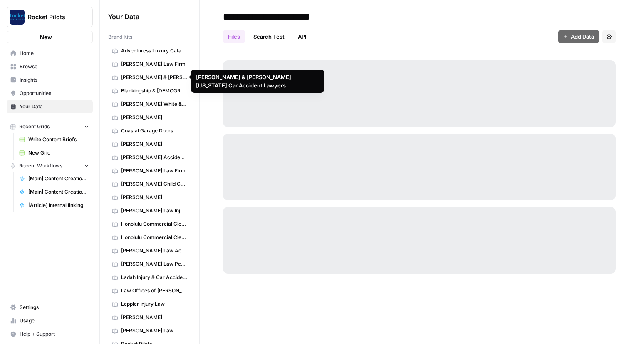
click at [141, 75] on span "[PERSON_NAME] & [PERSON_NAME] [US_STATE] Car Accident Lawyers" at bounding box center [154, 77] width 66 height 7
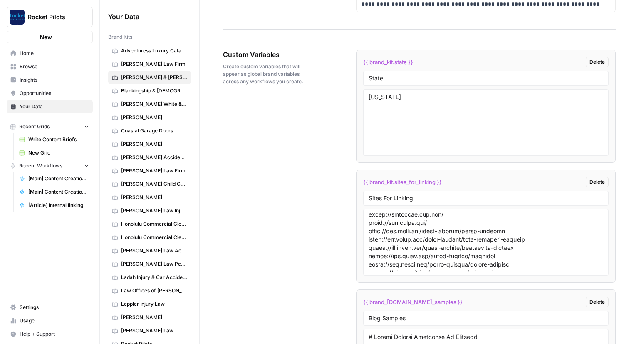
scroll to position [83, 0]
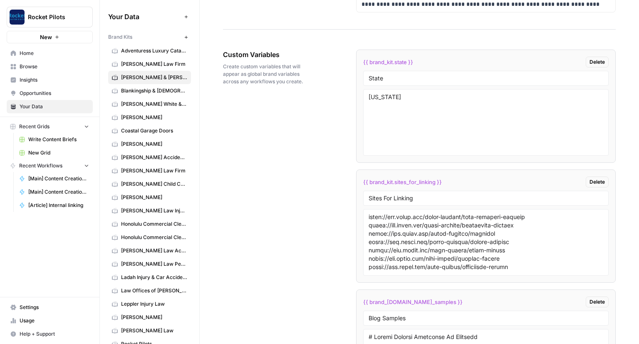
drag, startPoint x: 408, startPoint y: 318, endPoint x: 370, endPoint y: 314, distance: 37.7
click at [370, 315] on div "Blog Samples" at bounding box center [486, 318] width 246 height 15
click at [376, 314] on input "Blog Samples" at bounding box center [486, 317] width 235 height 7
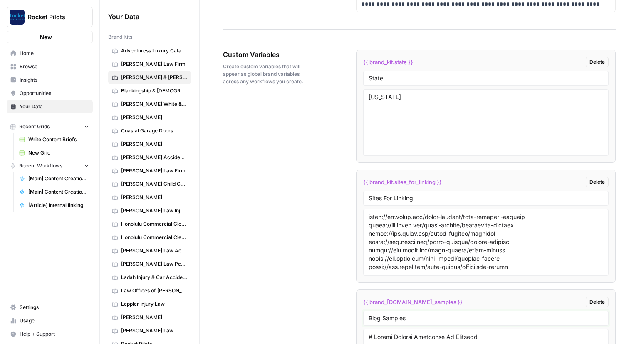
click at [376, 314] on input "Blog Samples" at bounding box center [486, 317] width 235 height 7
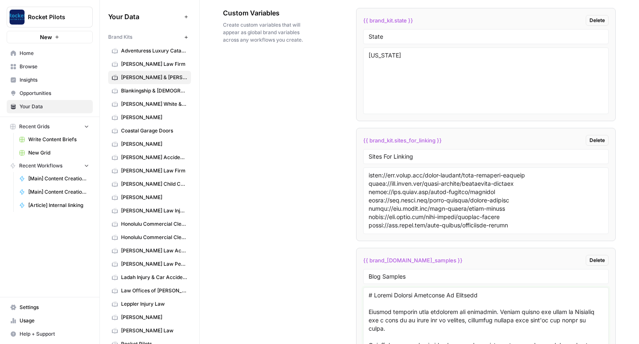
click at [447, 293] on textarea at bounding box center [486, 320] width 235 height 59
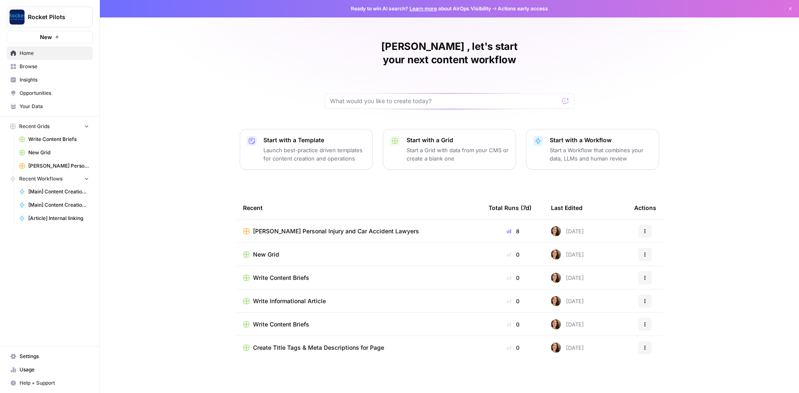
click at [34, 104] on span "Your Data" at bounding box center [55, 106] width 70 height 7
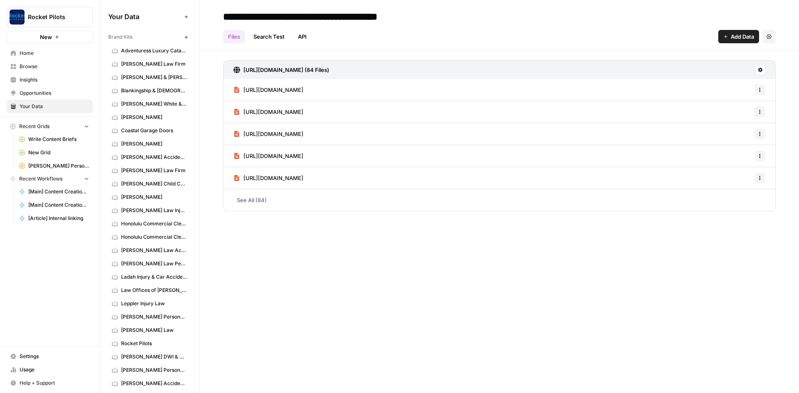
click at [40, 167] on span "[PERSON_NAME] Personal Injury and Car Accident Lawyers" at bounding box center [58, 165] width 61 height 7
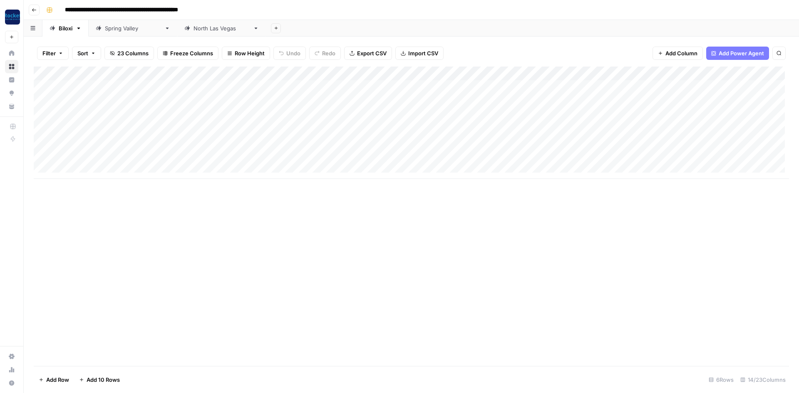
click at [125, 32] on div "[GEOGRAPHIC_DATA]" at bounding box center [133, 28] width 56 height 8
click at [121, 32] on link "[GEOGRAPHIC_DATA]" at bounding box center [133, 28] width 89 height 17
click at [122, 32] on link "[GEOGRAPHIC_DATA]" at bounding box center [133, 28] width 89 height 17
click at [122, 32] on input "**********" at bounding box center [122, 28] width 35 height 11
type input "******"
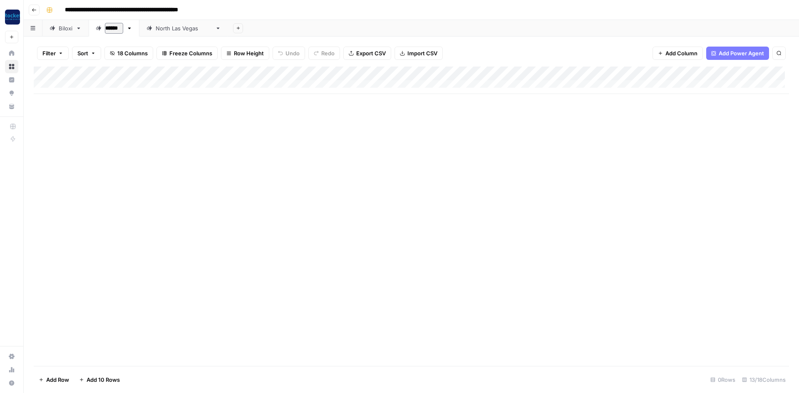
click at [206, 32] on link "[GEOGRAPHIC_DATA]" at bounding box center [183, 28] width 89 height 17
click at [253, 31] on icon "button" at bounding box center [256, 28] width 6 height 6
click at [238, 73] on span "Delete Sheet" at bounding box center [254, 74] width 40 height 8
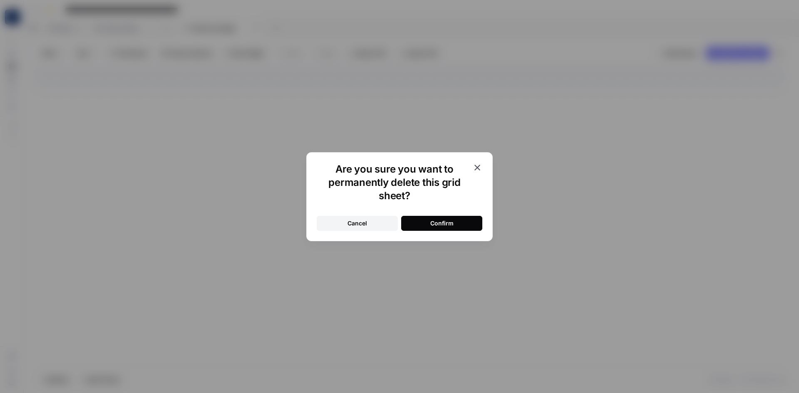
click at [451, 220] on div "Confirm" at bounding box center [441, 223] width 23 height 8
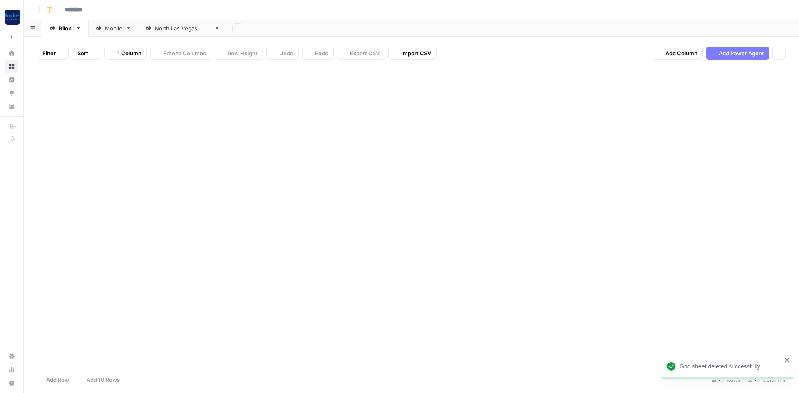
type input "**********"
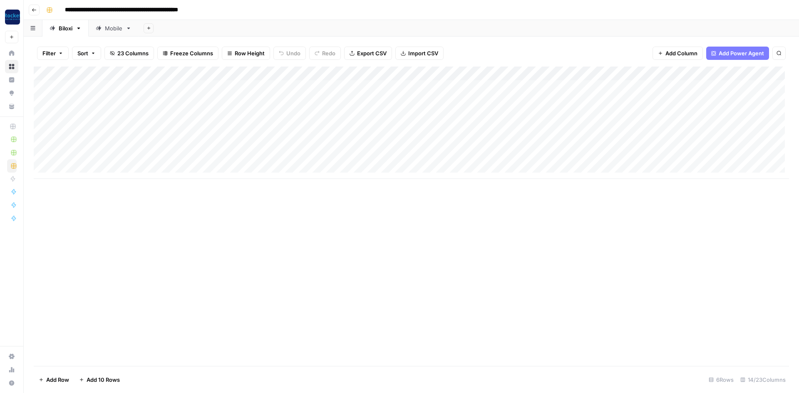
click at [128, 30] on icon at bounding box center [129, 28] width 6 height 6
click at [490, 72] on div "Add Column" at bounding box center [412, 80] width 756 height 27
click at [477, 72] on div "Add Column" at bounding box center [412, 80] width 756 height 27
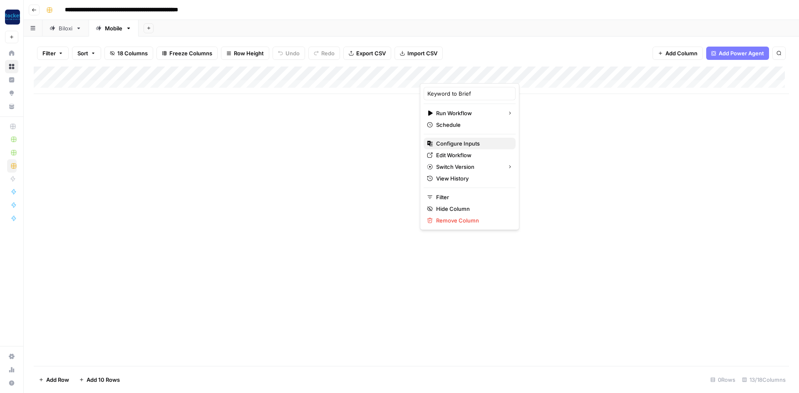
click at [464, 141] on span "Configure Inputs" at bounding box center [472, 143] width 73 height 8
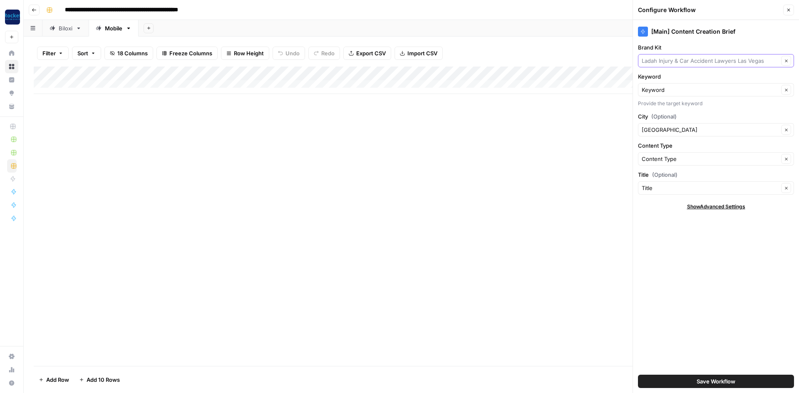
click at [668, 61] on input "Brand Kit" at bounding box center [710, 61] width 137 height 8
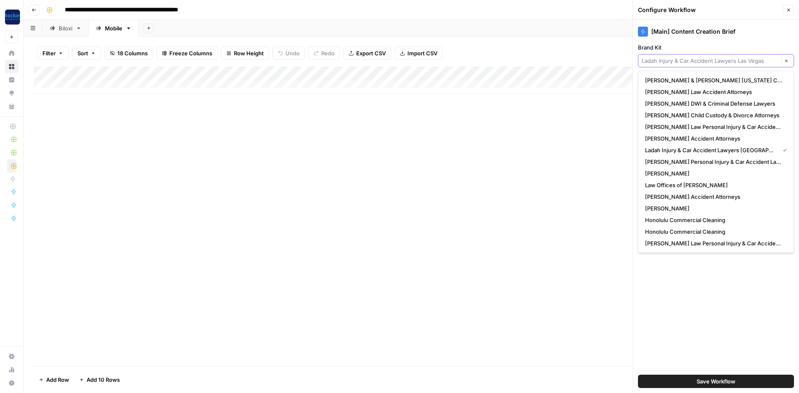
click at [668, 61] on input "Brand Kit" at bounding box center [710, 61] width 137 height 8
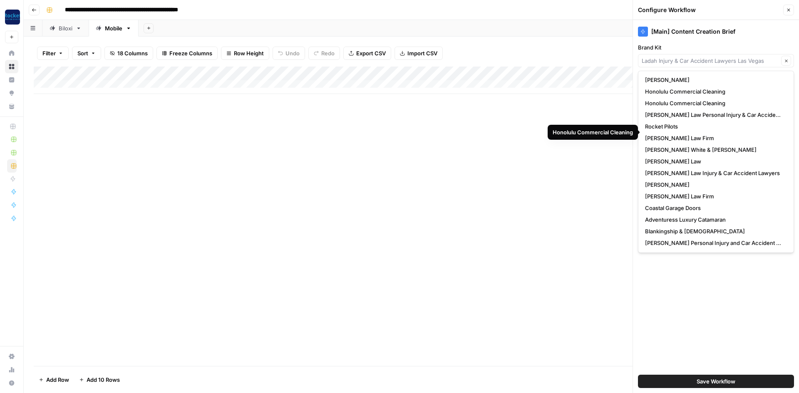
scroll to position [140, 0]
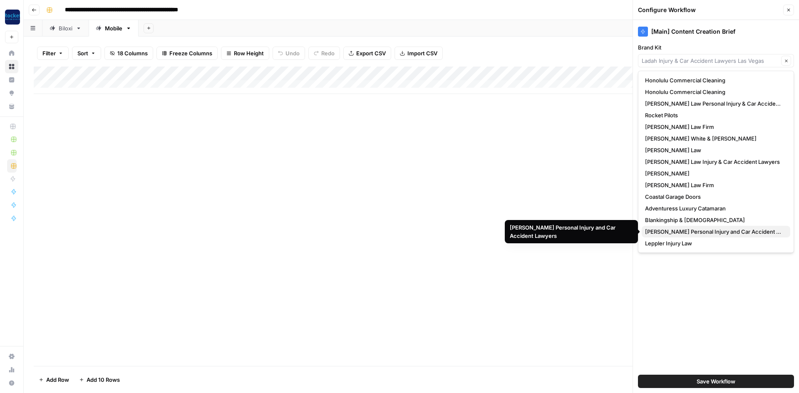
click at [695, 229] on span "[PERSON_NAME] Personal Injury and Car Accident Lawyers" at bounding box center [714, 232] width 139 height 8
type input "[PERSON_NAME] Personal Injury and Car Accident Lawyers"
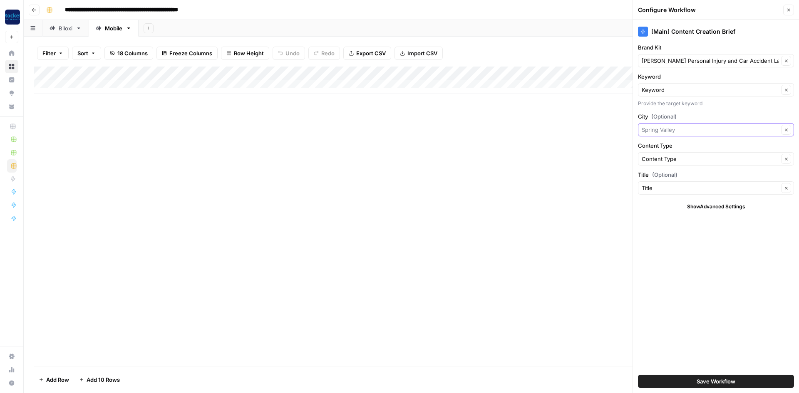
click at [684, 129] on input "City (Optional)" at bounding box center [710, 130] width 137 height 8
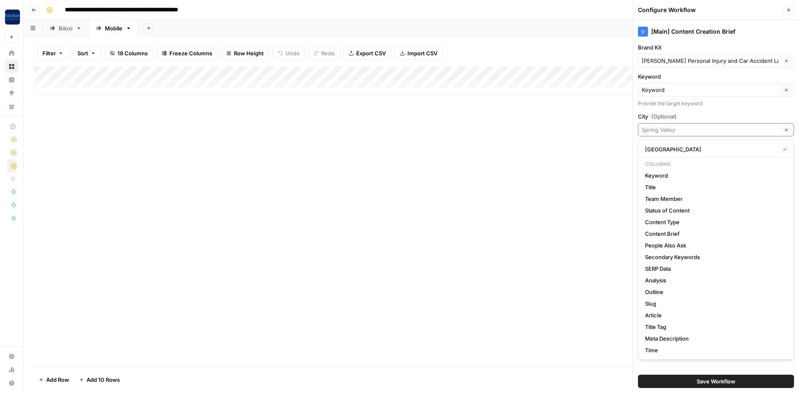
click at [684, 129] on input "City (Optional)" at bounding box center [710, 130] width 137 height 8
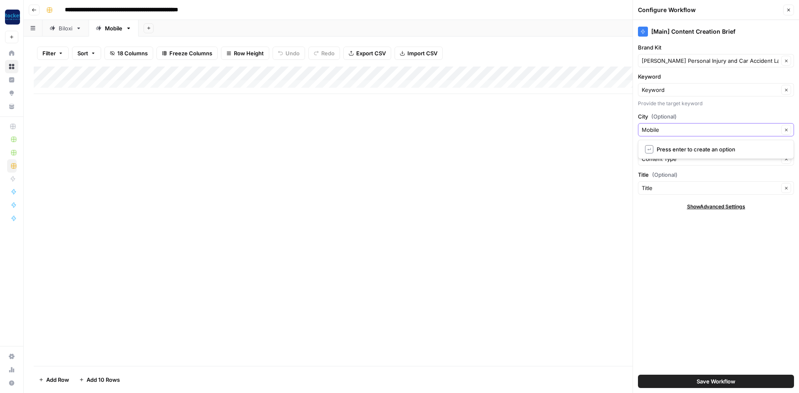
type input "[GEOGRAPHIC_DATA]"
click at [673, 281] on div "[Main] Content Creation Brief Brand [PERSON_NAME] Personal Injury and Car Accid…" at bounding box center [716, 206] width 166 height 373
click at [728, 60] on input "Brand Kit" at bounding box center [710, 61] width 137 height 8
type input "[PERSON_NAME] Personal Injury and Car Accident Lawyers"
click at [697, 305] on div "[Main] Content Creation Brief Brand [PERSON_NAME] Personal Injury and Car Accid…" at bounding box center [716, 206] width 166 height 373
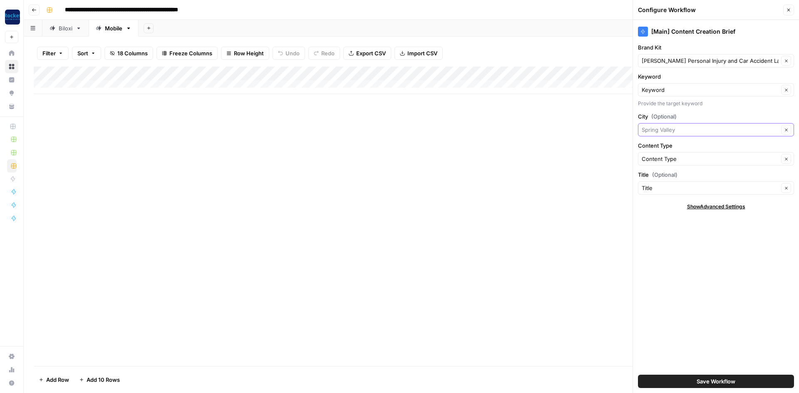
click at [681, 128] on input "City (Optional)" at bounding box center [710, 130] width 137 height 8
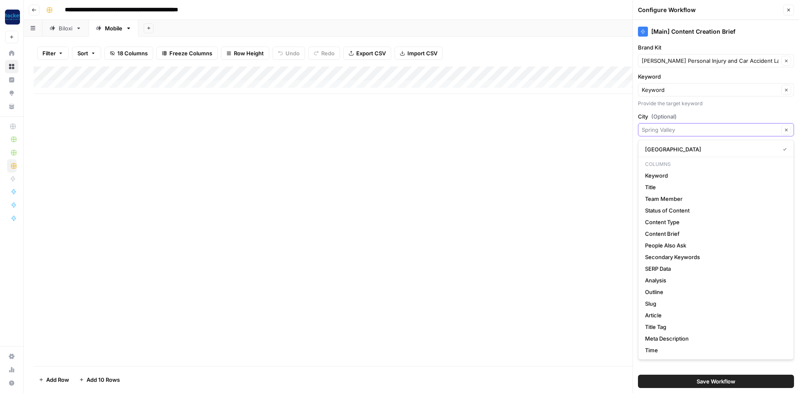
click at [681, 128] on input "City (Optional)" at bounding box center [710, 130] width 137 height 8
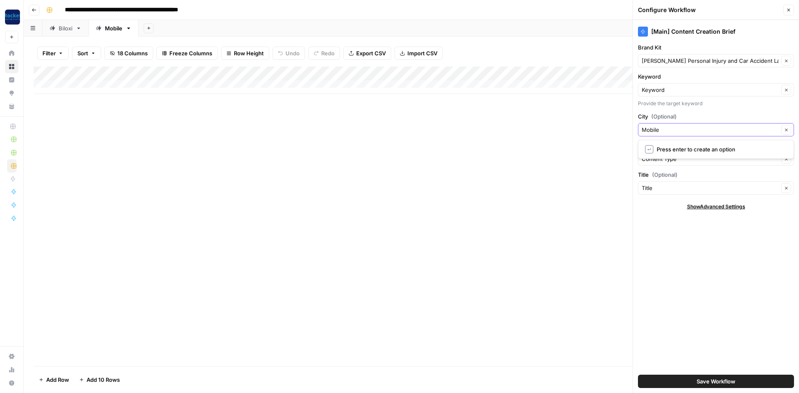
type input "[GEOGRAPHIC_DATA]"
click at [713, 379] on span "Save Workflow" at bounding box center [716, 382] width 39 height 8
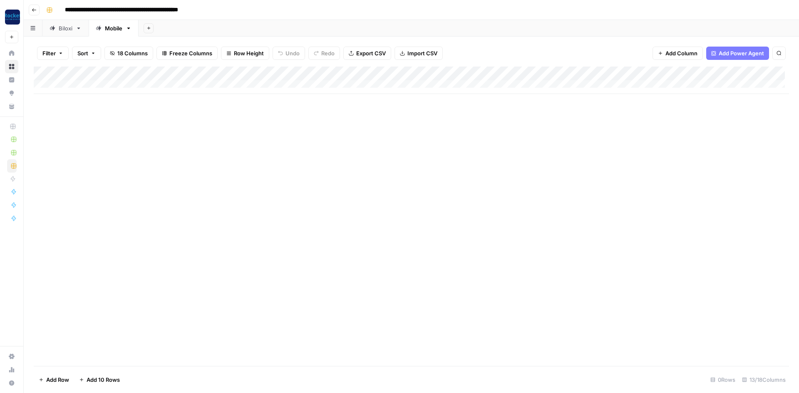
click at [714, 72] on div "Add Column" at bounding box center [412, 80] width 756 height 27
click at [687, 75] on div "Add Column" at bounding box center [412, 80] width 756 height 27
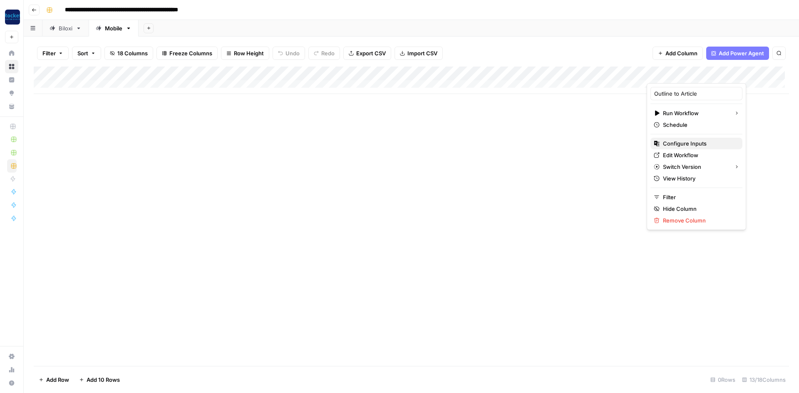
click at [676, 145] on span "Configure Inputs" at bounding box center [699, 143] width 73 height 8
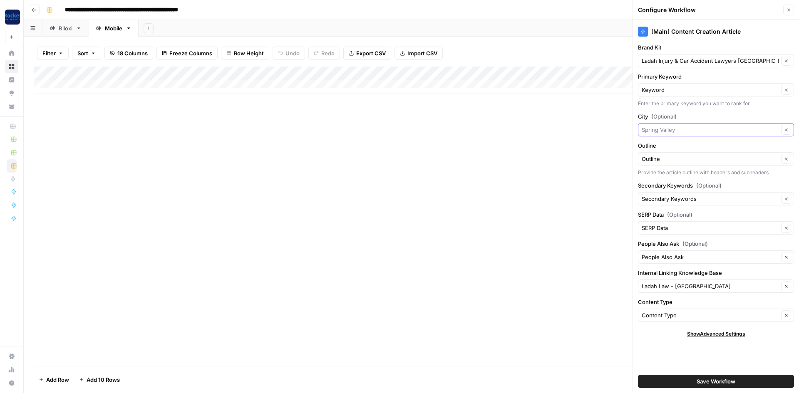
click at [672, 130] on input "City (Optional)" at bounding box center [710, 130] width 137 height 8
type input "Mobile"
click at [658, 63] on input "Brand Kit" at bounding box center [710, 61] width 137 height 8
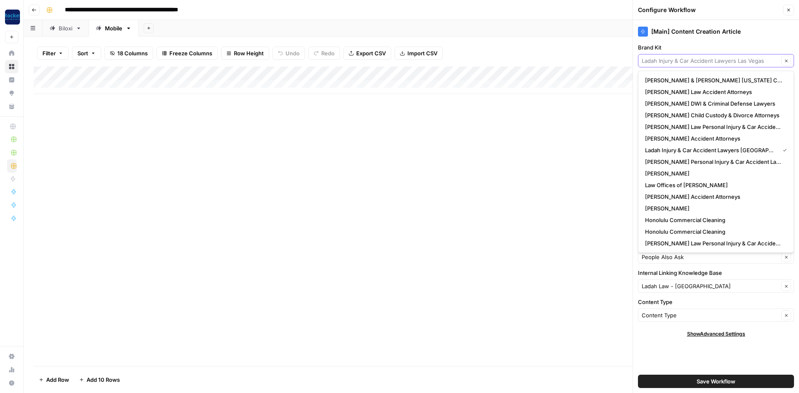
click at [658, 63] on input "Brand Kit" at bounding box center [710, 61] width 137 height 8
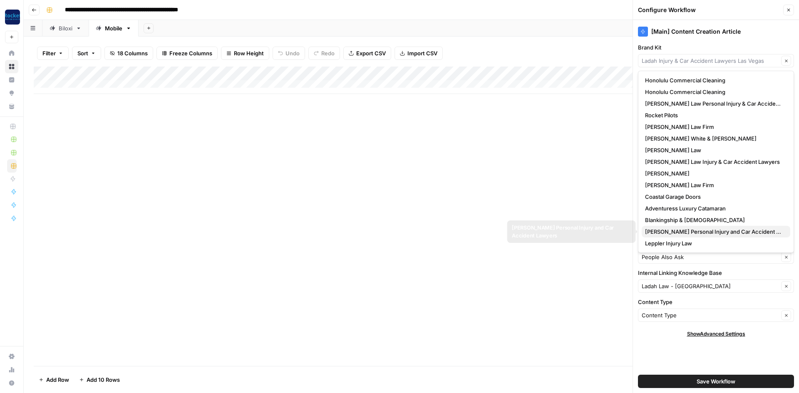
click at [692, 231] on span "[PERSON_NAME] Personal Injury and Car Accident Lawyers" at bounding box center [714, 232] width 139 height 8
type input "[PERSON_NAME] Personal Injury and Car Accident Lawyers"
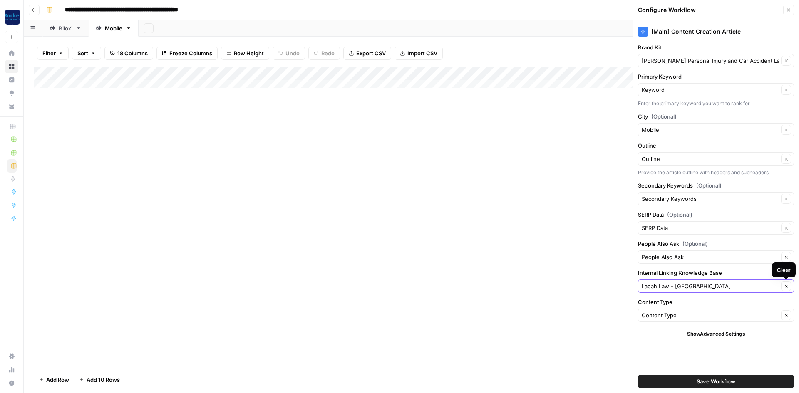
click at [789, 286] on button "Clear" at bounding box center [786, 286] width 10 height 10
click at [785, 286] on icon "button" at bounding box center [786, 286] width 5 height 5
click at [748, 287] on input "Internal Linking Knowledge Base" at bounding box center [710, 286] width 137 height 8
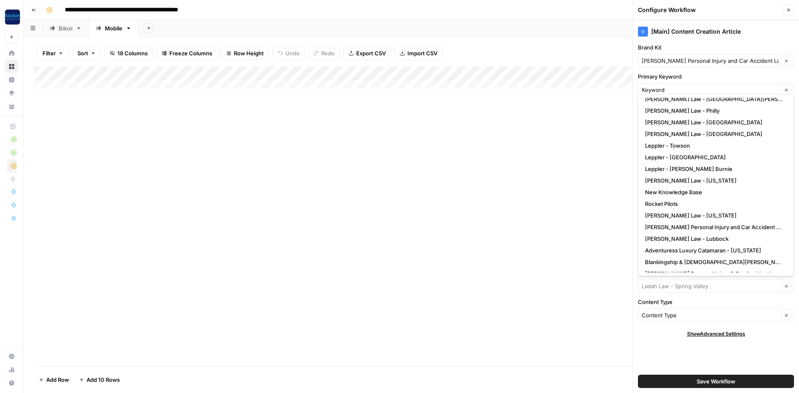
scroll to position [373, 0]
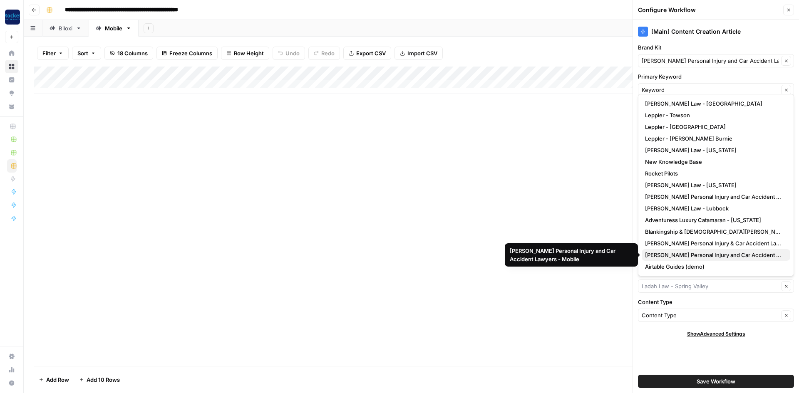
click at [706, 257] on span "[PERSON_NAME] Personal Injury and Car Accident Lawyers - Mobile" at bounding box center [714, 255] width 139 height 8
type input "[PERSON_NAME] Personal Injury and Car Accident Lawyers - Mobile"
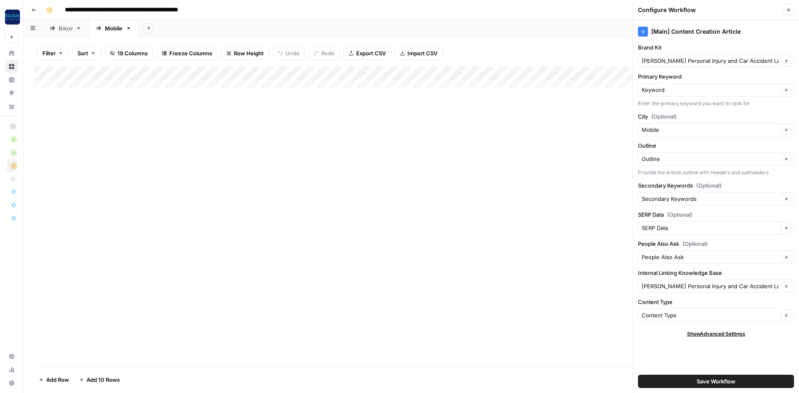
click at [700, 381] on span "Save Workflow" at bounding box center [716, 382] width 39 height 8
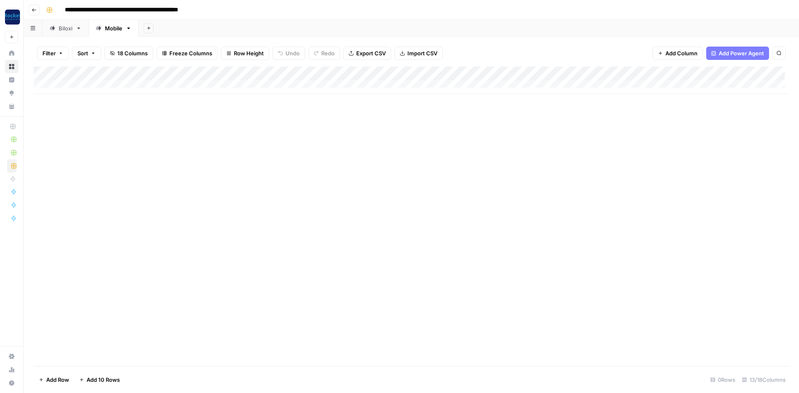
click at [75, 31] on link "Biloxi" at bounding box center [65, 28] width 46 height 17
click at [727, 74] on div "Add Column" at bounding box center [412, 123] width 756 height 112
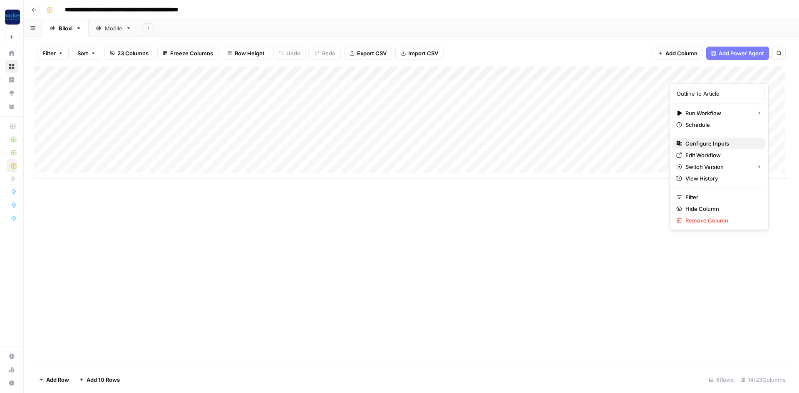
click at [713, 141] on span "Configure Inputs" at bounding box center [722, 143] width 73 height 8
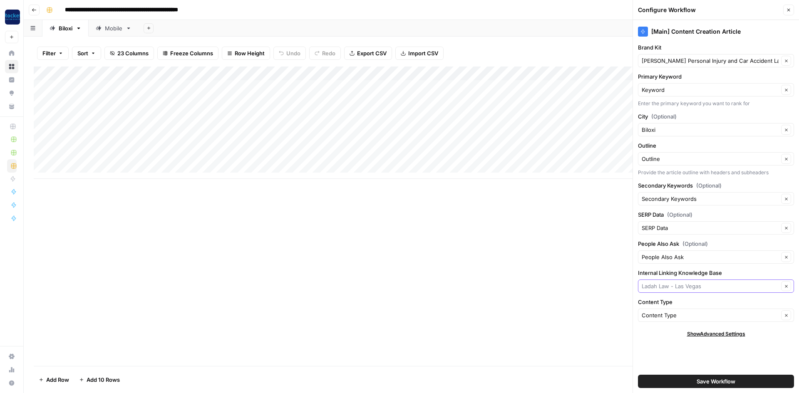
click at [685, 288] on input "Internal Linking Knowledge Base" at bounding box center [710, 286] width 137 height 8
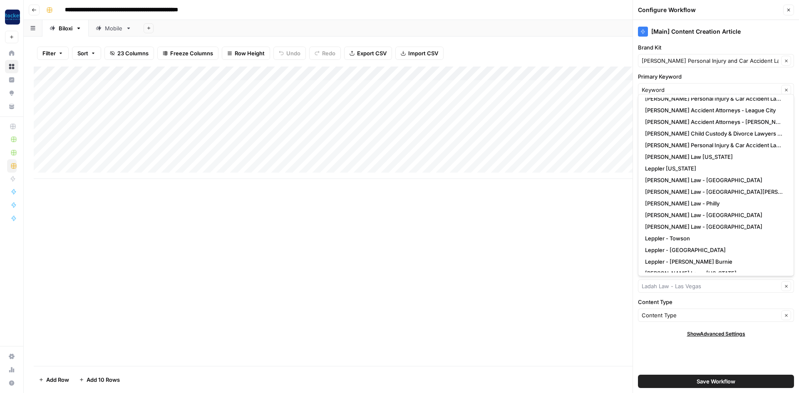
scroll to position [373, 0]
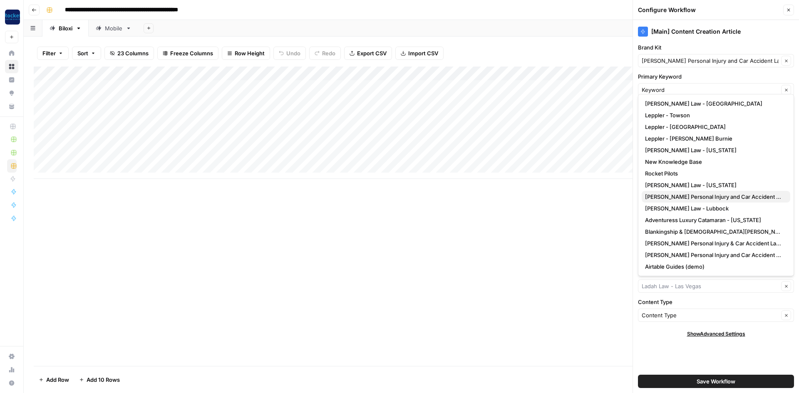
click at [684, 199] on span "[PERSON_NAME] Personal Injury and Car Accident Lawyers - Biloxi" at bounding box center [714, 197] width 139 height 8
type input "[PERSON_NAME] Personal Injury and Car Accident Lawyers - Biloxi"
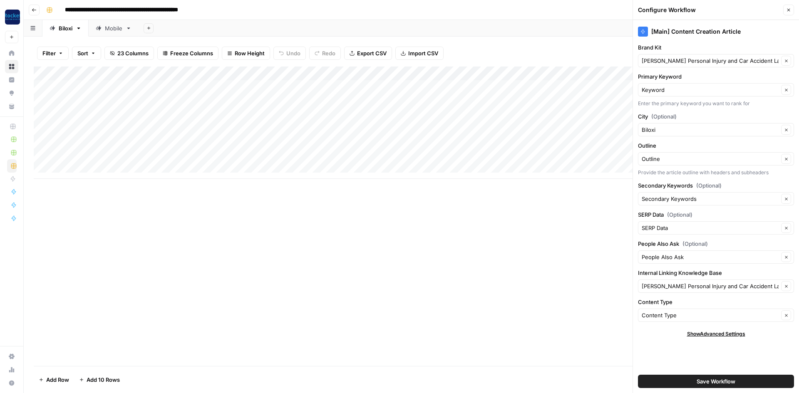
click at [716, 381] on span "Save Workflow" at bounding box center [716, 382] width 39 height 8
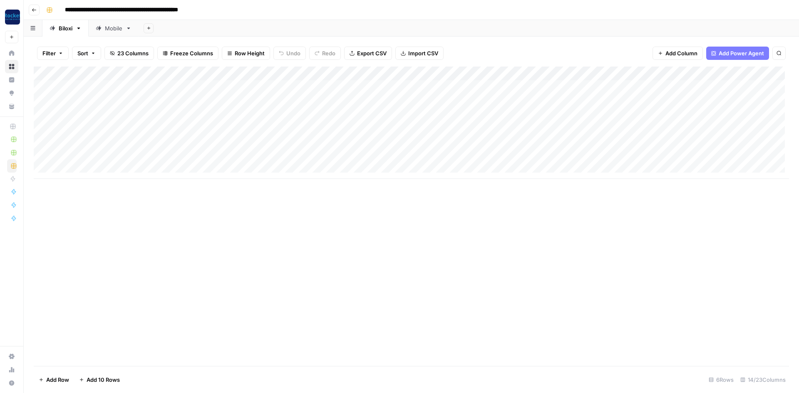
click at [501, 72] on div "Add Column" at bounding box center [412, 123] width 756 height 112
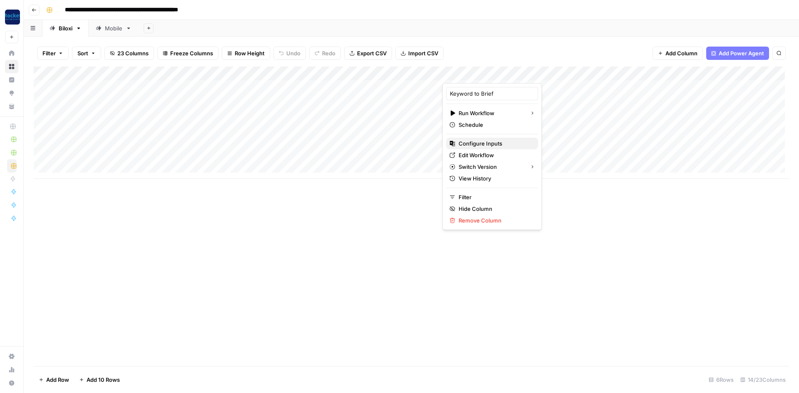
click at [485, 142] on span "Configure Inputs" at bounding box center [495, 143] width 73 height 8
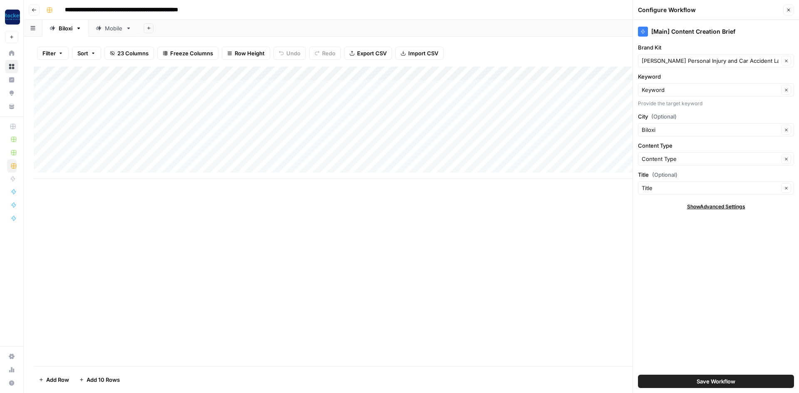
click at [598, 310] on div "Add Column" at bounding box center [412, 217] width 756 height 300
click at [789, 10] on icon "button" at bounding box center [789, 10] width 3 height 3
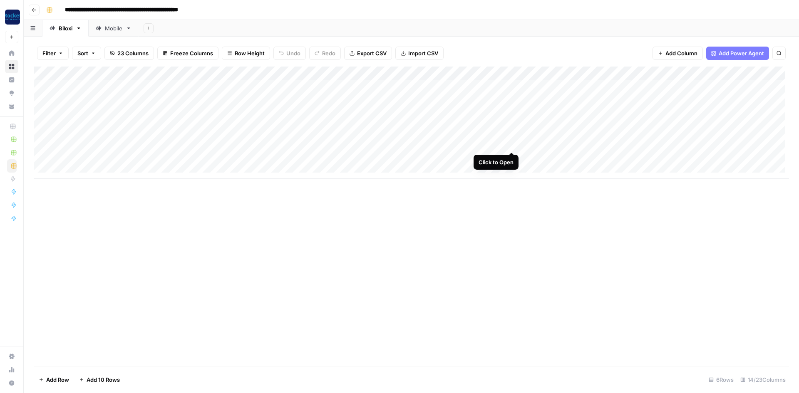
click at [510, 142] on div "Add Column" at bounding box center [412, 123] width 756 height 112
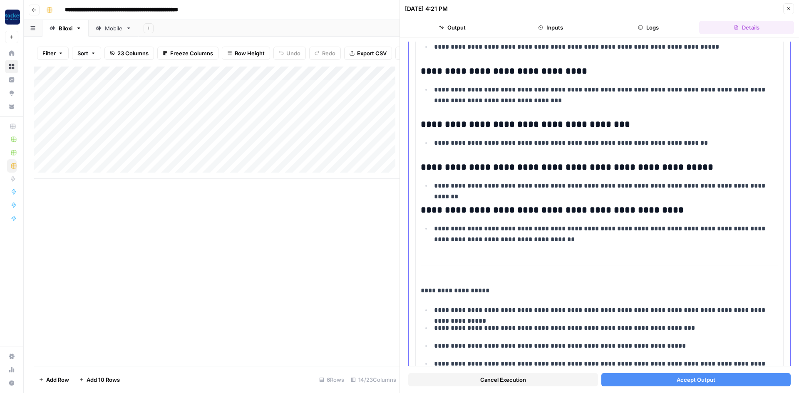
scroll to position [1682, 0]
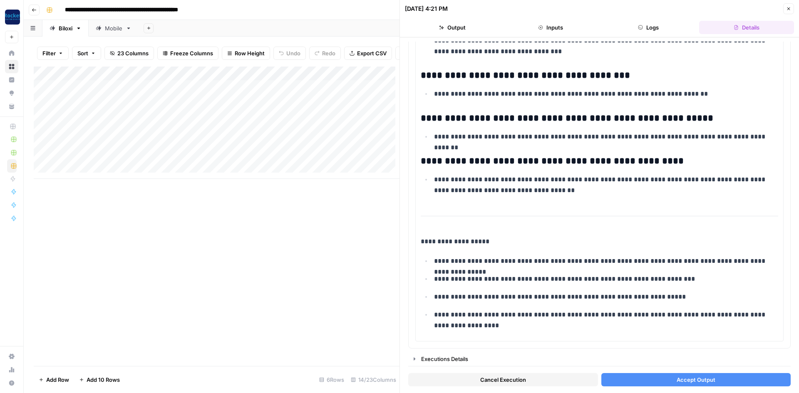
click at [477, 378] on button "Cancel Execution" at bounding box center [503, 379] width 190 height 13
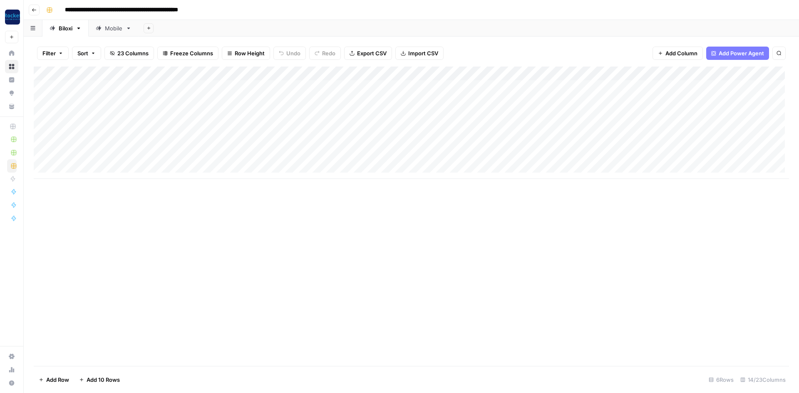
click at [158, 142] on div "Add Column" at bounding box center [412, 123] width 756 height 112
click at [510, 157] on div "Add Column" at bounding box center [412, 123] width 756 height 112
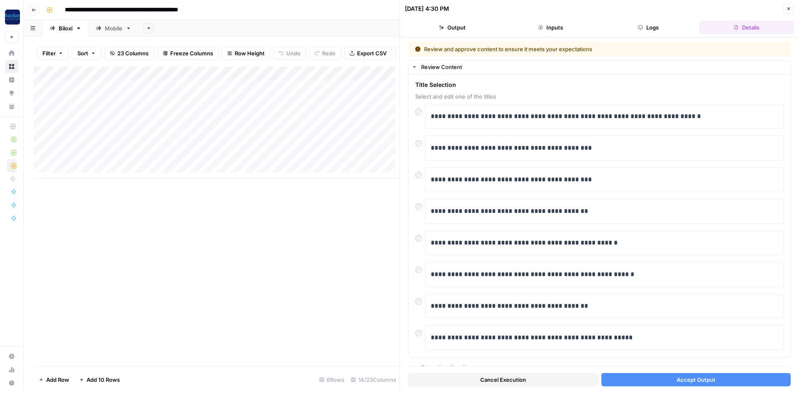
click at [684, 378] on span "Accept Output" at bounding box center [696, 380] width 39 height 8
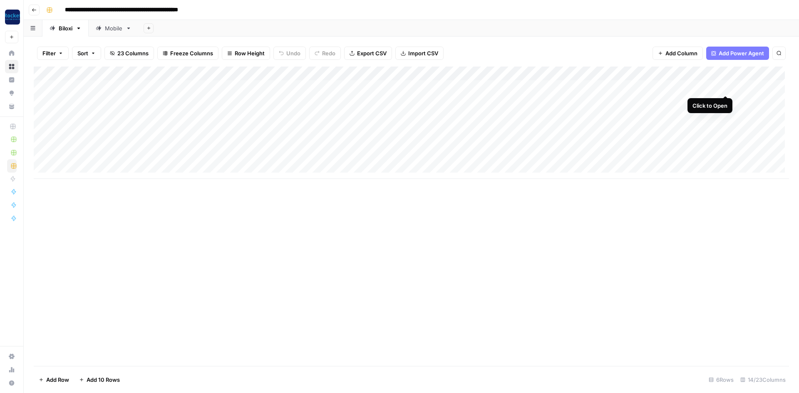
click at [725, 87] on div "Add Column" at bounding box center [412, 123] width 756 height 112
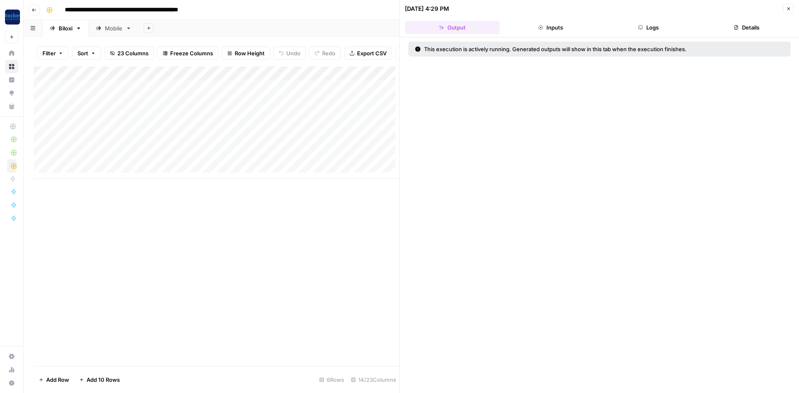
click at [792, 6] on button "Close" at bounding box center [788, 8] width 11 height 11
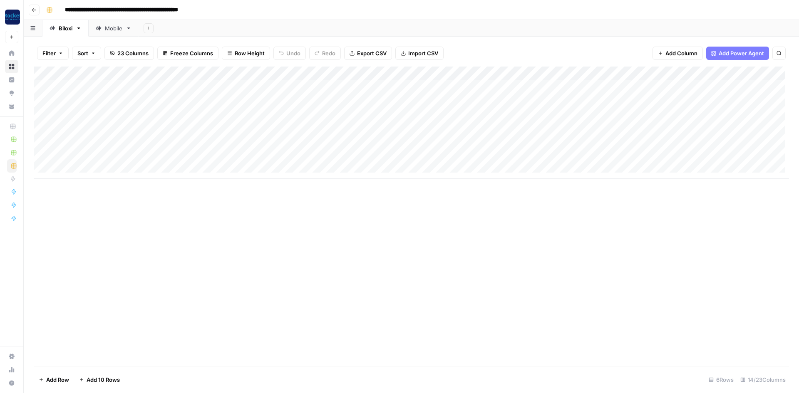
click at [704, 115] on div "Add Column" at bounding box center [412, 123] width 756 height 112
click at [706, 129] on div "Add Column" at bounding box center [412, 123] width 756 height 112
click at [114, 32] on div "Mobile" at bounding box center [113, 28] width 17 height 8
click at [101, 82] on div "Add Column" at bounding box center [412, 80] width 756 height 27
type textarea "**********"
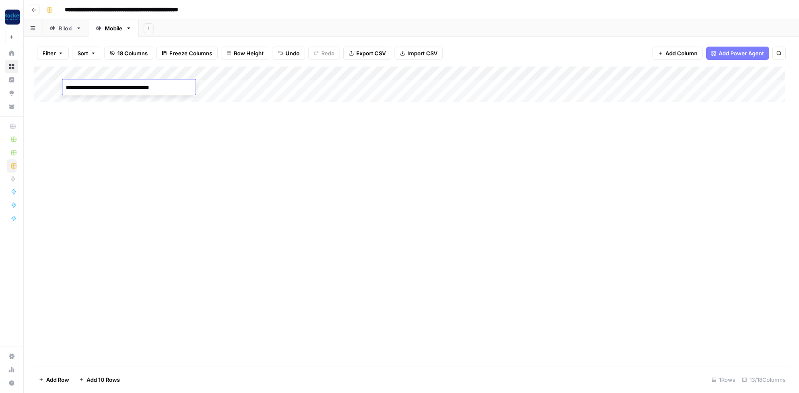
click at [140, 131] on div "Add Column" at bounding box center [412, 217] width 756 height 300
click at [368, 86] on div "Add Column" at bounding box center [412, 88] width 756 height 42
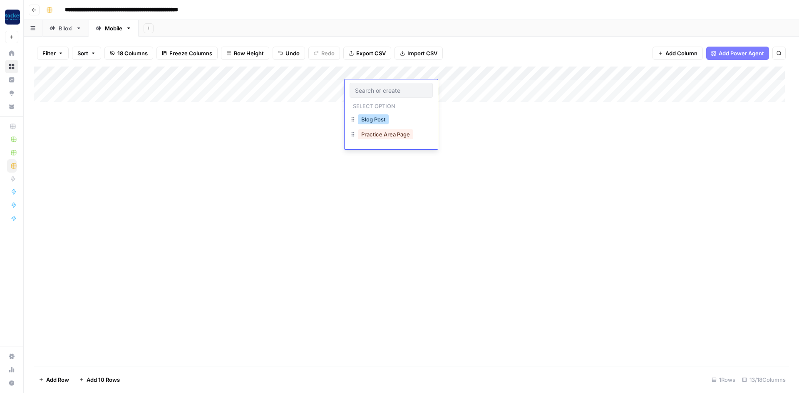
click at [372, 119] on button "Blog Post" at bounding box center [373, 119] width 31 height 10
click at [457, 86] on div "Add Column" at bounding box center [412, 88] width 756 height 42
click at [63, 28] on div "Biloxi" at bounding box center [66, 28] width 14 height 8
click at [81, 167] on div "Add Column" at bounding box center [412, 123] width 756 height 112
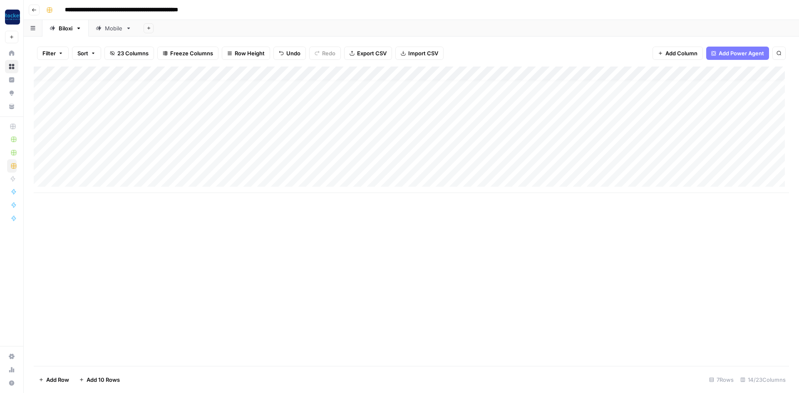
click at [92, 164] on div "Add Column" at bounding box center [412, 130] width 756 height 127
click at [114, 165] on div "Add Column" at bounding box center [412, 130] width 756 height 127
type textarea "**********"
click at [201, 232] on div "Add Column" at bounding box center [412, 217] width 756 height 300
click at [209, 164] on div "Add Column" at bounding box center [412, 130] width 756 height 127
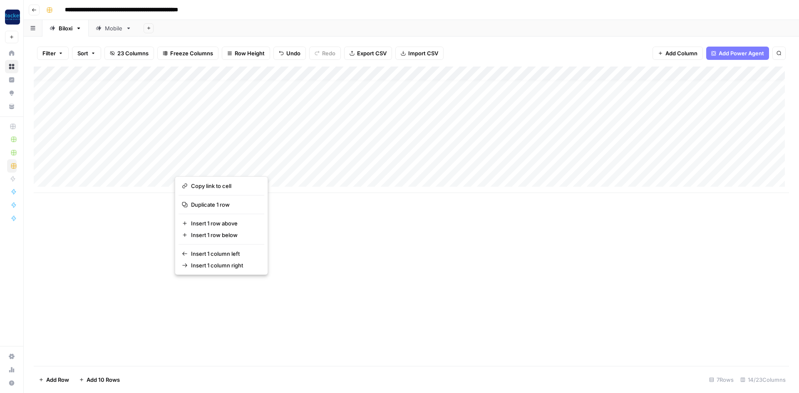
click at [196, 165] on button "button" at bounding box center [211, 166] width 72 height 15
click at [196, 164] on button "button" at bounding box center [211, 166] width 72 height 15
click at [65, 327] on div "Add Column" at bounding box center [412, 217] width 756 height 300
click at [203, 164] on div "Add Column" at bounding box center [412, 130] width 756 height 127
type textarea "**********"
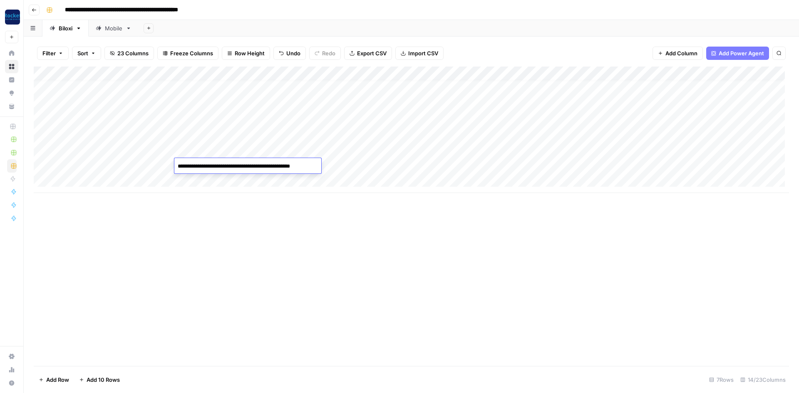
click at [257, 246] on div "Add Column" at bounding box center [412, 217] width 756 height 300
click at [388, 164] on div "Add Column" at bounding box center [412, 130] width 756 height 127
click at [399, 166] on div "Add Column" at bounding box center [412, 130] width 756 height 127
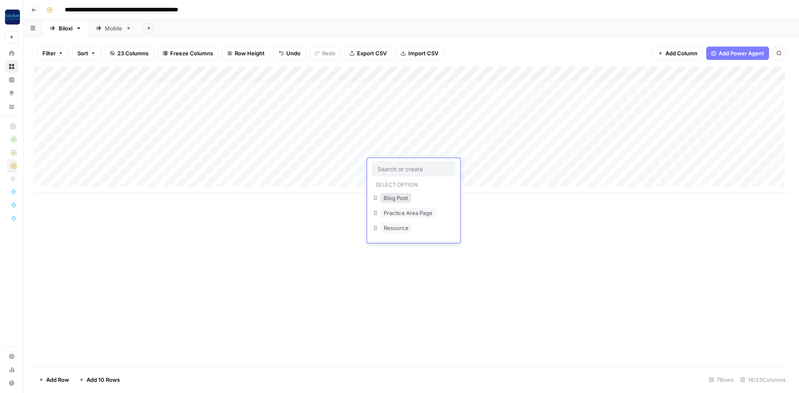
click at [401, 197] on button "Blog Post" at bounding box center [395, 198] width 31 height 10
click at [483, 165] on div "Add Column" at bounding box center [412, 130] width 756 height 127
click at [511, 148] on div "Add Column" at bounding box center [412, 130] width 756 height 127
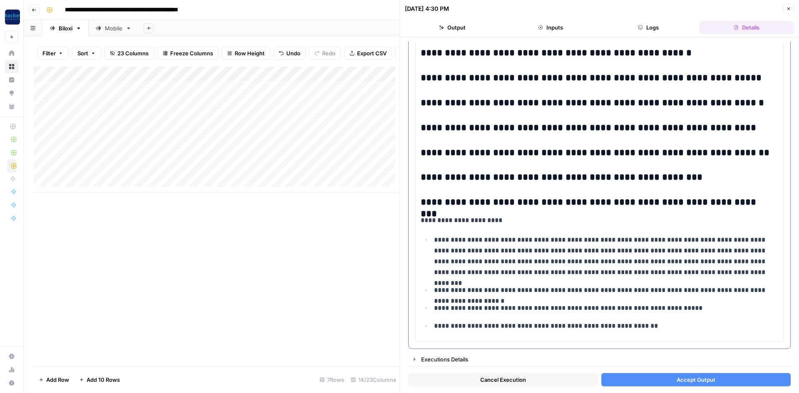
scroll to position [1375, 0]
click at [663, 377] on button "Accept Output" at bounding box center [697, 379] width 190 height 13
click at [280, 258] on div "Add Column" at bounding box center [217, 217] width 366 height 300
